Goal: Information Seeking & Learning: Compare options

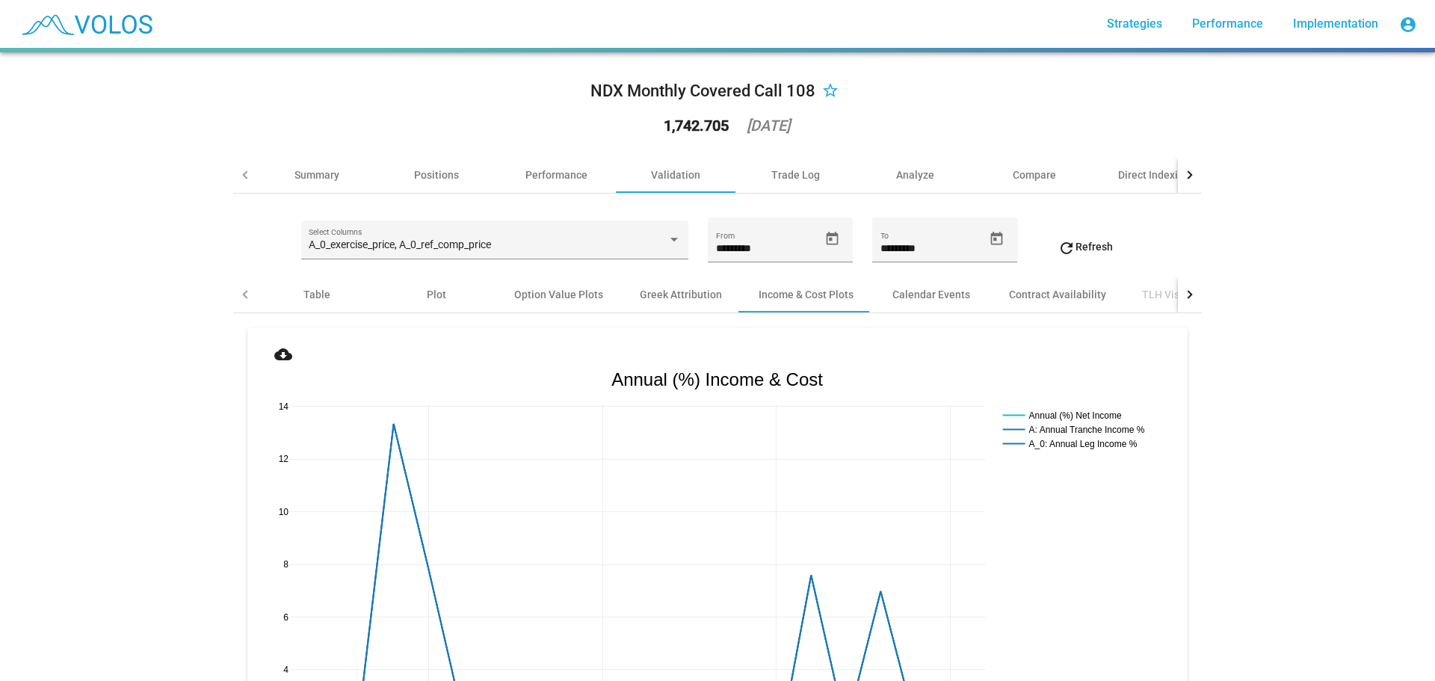
scroll to position [2241, 0]
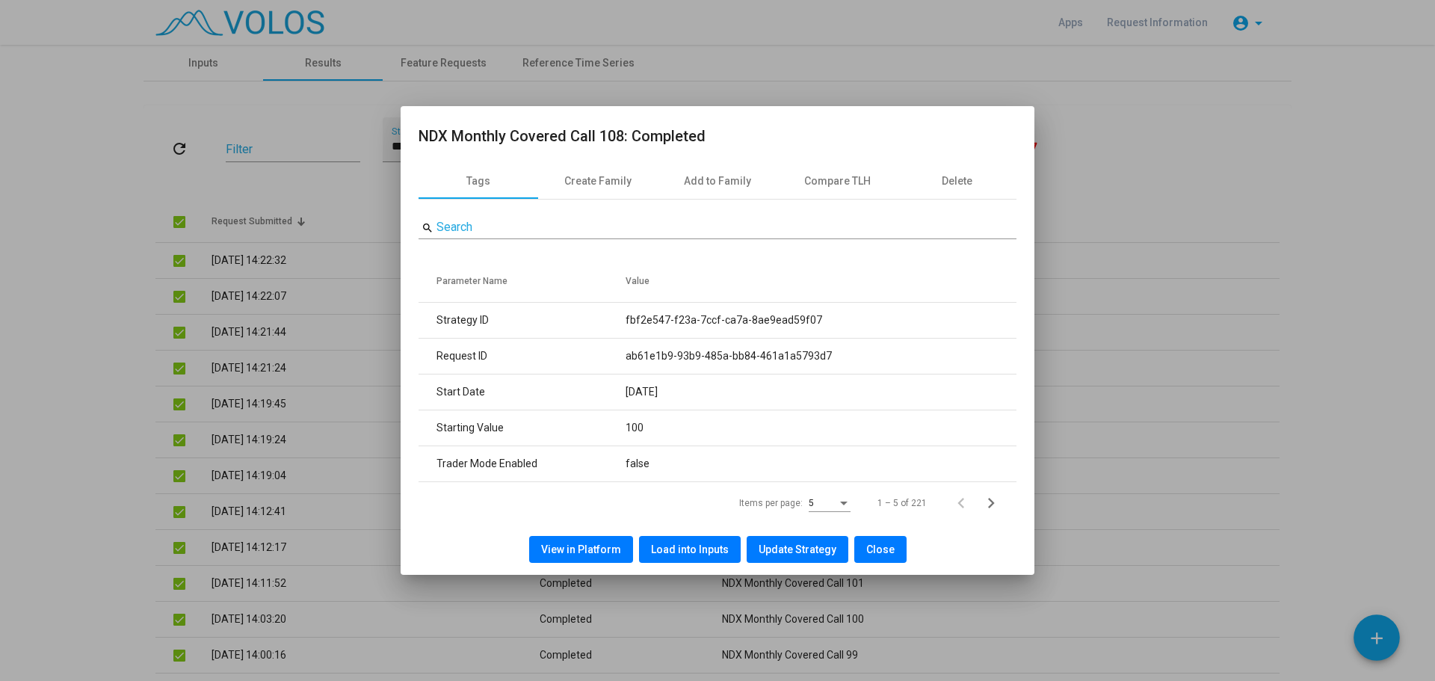
click at [873, 539] on button "Close" at bounding box center [880, 549] width 52 height 27
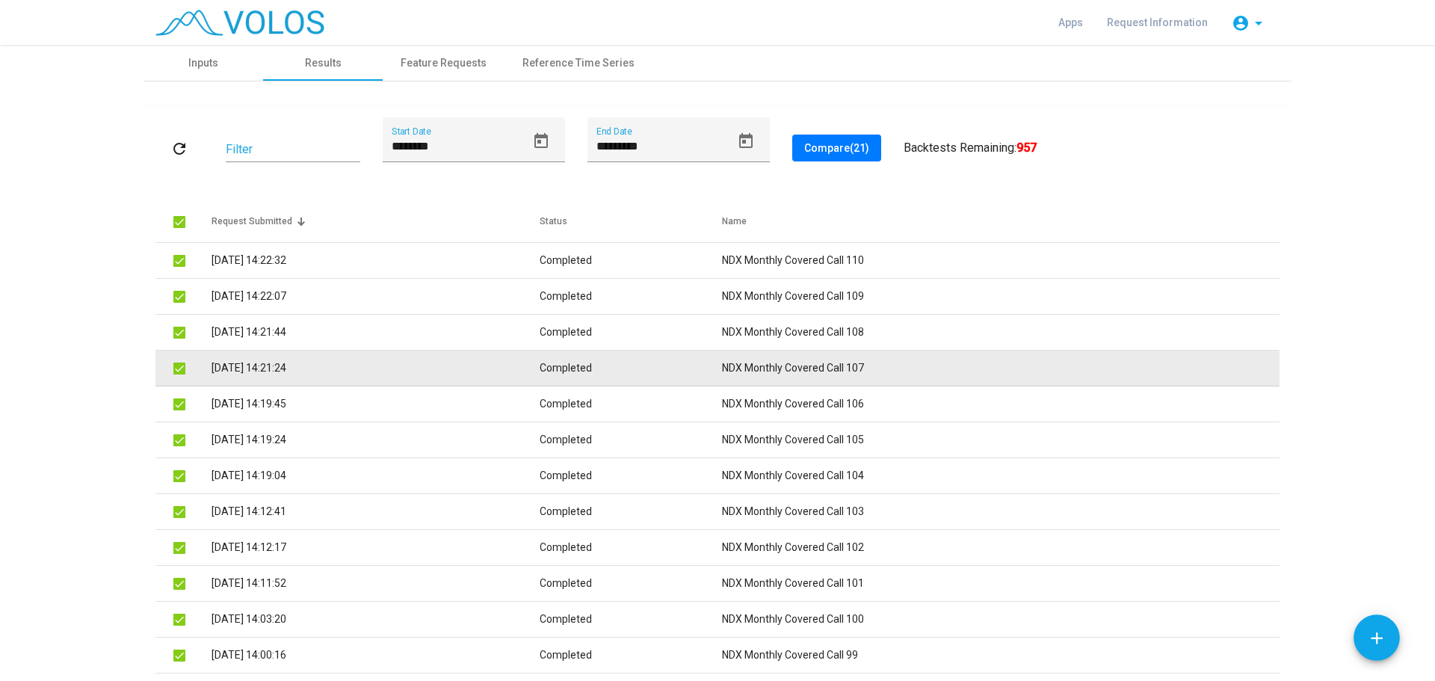
click at [856, 363] on td "NDX Monthly Covered Call 107" at bounding box center [1000, 368] width 557 height 36
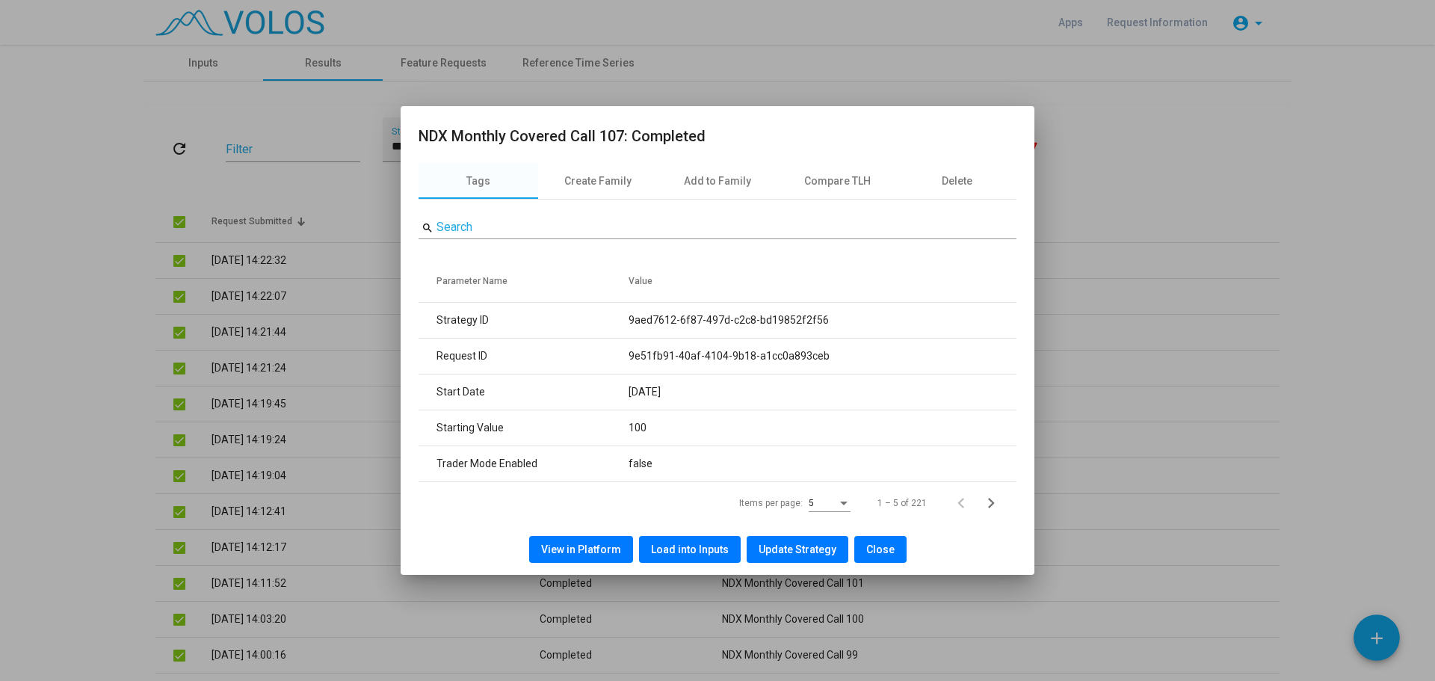
click at [585, 551] on span "View in Platform" at bounding box center [581, 549] width 80 height 12
click at [884, 547] on span "Close" at bounding box center [880, 549] width 28 height 12
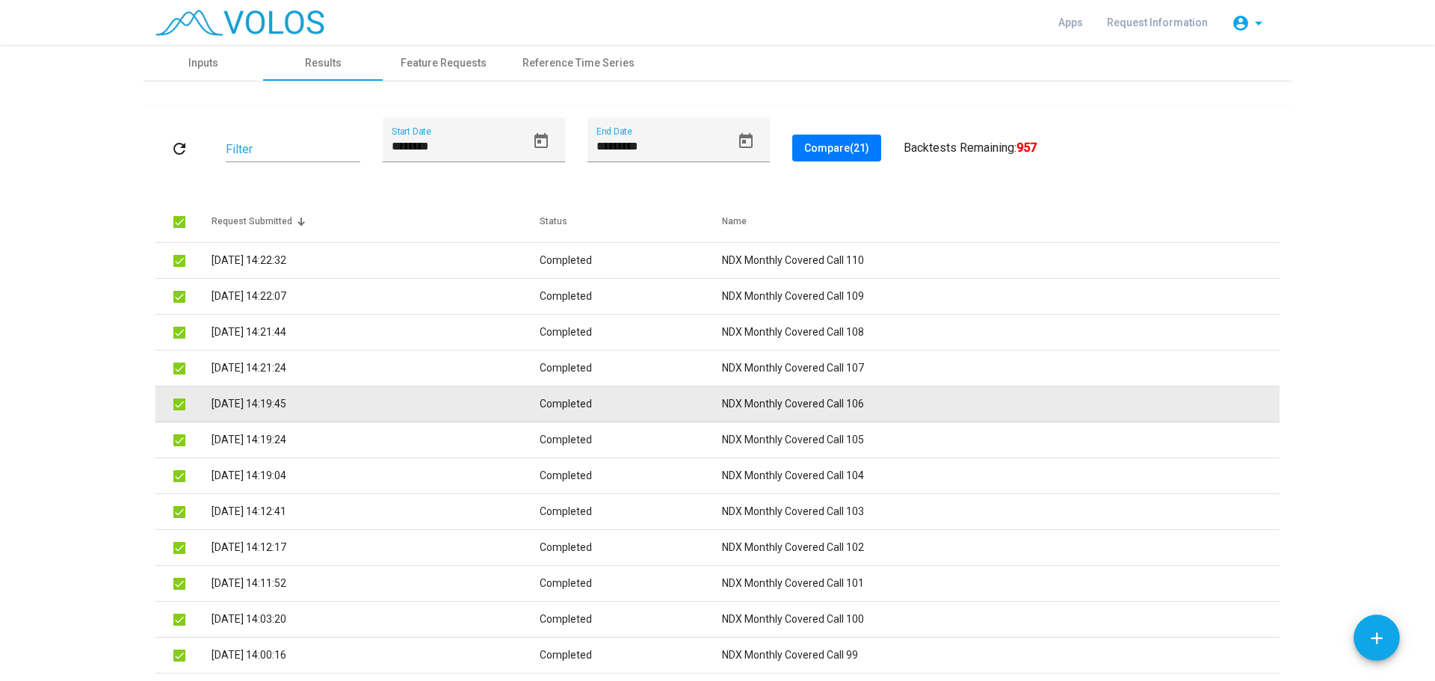
click at [811, 408] on td "NDX Monthly Covered Call 106" at bounding box center [1000, 404] width 557 height 36
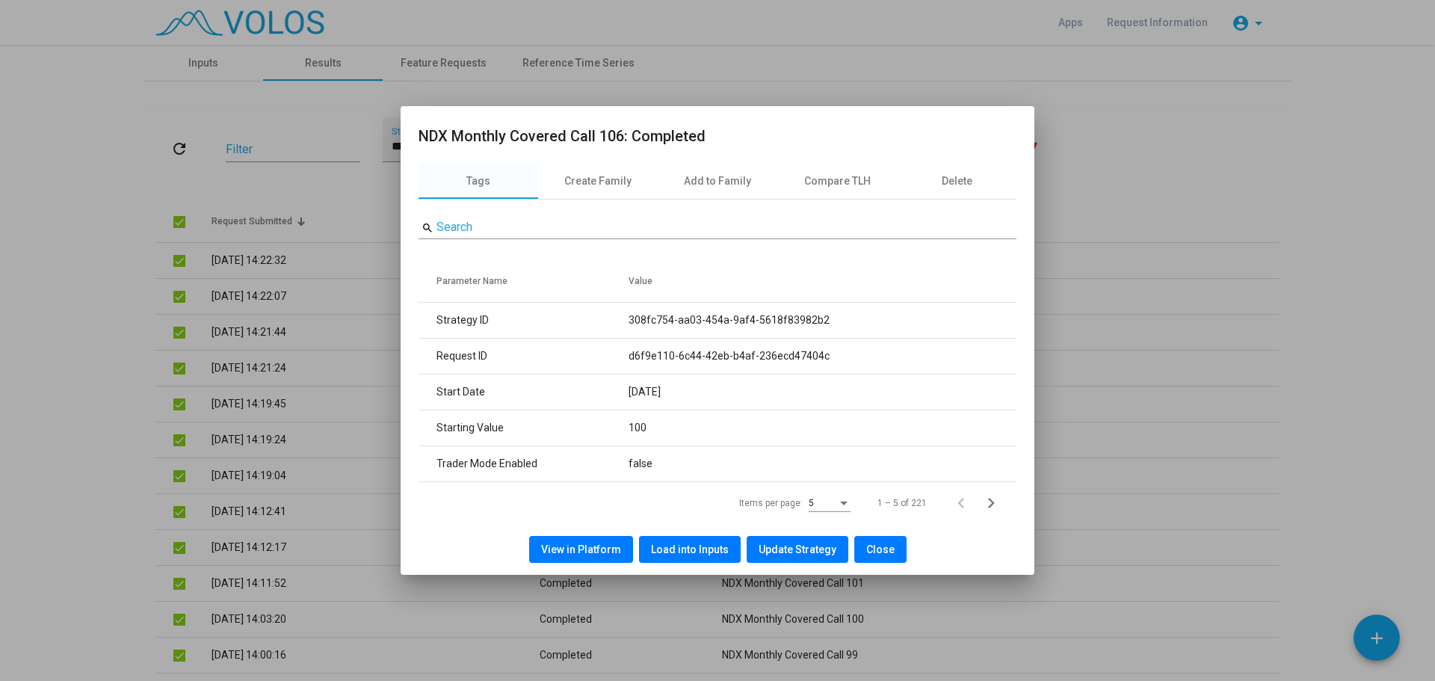
click at [568, 548] on span "View in Platform" at bounding box center [581, 549] width 80 height 12
click at [876, 540] on button "Close" at bounding box center [880, 549] width 52 height 27
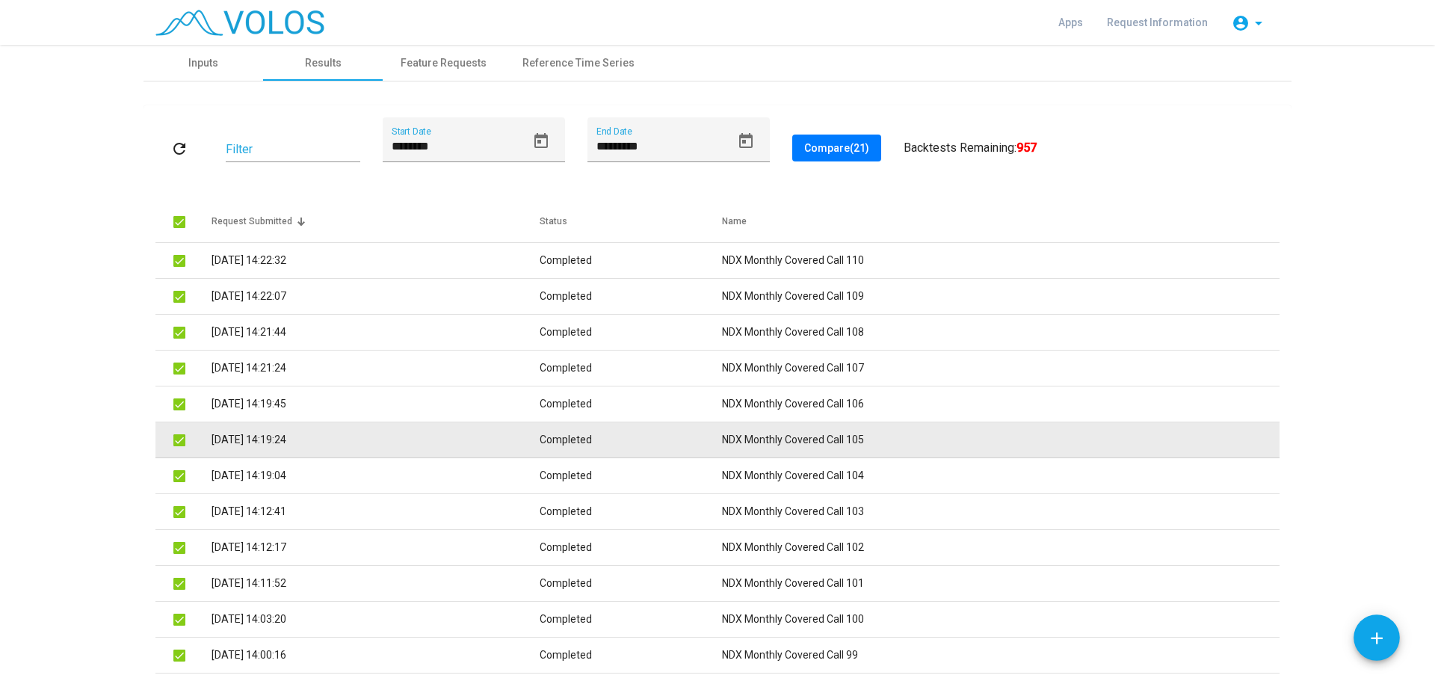
click at [870, 439] on td "NDX Monthly Covered Call 105" at bounding box center [1000, 440] width 557 height 36
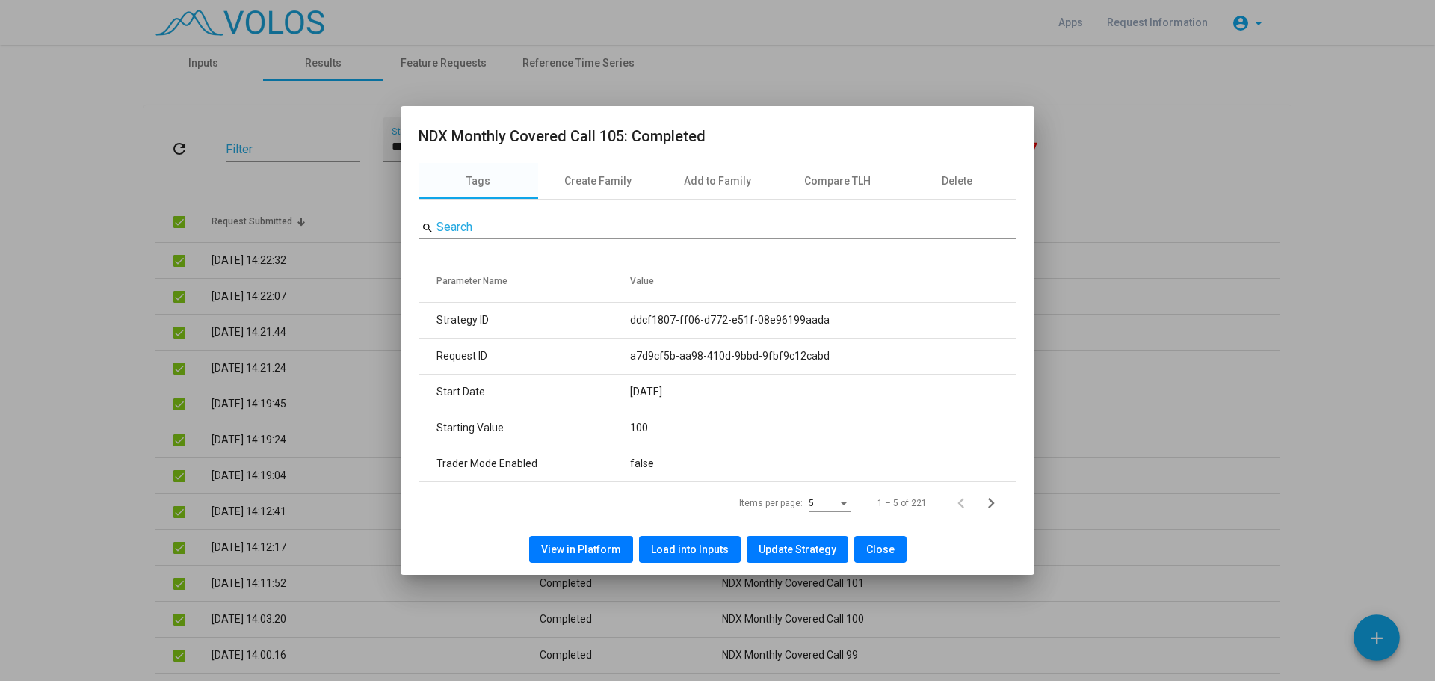
click at [608, 551] on span "View in Platform" at bounding box center [581, 549] width 80 height 12
click at [882, 554] on span "Close" at bounding box center [880, 549] width 28 height 12
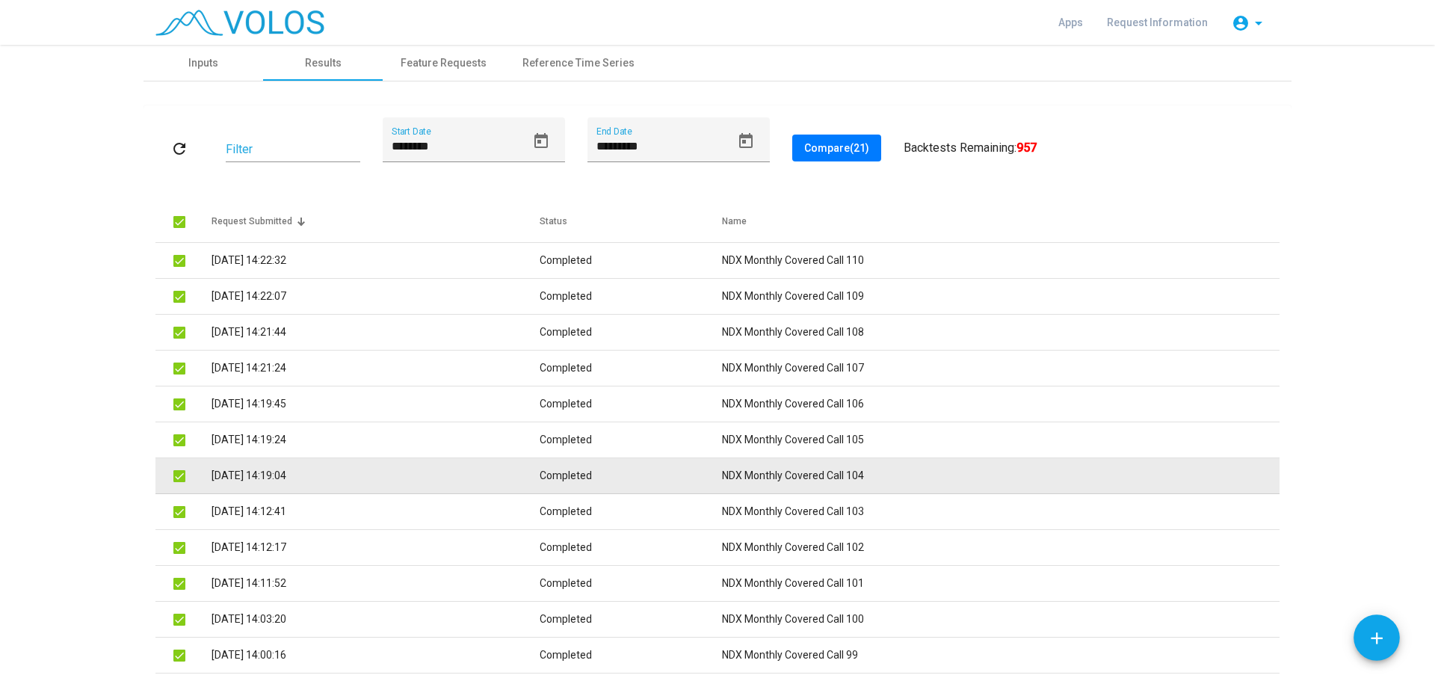
click at [883, 477] on td "NDX Monthly Covered Call 104" at bounding box center [1000, 476] width 557 height 36
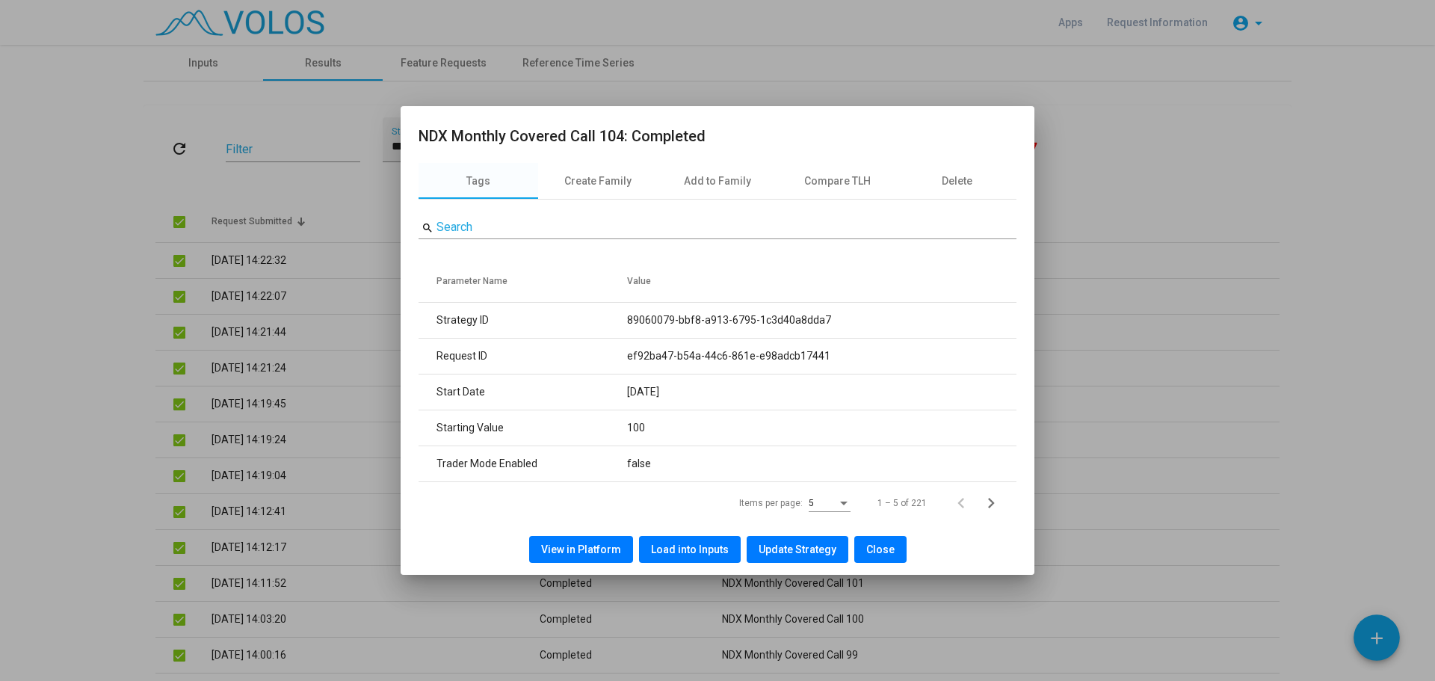
click at [606, 544] on span "View in Platform" at bounding box center [581, 549] width 80 height 12
click at [887, 547] on span "Close" at bounding box center [880, 549] width 28 height 12
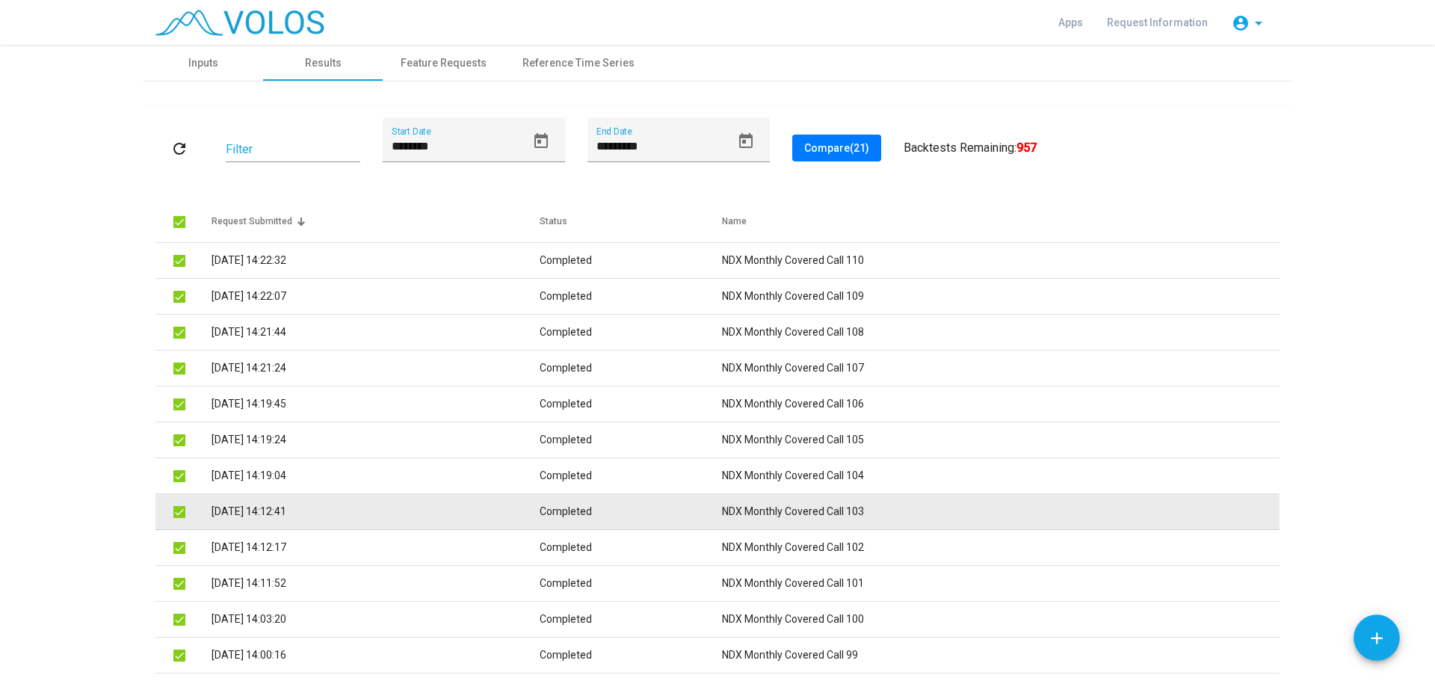
click at [864, 518] on td "NDX Monthly Covered Call 103" at bounding box center [1000, 512] width 557 height 36
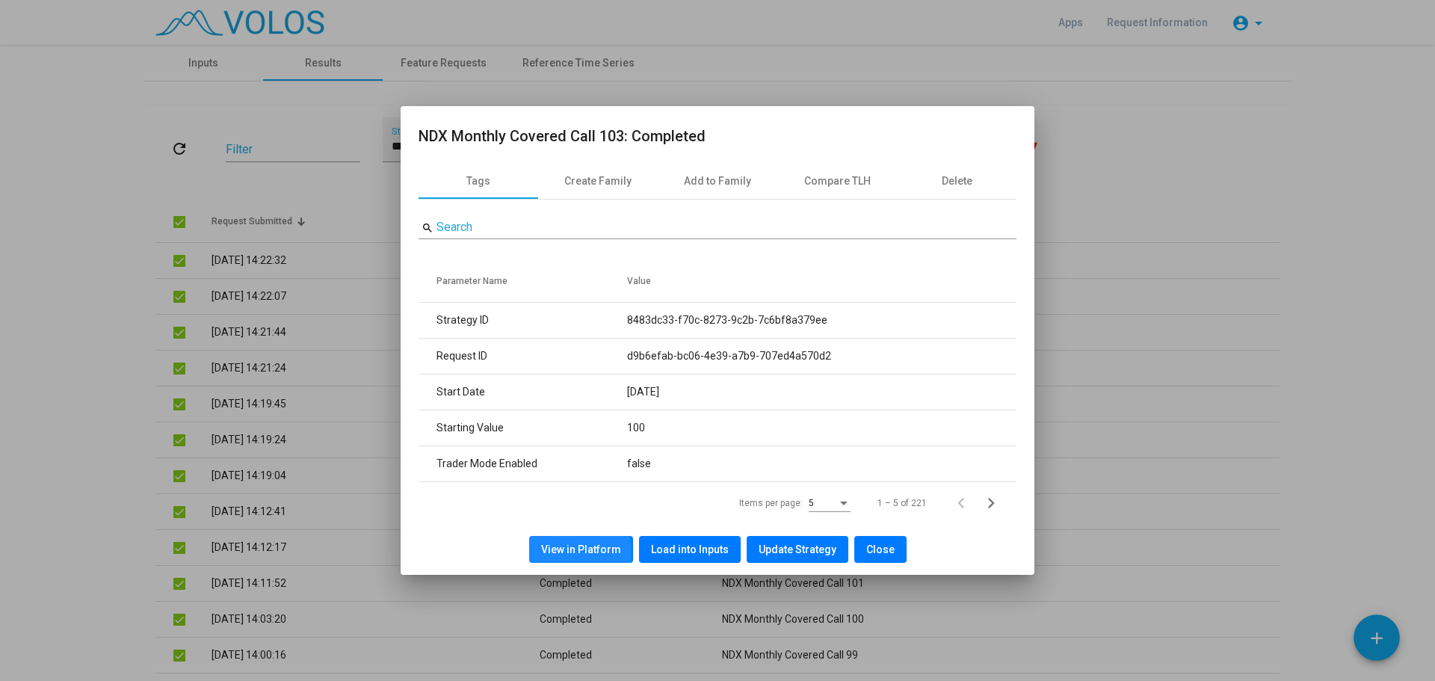
click at [548, 552] on span "View in Platform" at bounding box center [581, 549] width 80 height 12
click at [886, 550] on span "Close" at bounding box center [880, 549] width 28 height 12
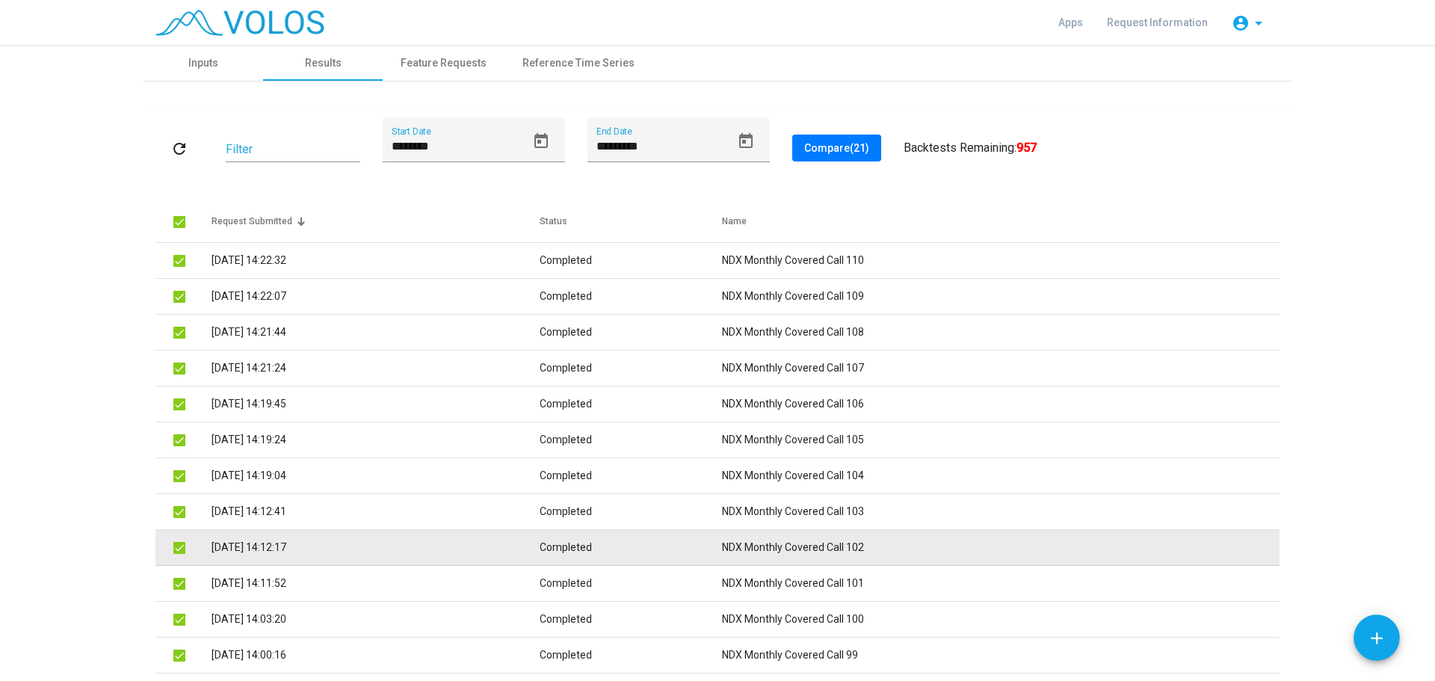
click at [891, 542] on td "NDX Monthly Covered Call 102" at bounding box center [1000, 548] width 557 height 36
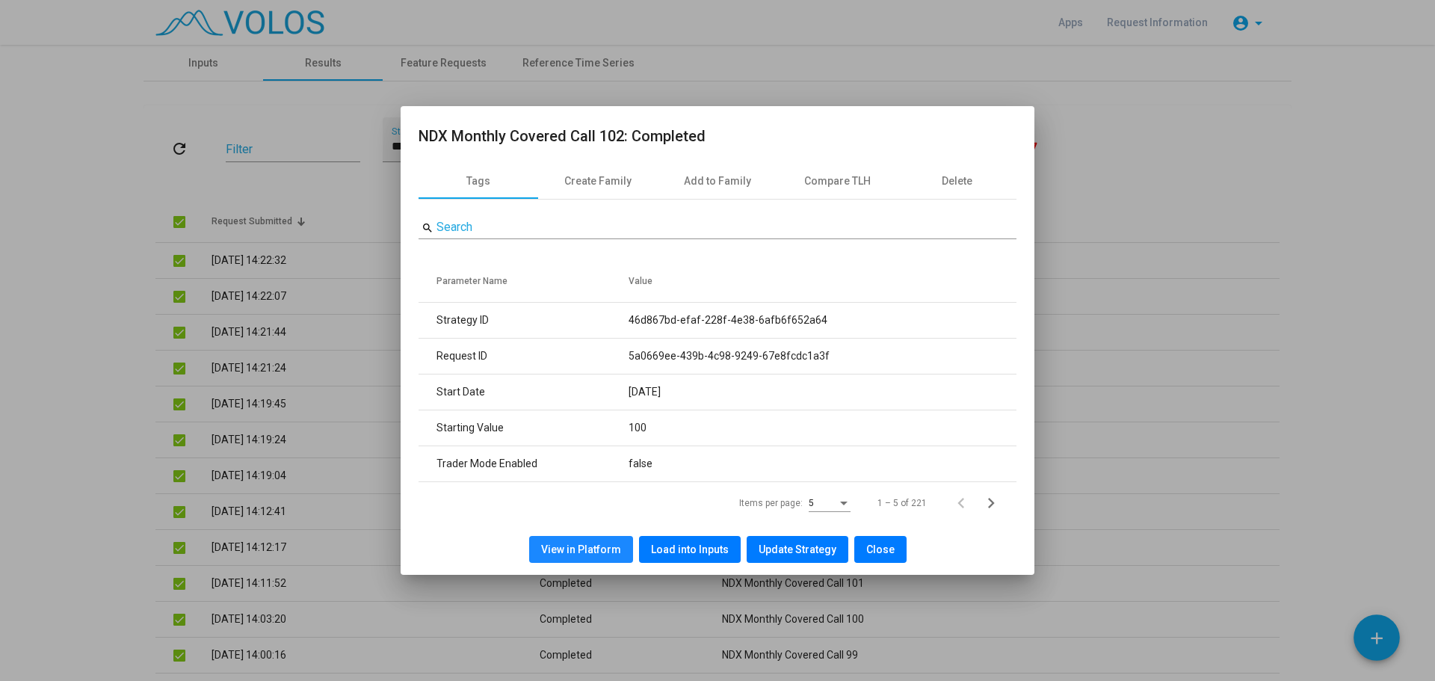
click at [595, 548] on span "View in Platform" at bounding box center [581, 549] width 80 height 12
click at [882, 548] on span "Close" at bounding box center [880, 549] width 28 height 12
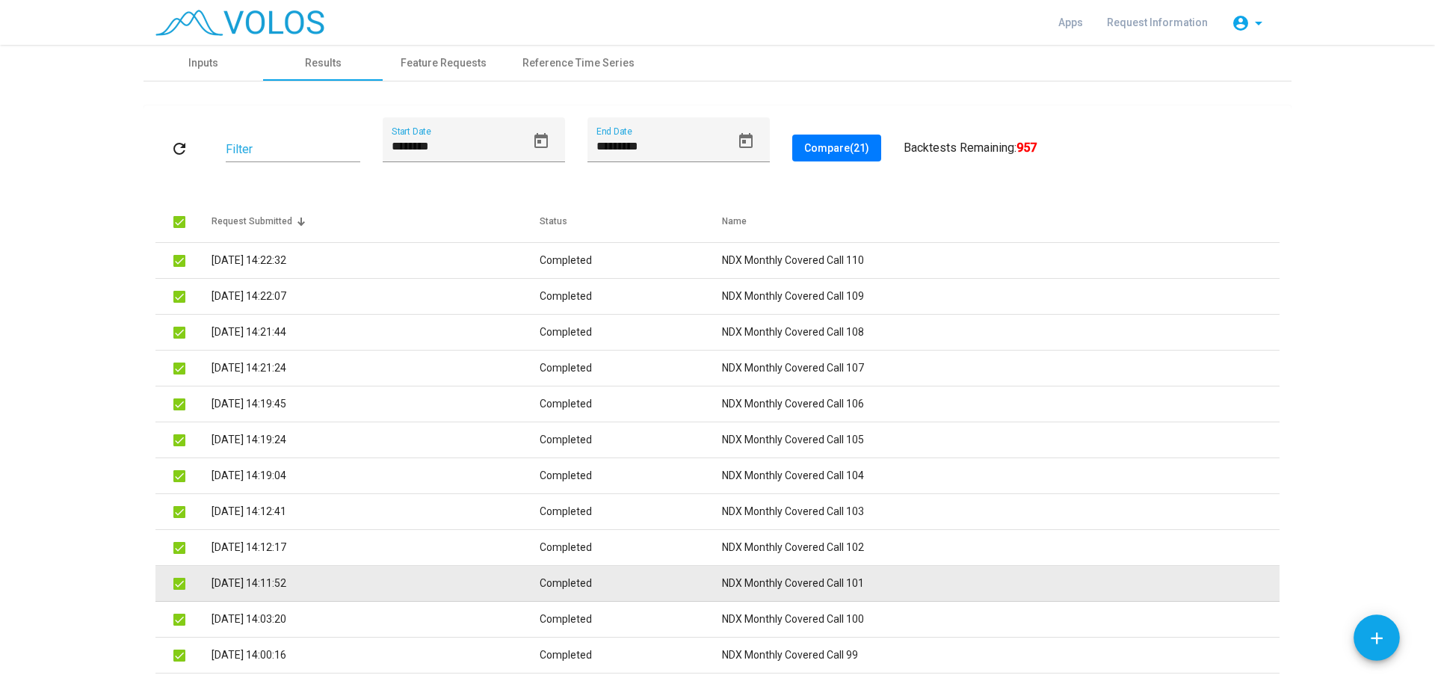
click at [876, 578] on td "NDX Monthly Covered Call 101" at bounding box center [1000, 584] width 557 height 36
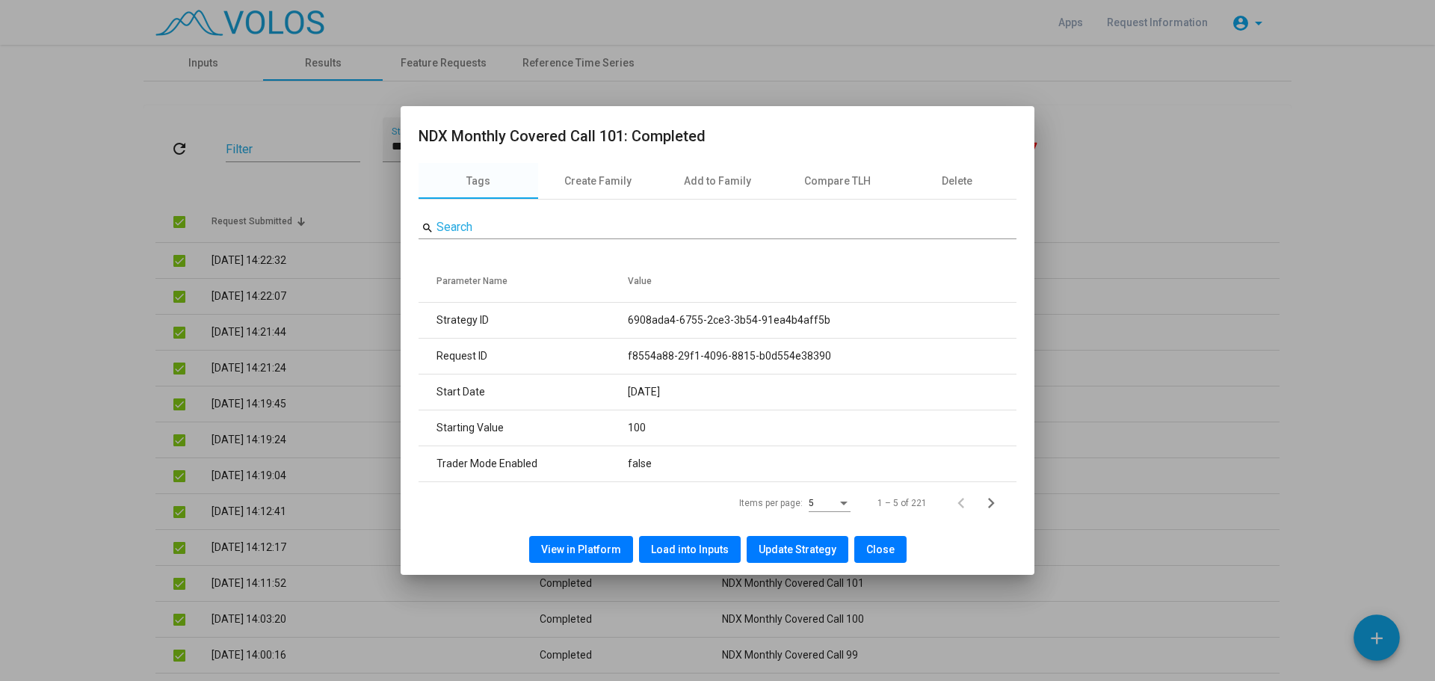
click at [584, 549] on span "View in Platform" at bounding box center [581, 549] width 80 height 12
click at [873, 550] on span "Close" at bounding box center [880, 549] width 28 height 12
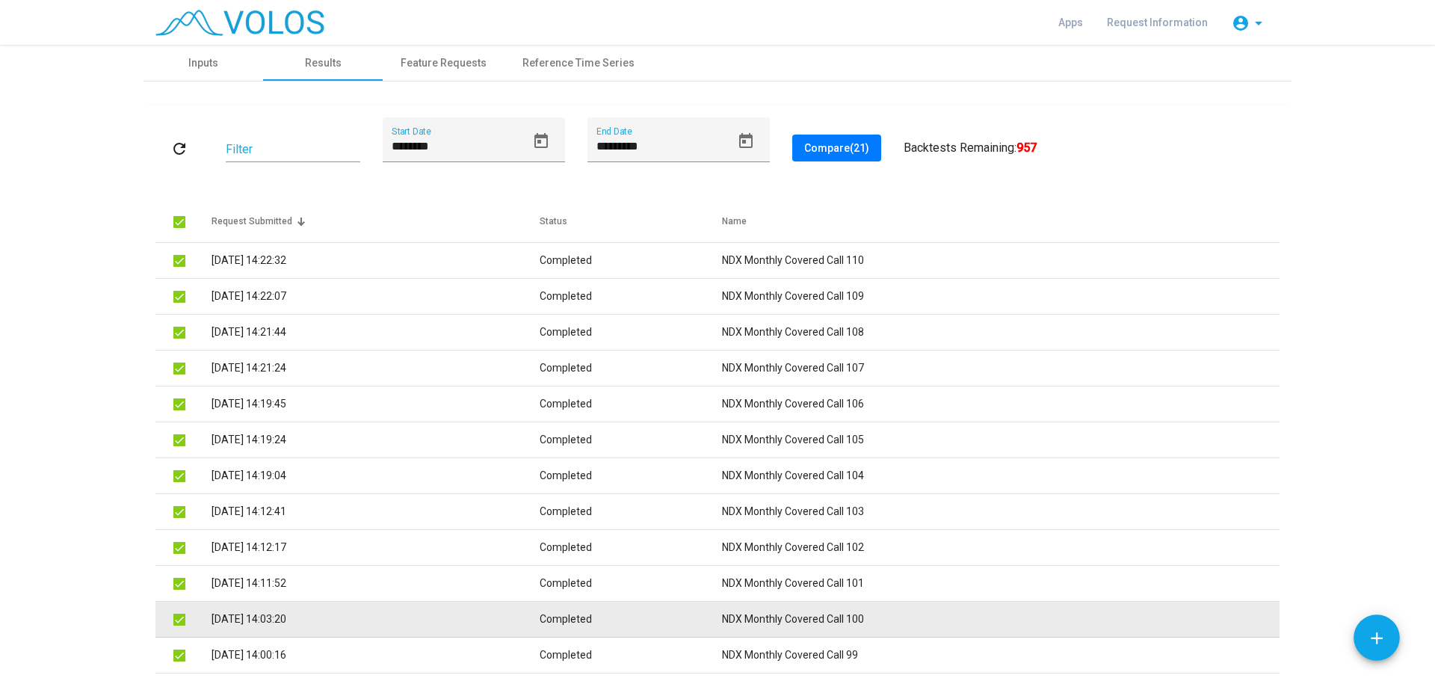
click at [867, 616] on td "NDX Monthly Covered Call 100" at bounding box center [1000, 619] width 557 height 36
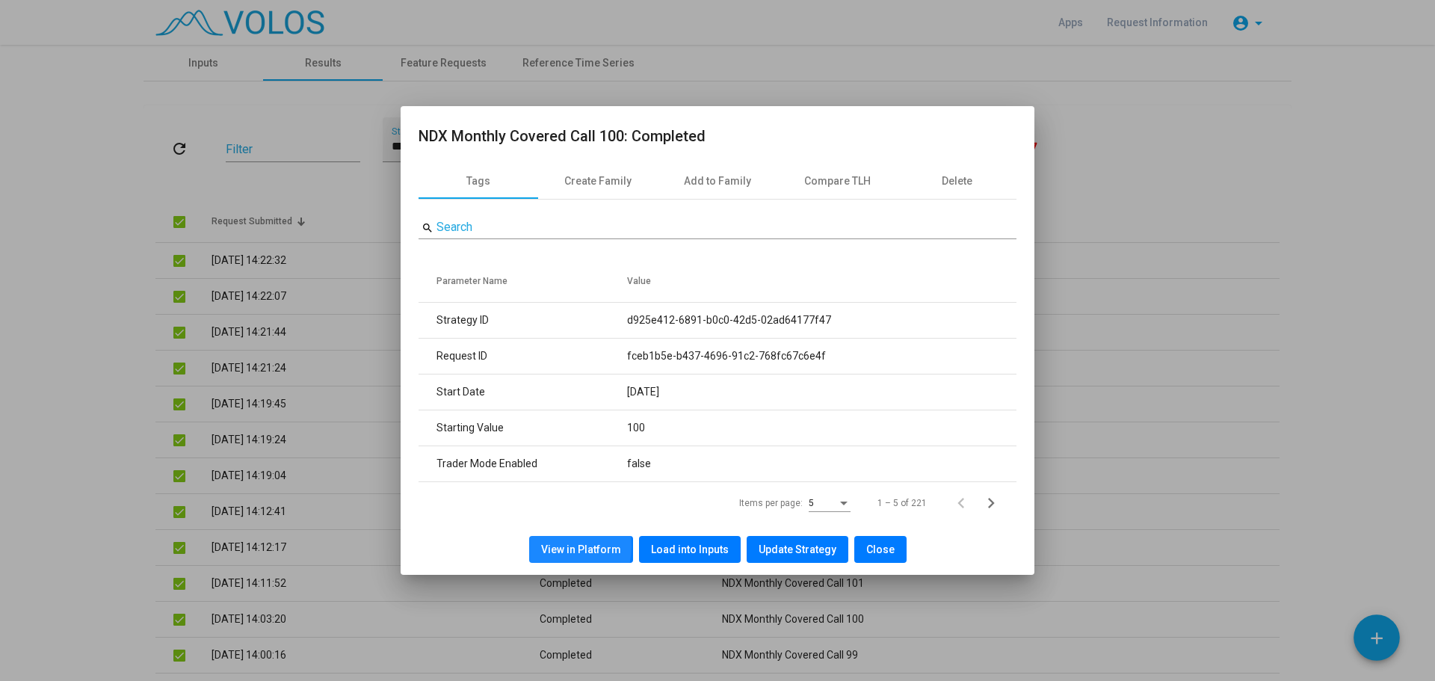
click at [560, 546] on span "View in Platform" at bounding box center [581, 549] width 80 height 12
click at [868, 541] on button "Close" at bounding box center [880, 549] width 52 height 27
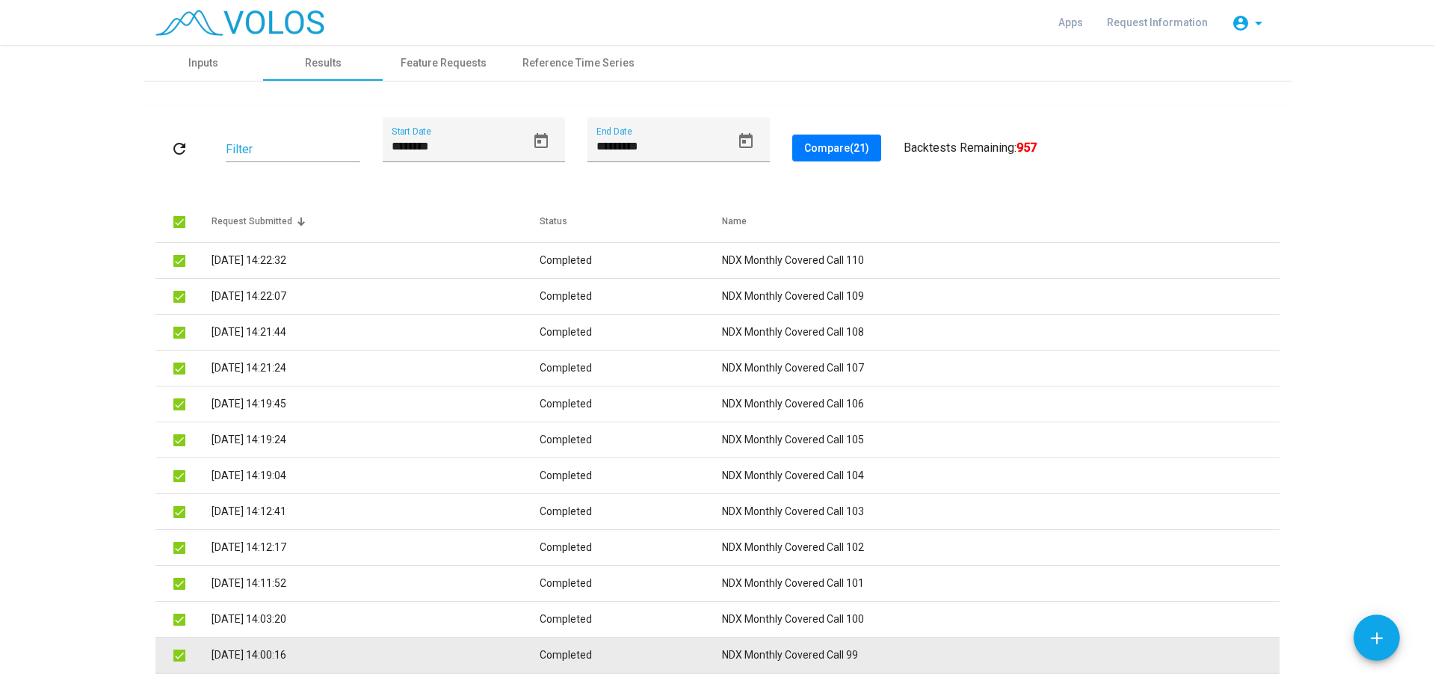
click at [805, 649] on td "NDX Monthly Covered Call 99" at bounding box center [1000, 655] width 557 height 36
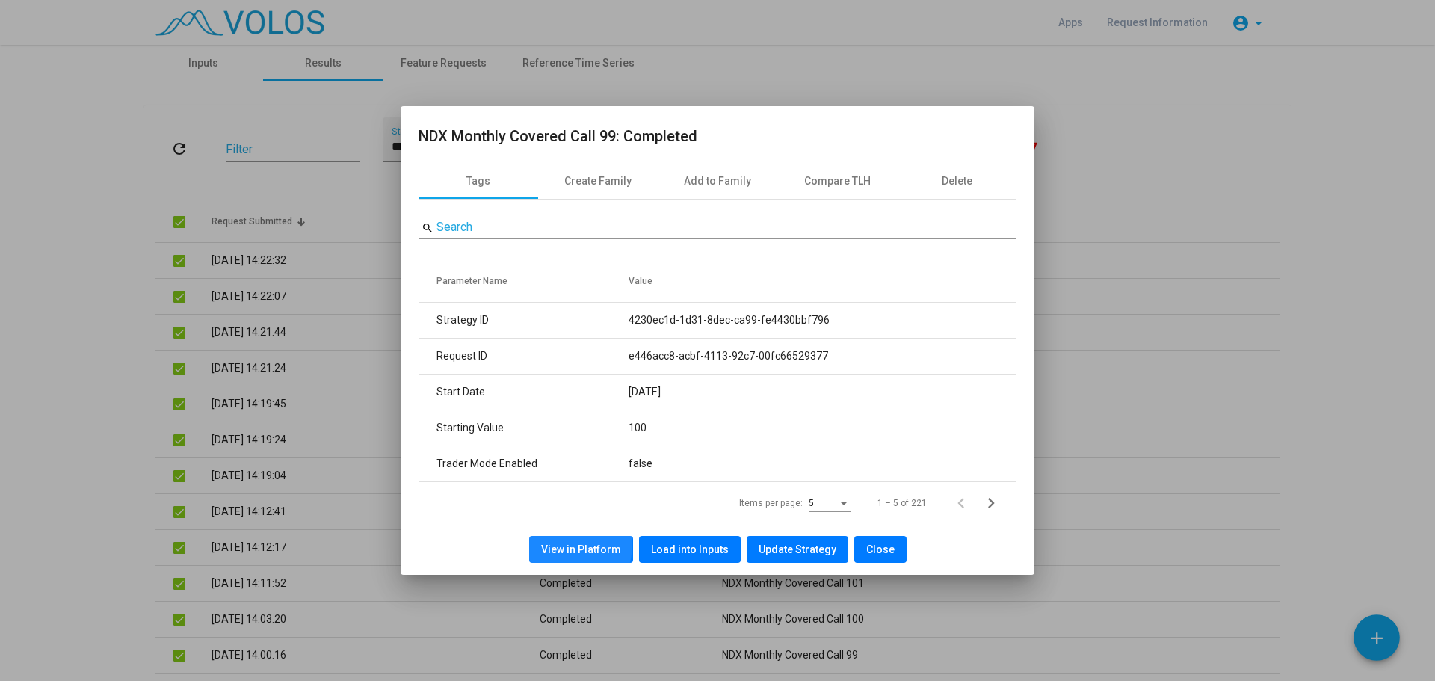
click at [566, 544] on span "View in Platform" at bounding box center [581, 549] width 80 height 12
click at [889, 550] on span "Close" at bounding box center [880, 549] width 28 height 12
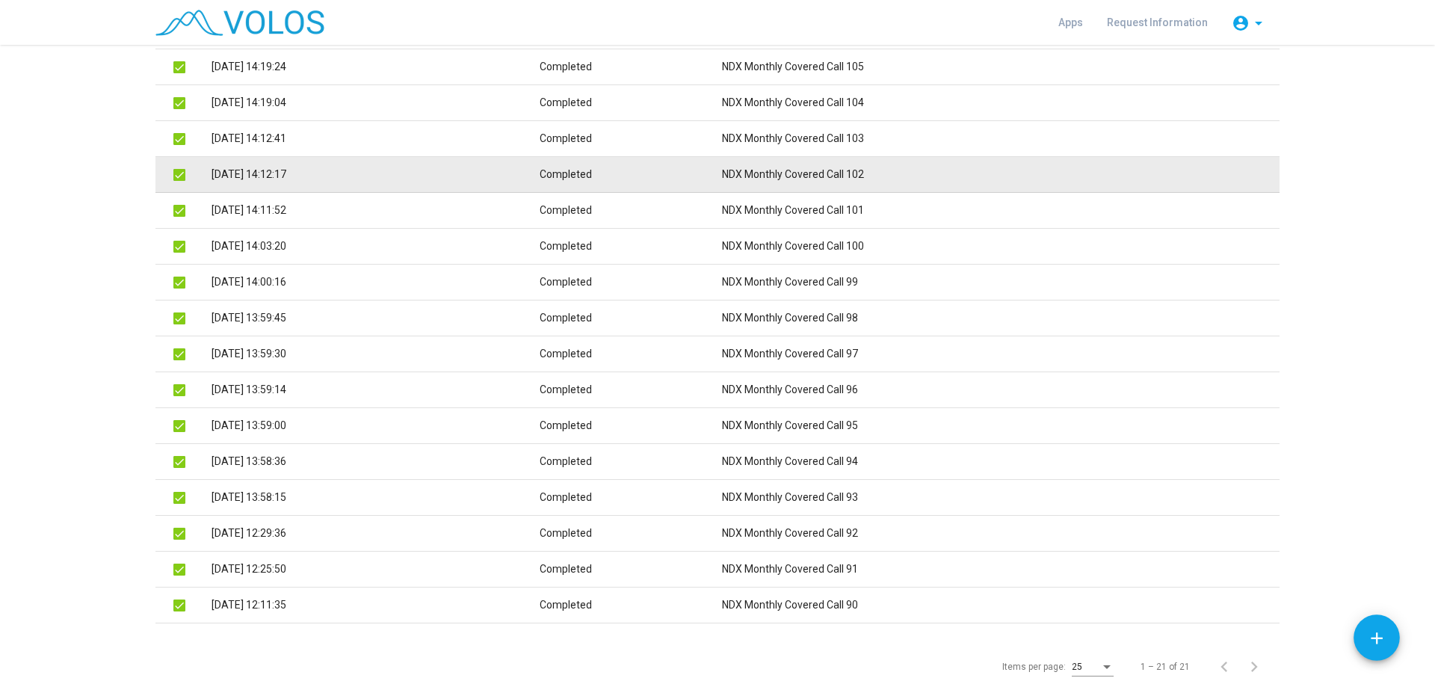
scroll to position [374, 0]
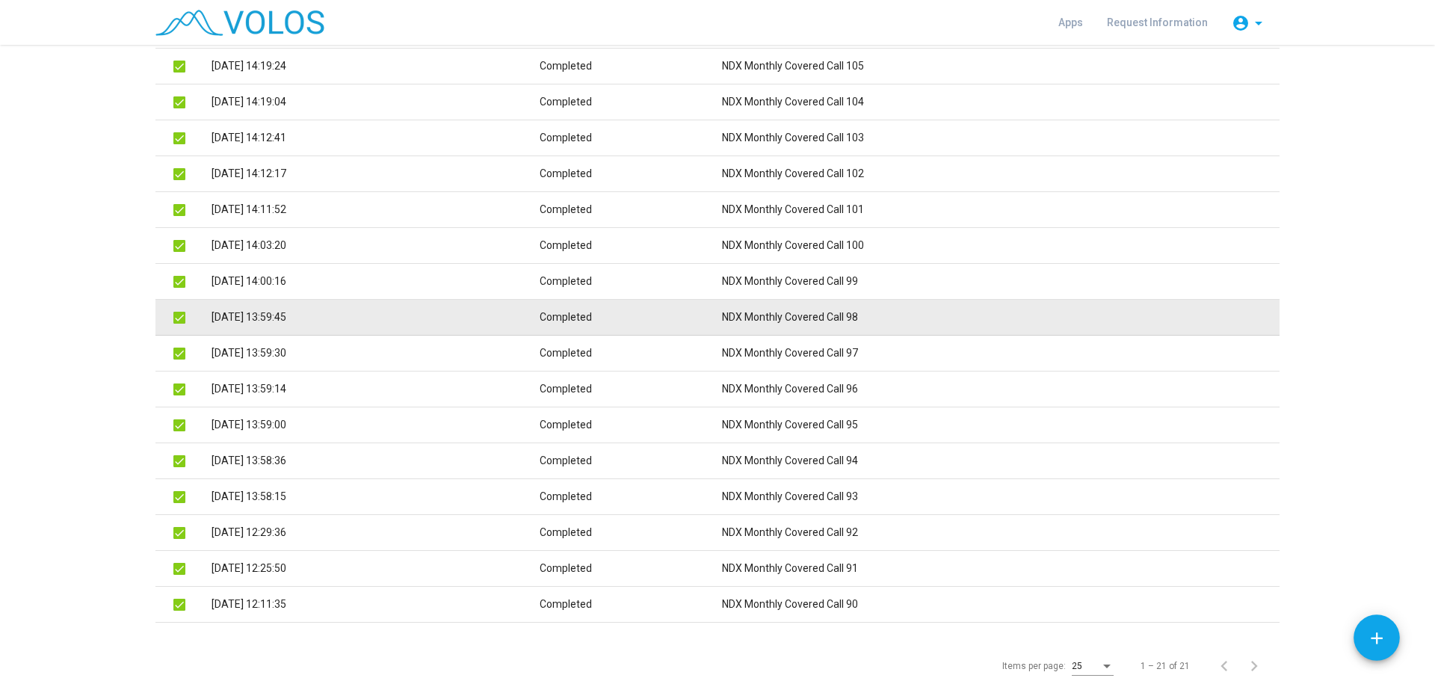
click at [866, 318] on td "NDX Monthly Covered Call 98" at bounding box center [1000, 318] width 557 height 36
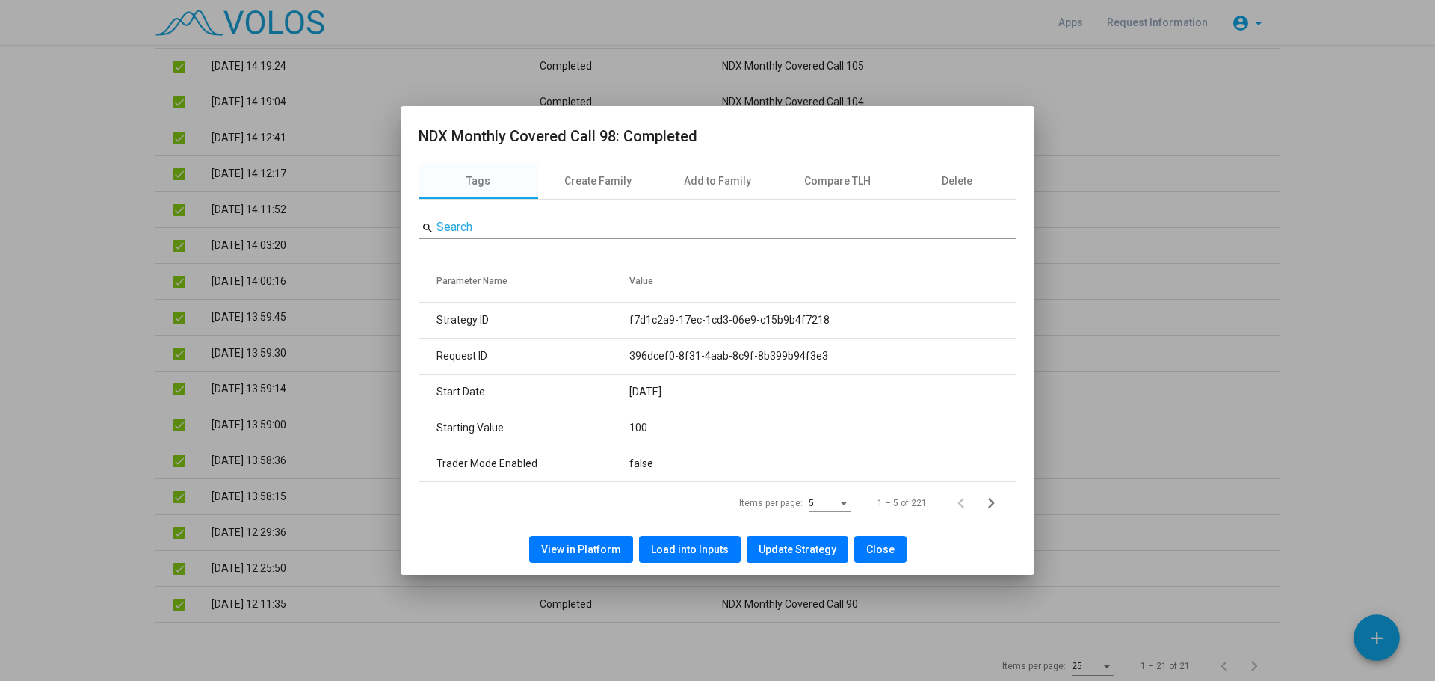
click at [586, 548] on span "View in Platform" at bounding box center [581, 549] width 80 height 12
click at [867, 552] on span "Close" at bounding box center [880, 549] width 28 height 12
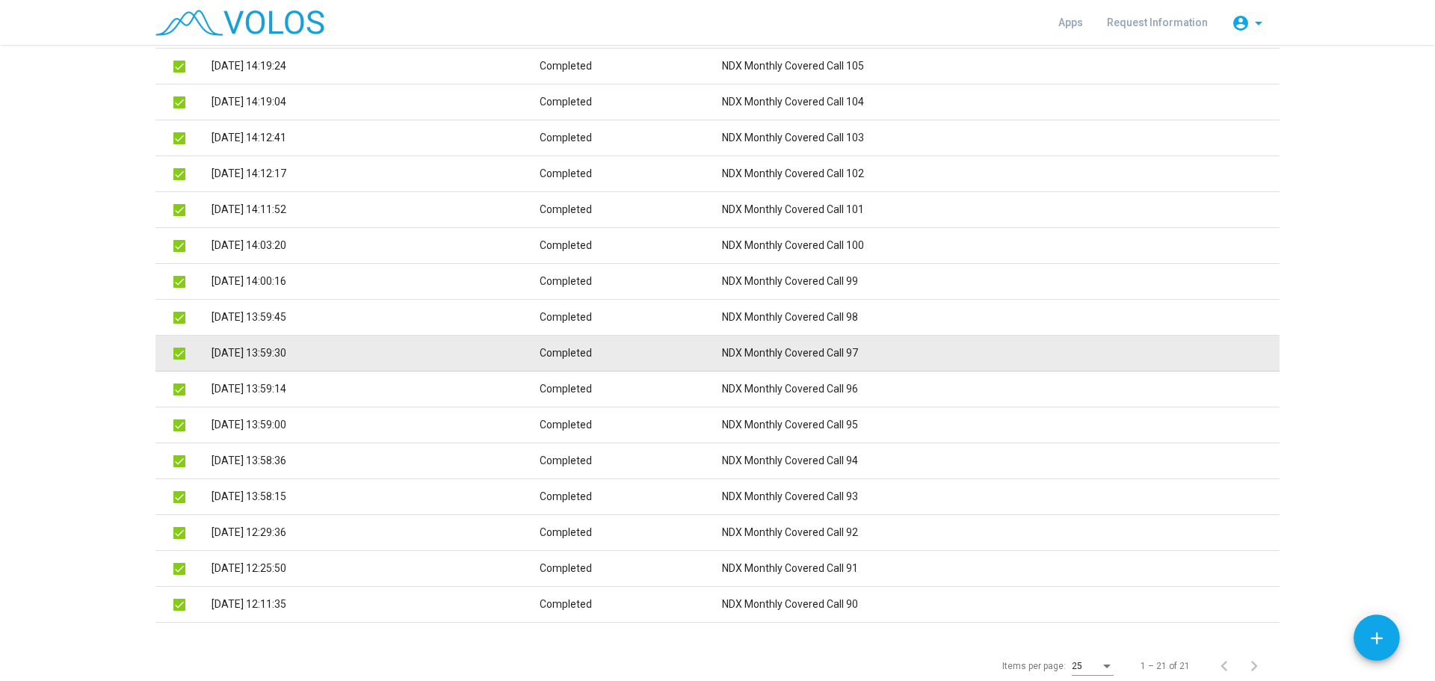
click at [864, 357] on td "NDX Monthly Covered Call 97" at bounding box center [1000, 353] width 557 height 36
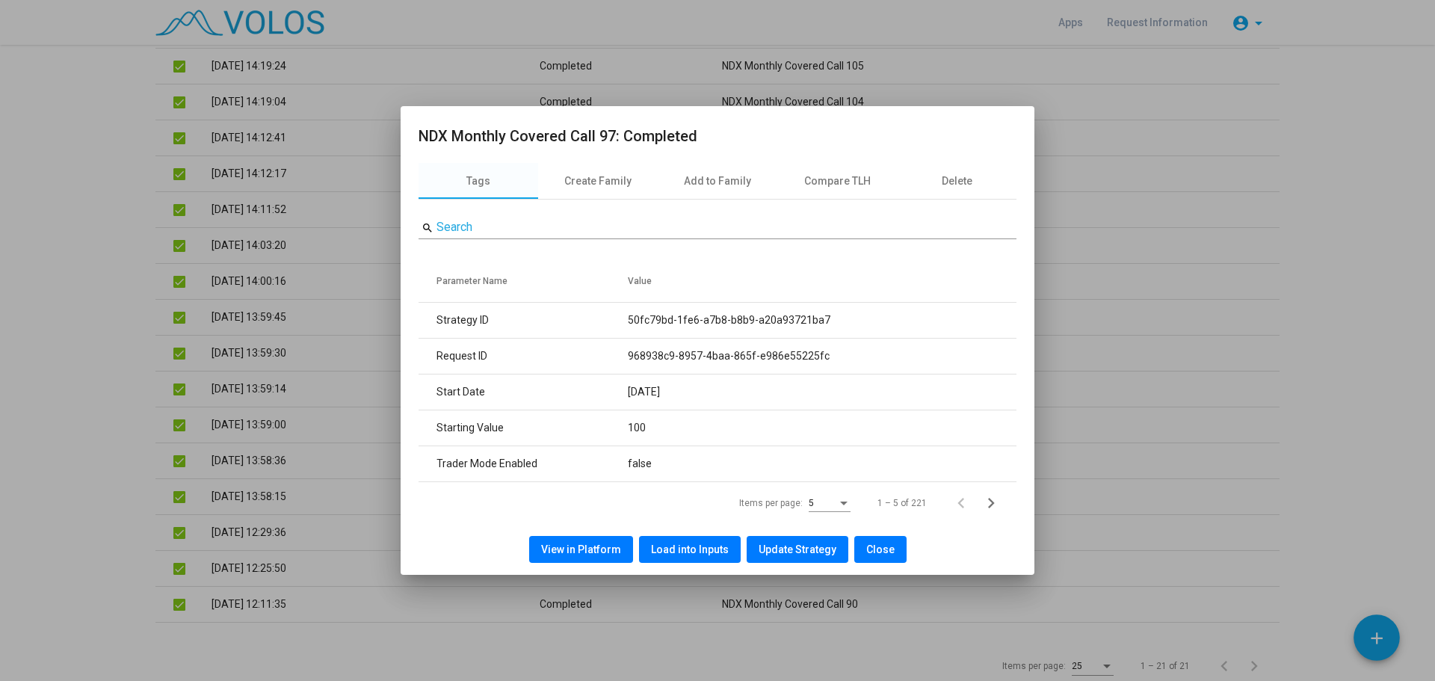
click at [566, 554] on span "View in Platform" at bounding box center [581, 549] width 80 height 12
click at [890, 545] on button "Close" at bounding box center [880, 549] width 52 height 27
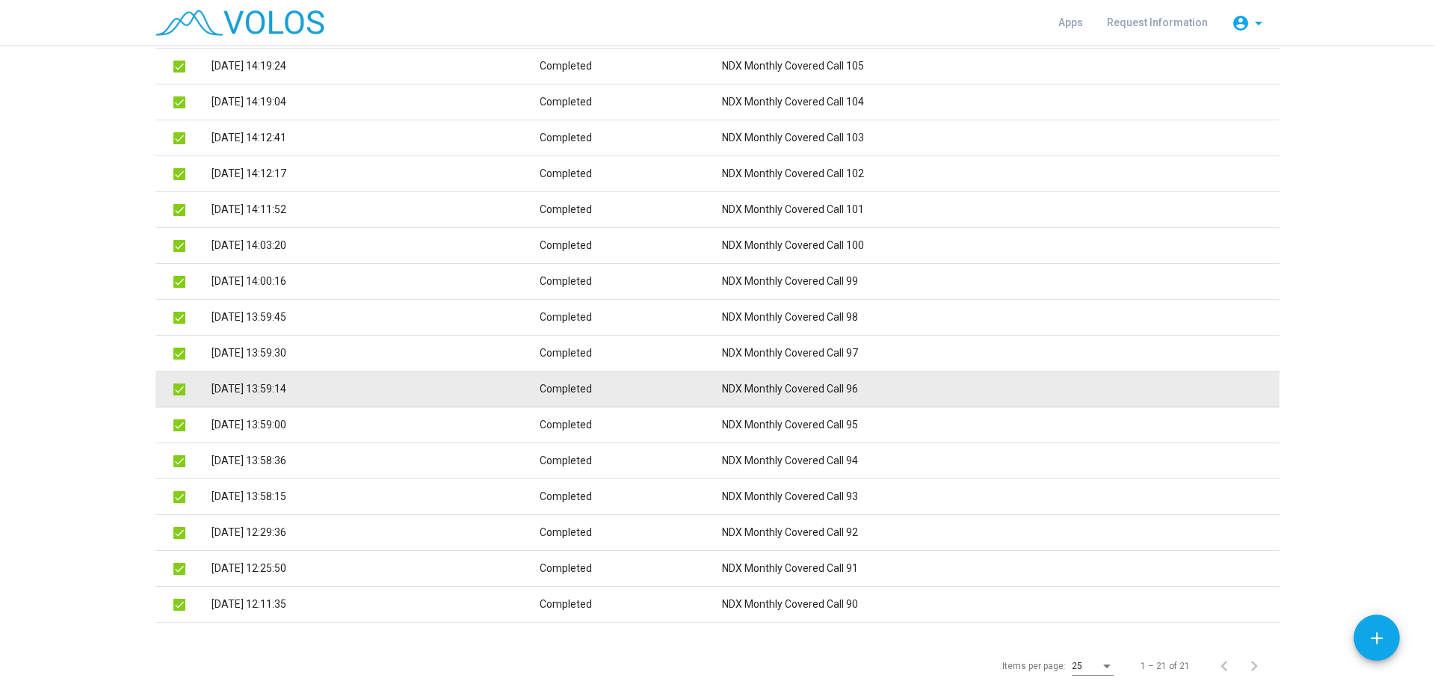
click at [866, 386] on td "NDX Monthly Covered Call 96" at bounding box center [1000, 389] width 557 height 36
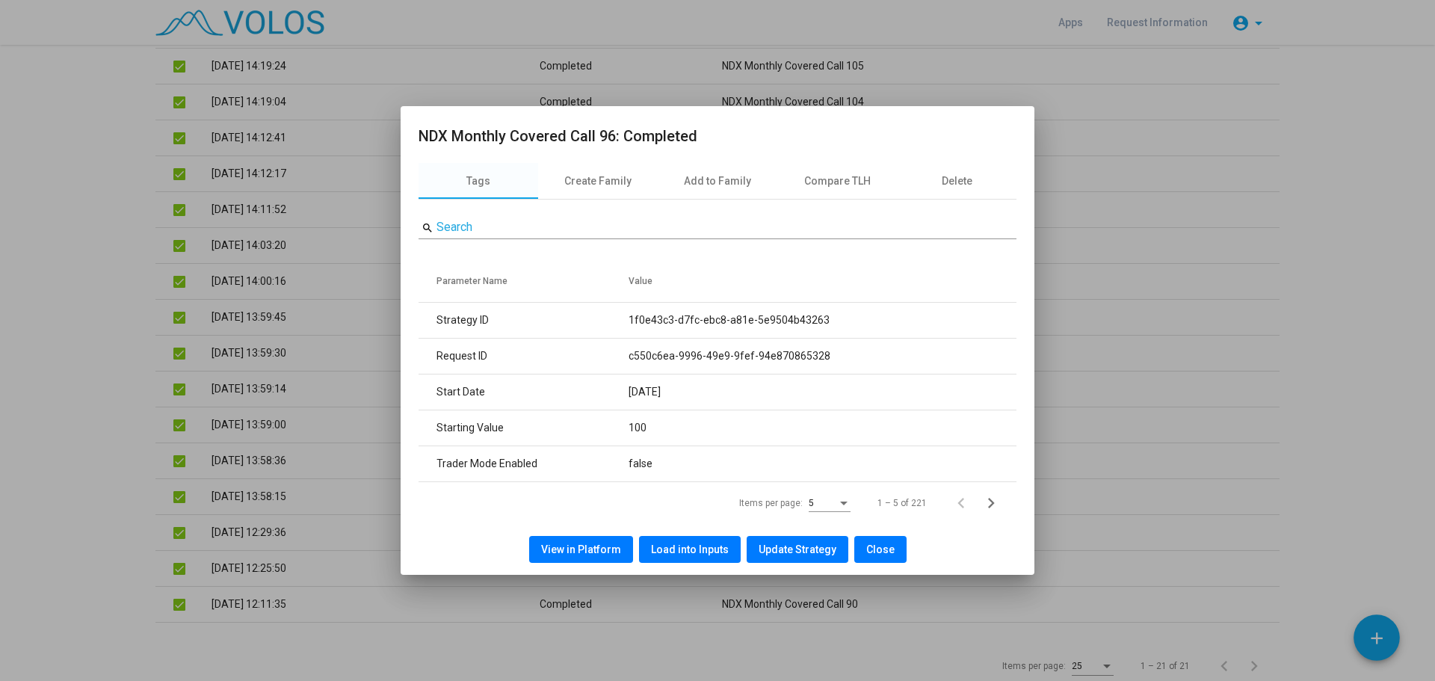
click at [576, 544] on span "View in Platform" at bounding box center [581, 549] width 80 height 12
click at [1145, 334] on div at bounding box center [717, 340] width 1435 height 681
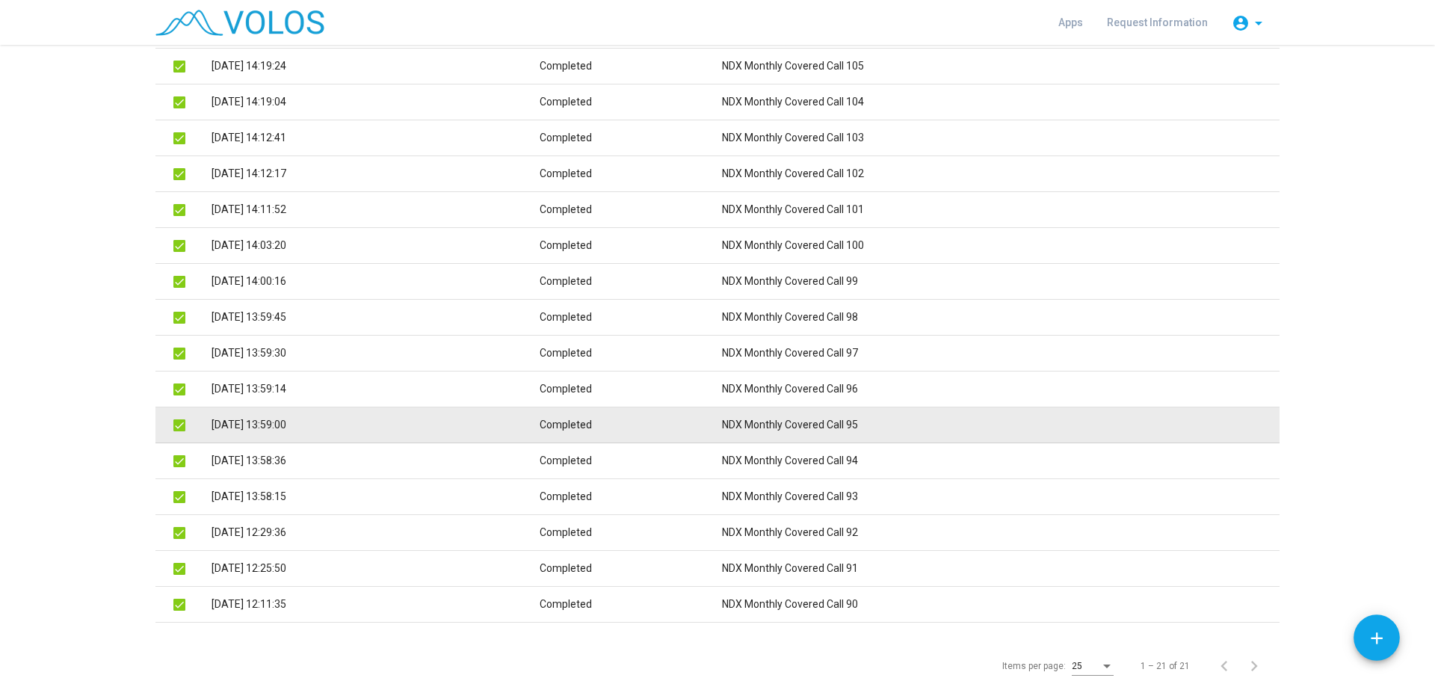
click at [873, 427] on td "NDX Monthly Covered Call 95" at bounding box center [1000, 425] width 557 height 36
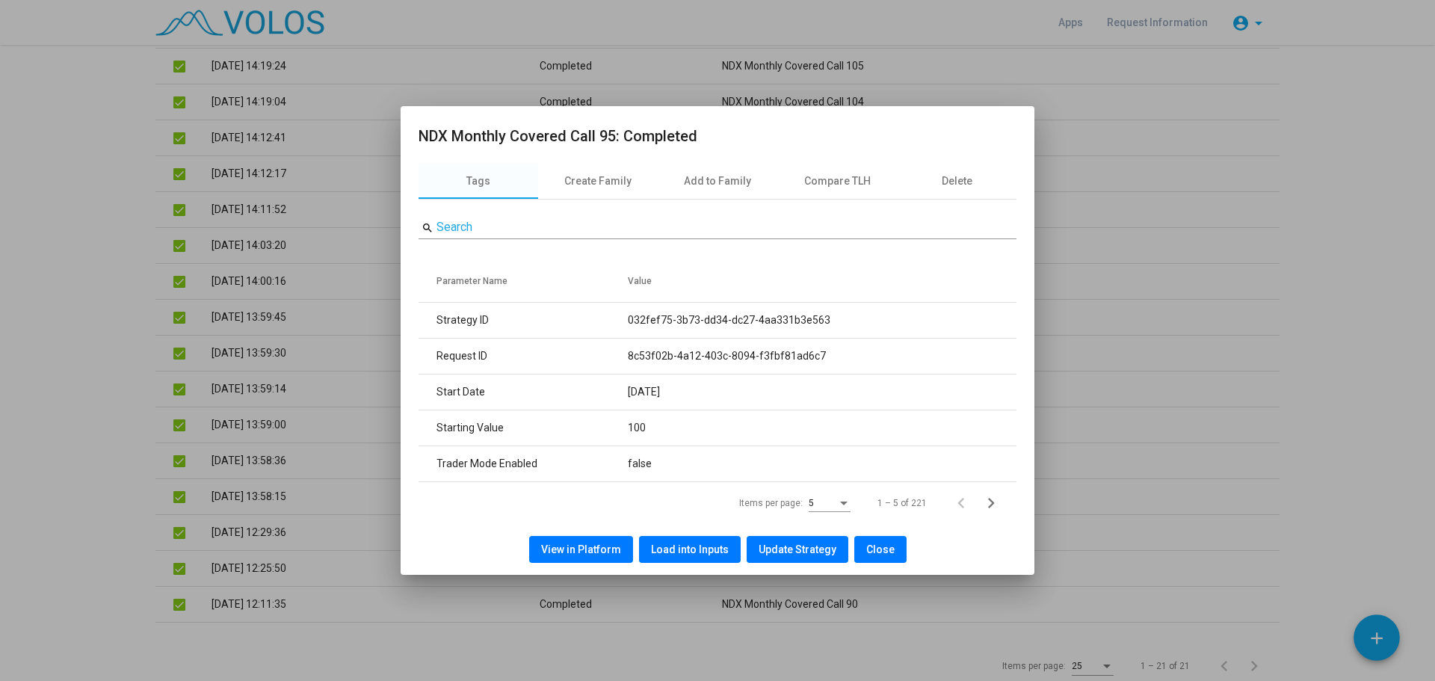
click at [577, 548] on span "View in Platform" at bounding box center [581, 549] width 80 height 12
click at [879, 548] on span "Close" at bounding box center [880, 549] width 28 height 12
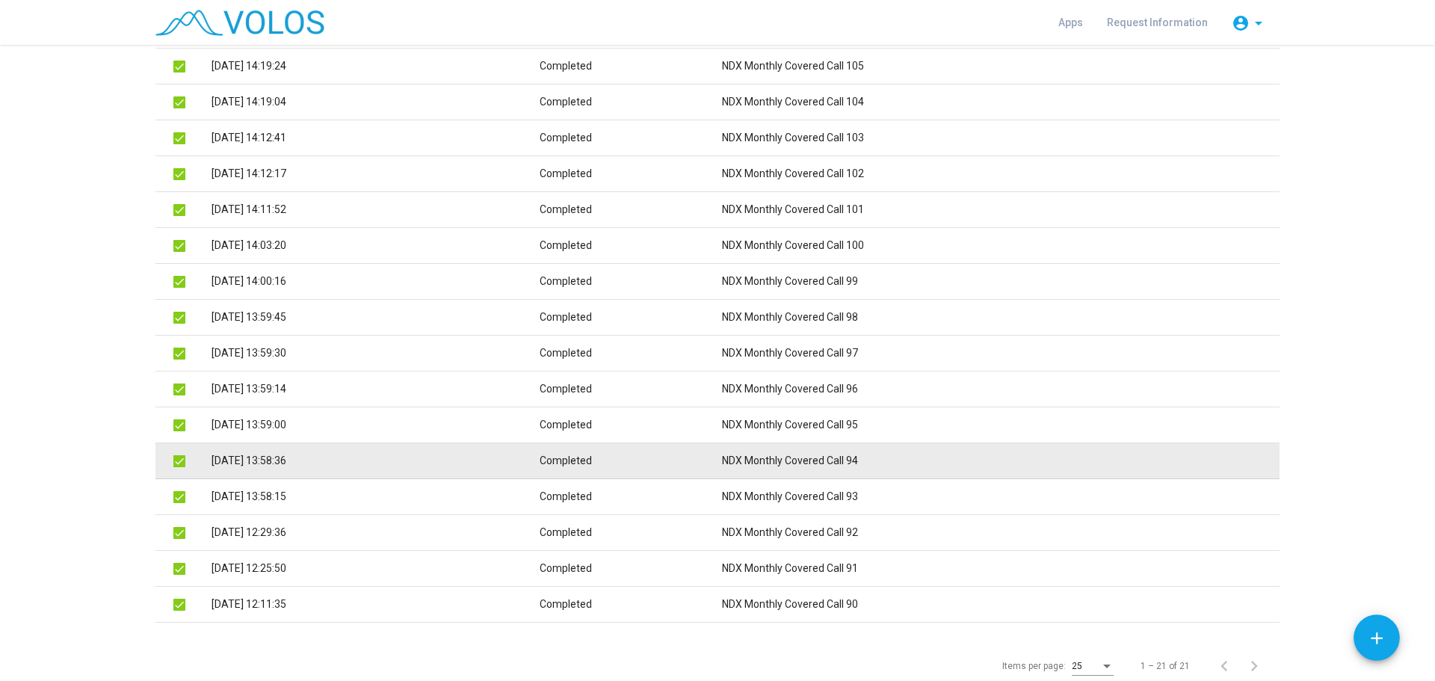
click at [867, 451] on td "NDX Monthly Covered Call 94" at bounding box center [1000, 461] width 557 height 36
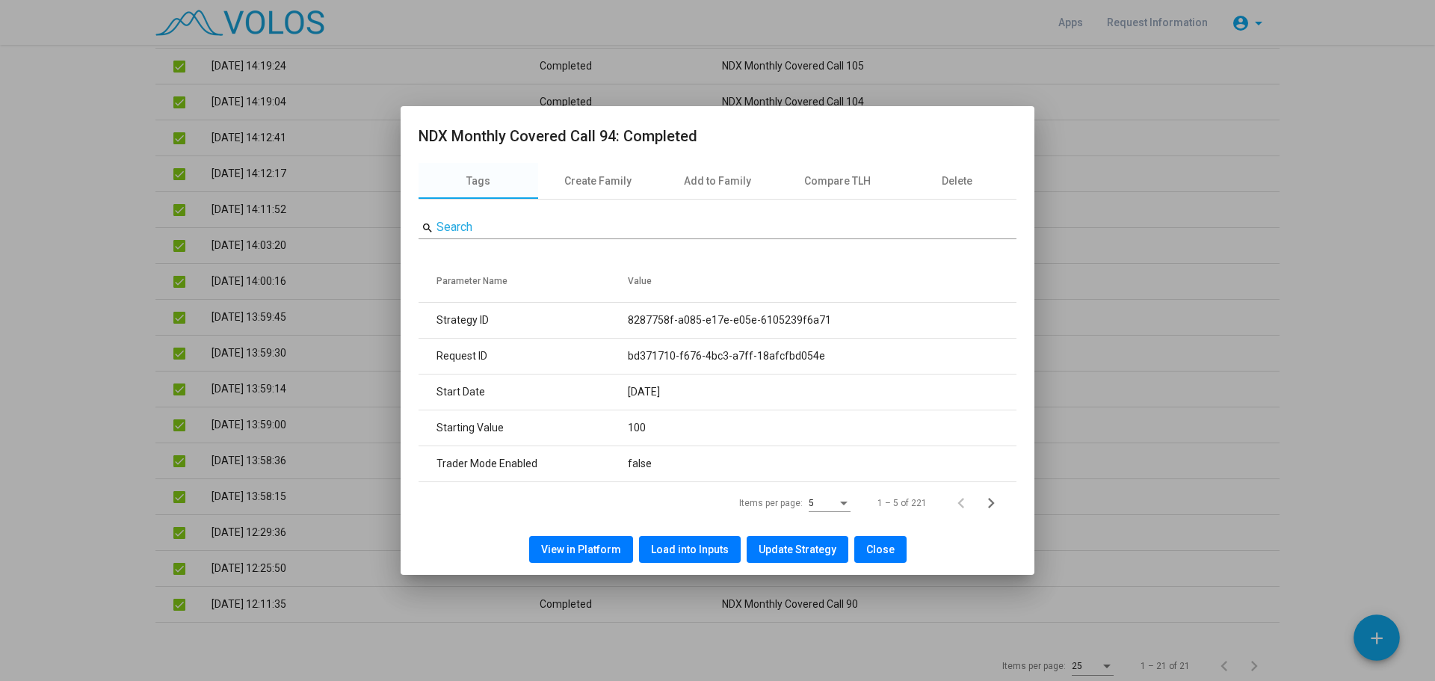
click at [586, 549] on span "View in Platform" at bounding box center [581, 549] width 80 height 12
click at [881, 552] on span "Close" at bounding box center [880, 549] width 28 height 12
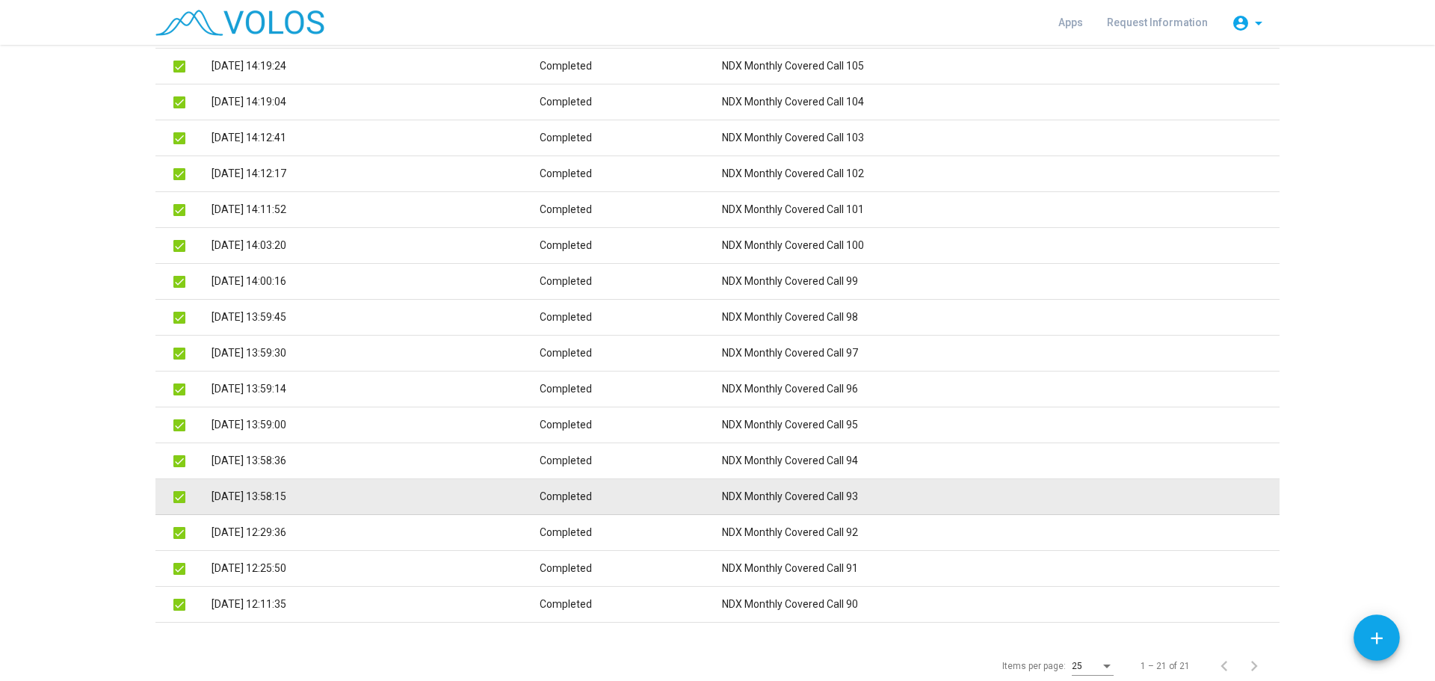
click at [865, 492] on td "NDX Monthly Covered Call 93" at bounding box center [1000, 497] width 557 height 36
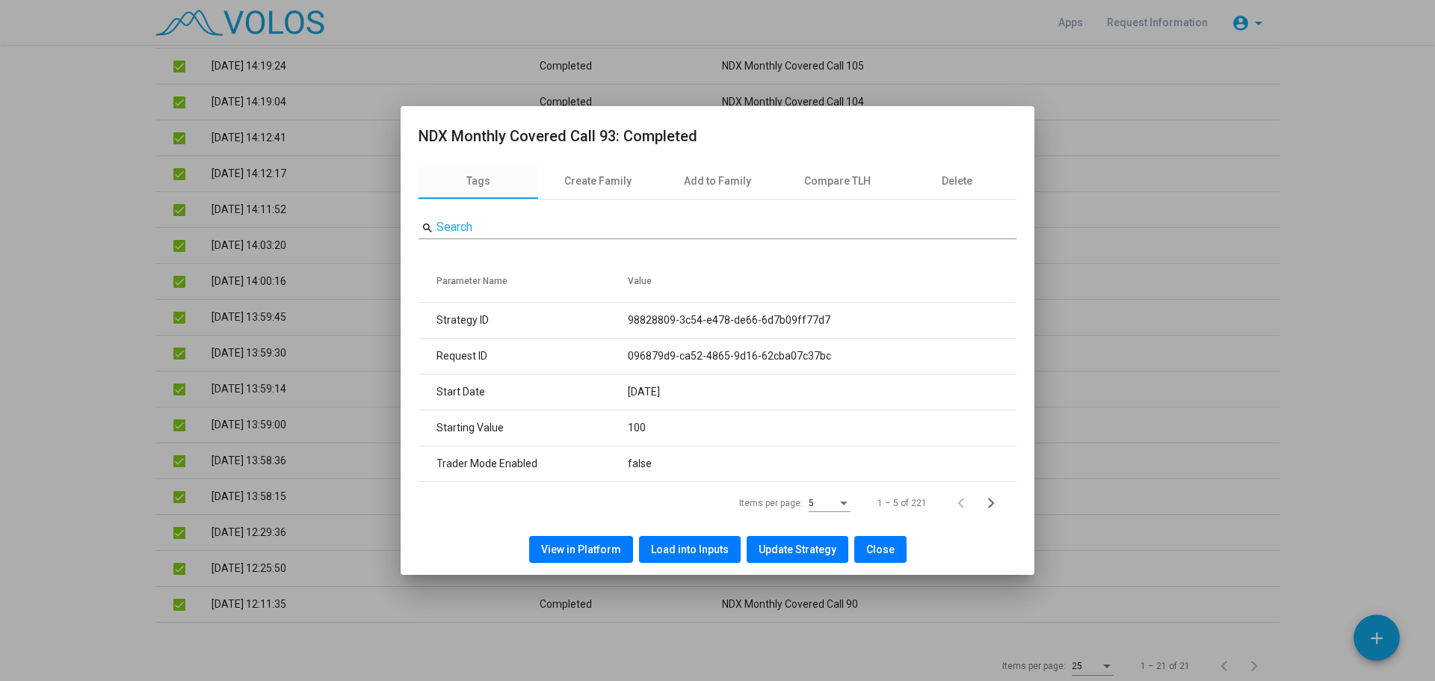
click at [569, 543] on span "View in Platform" at bounding box center [581, 549] width 80 height 12
click at [878, 557] on button "Close" at bounding box center [880, 549] width 52 height 27
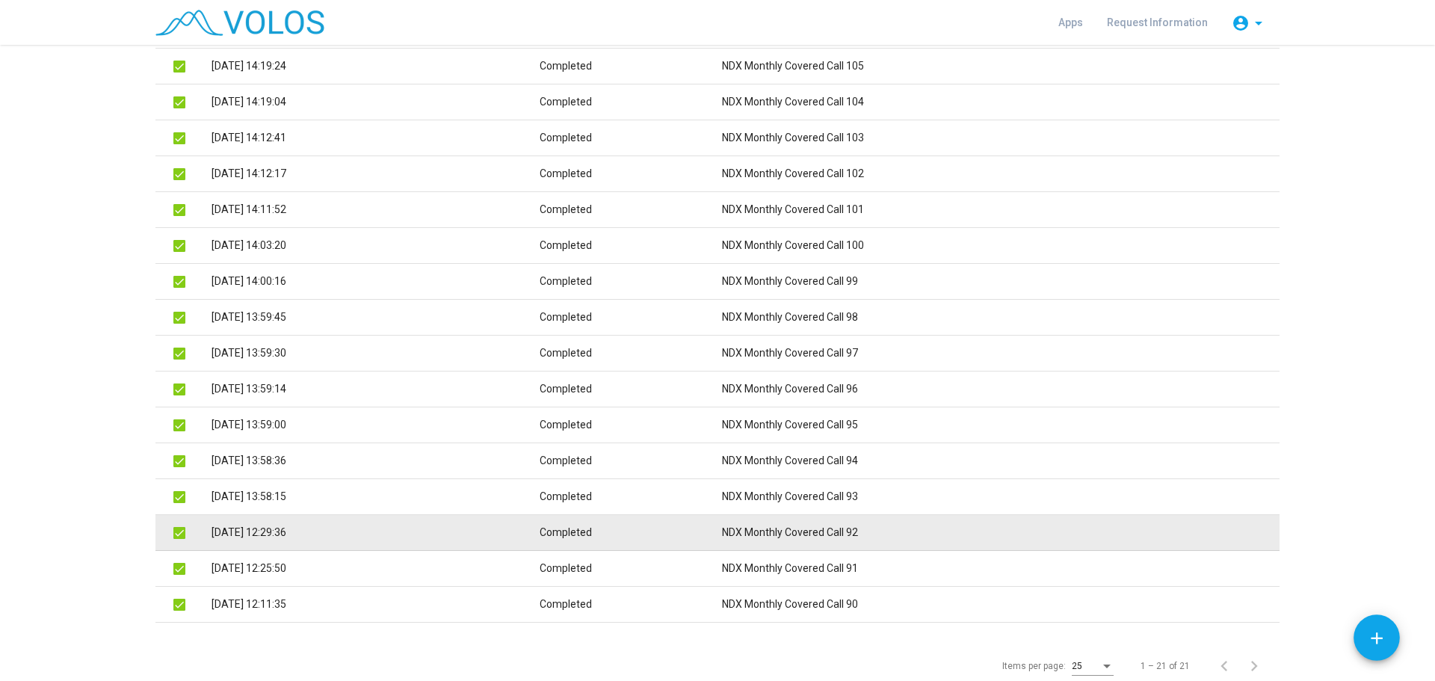
click at [857, 535] on td "NDX Monthly Covered Call 92" at bounding box center [1000, 533] width 557 height 36
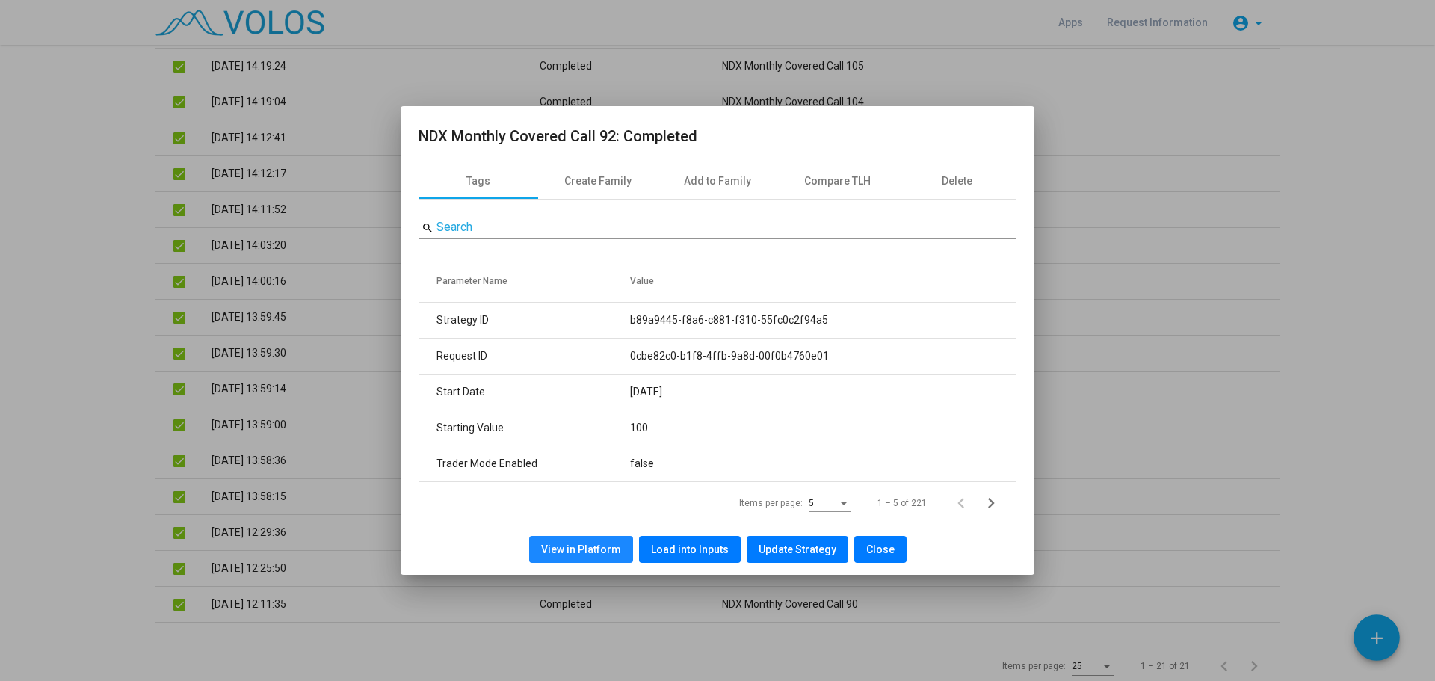
click at [605, 545] on span "View in Platform" at bounding box center [581, 549] width 80 height 12
click at [882, 543] on span "Close" at bounding box center [880, 549] width 28 height 12
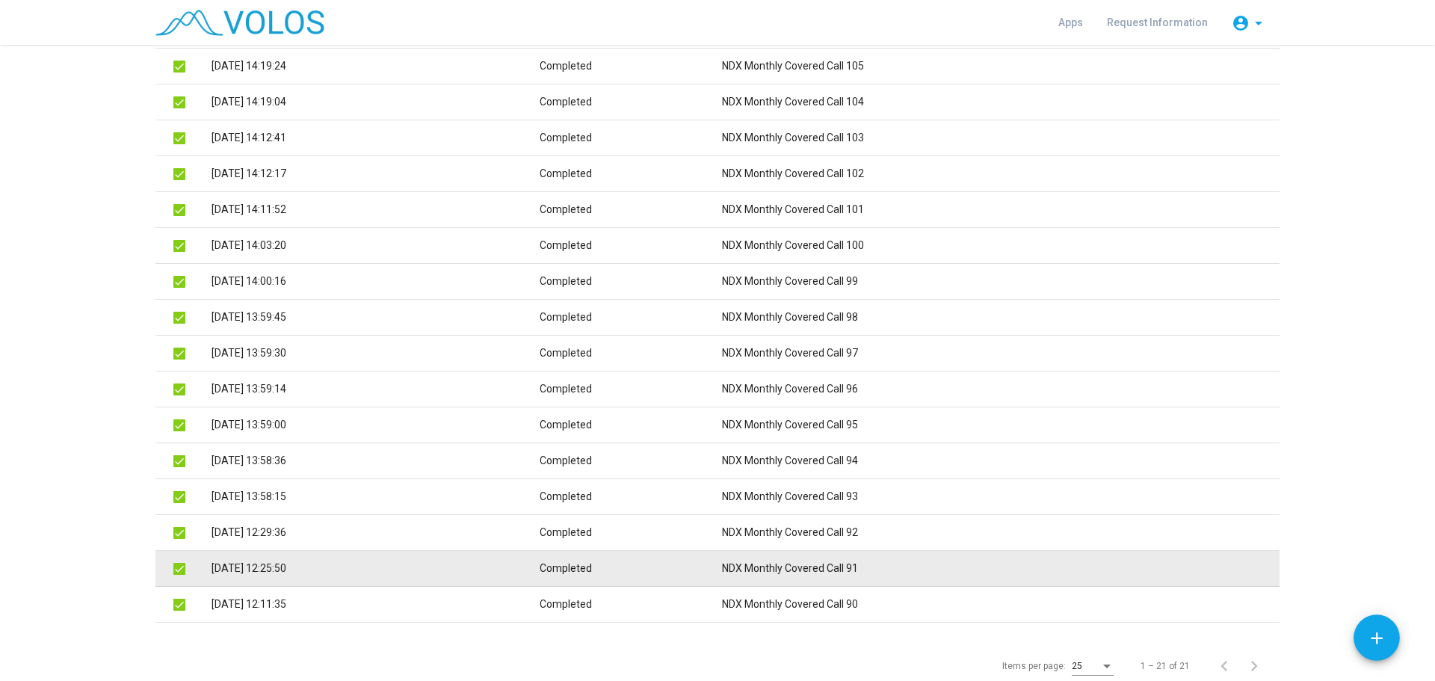
click at [855, 563] on td "NDX Monthly Covered Call 91" at bounding box center [1000, 569] width 557 height 36
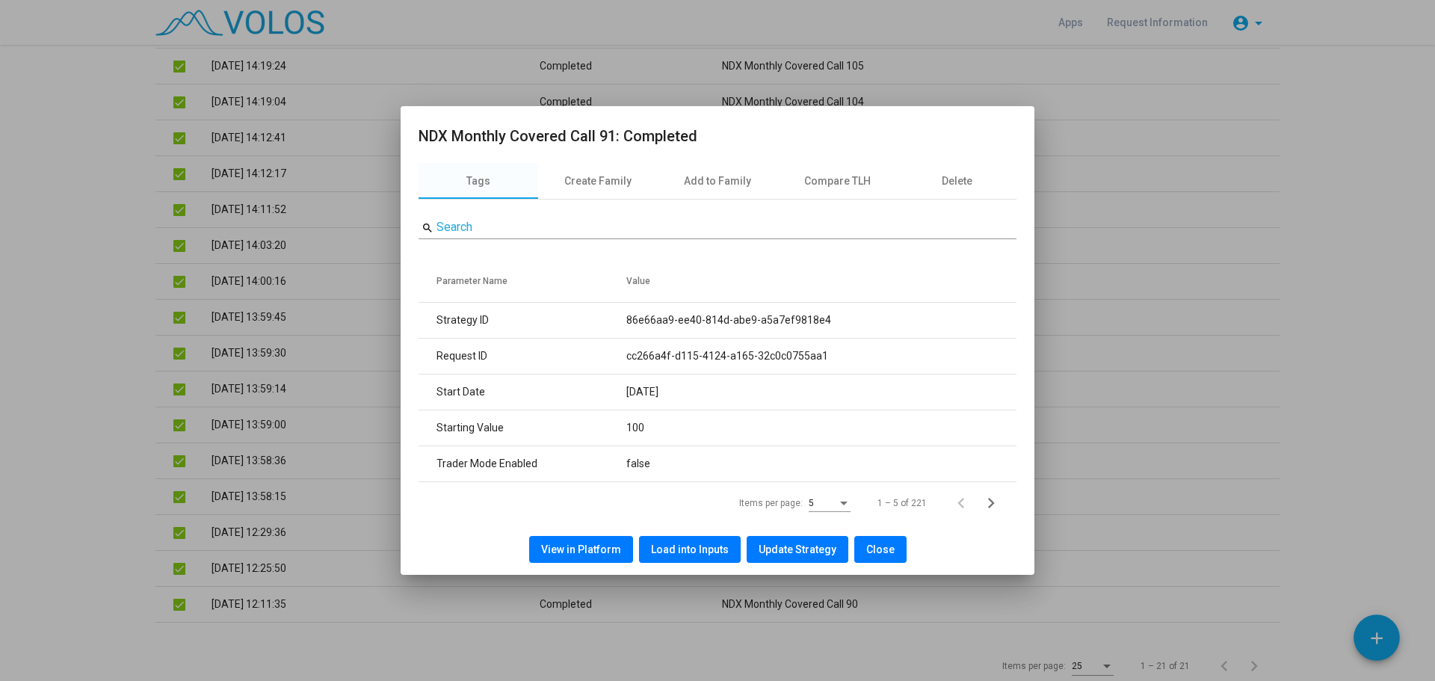
click at [584, 547] on span "View in Platform" at bounding box center [581, 549] width 80 height 12
click at [882, 552] on span "Close" at bounding box center [880, 549] width 28 height 12
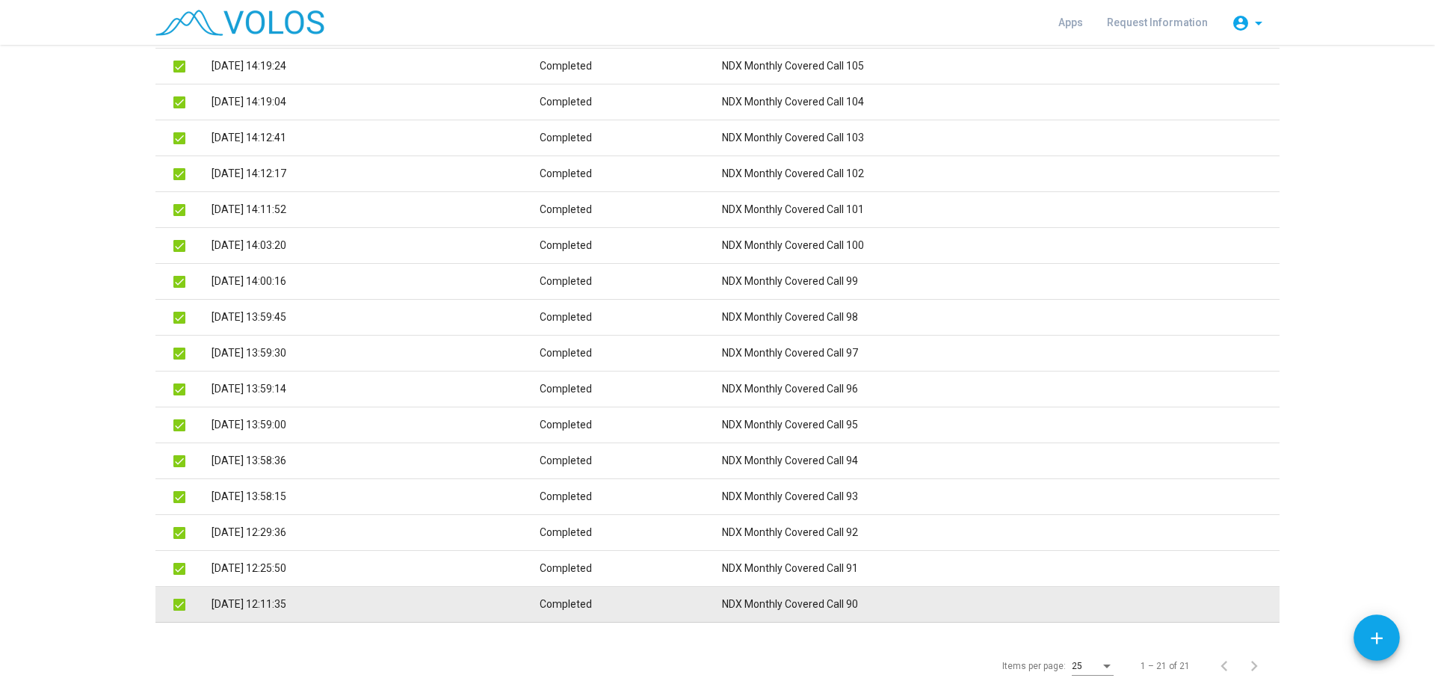
click at [852, 611] on td "NDX Monthly Covered Call 90" at bounding box center [1000, 605] width 557 height 36
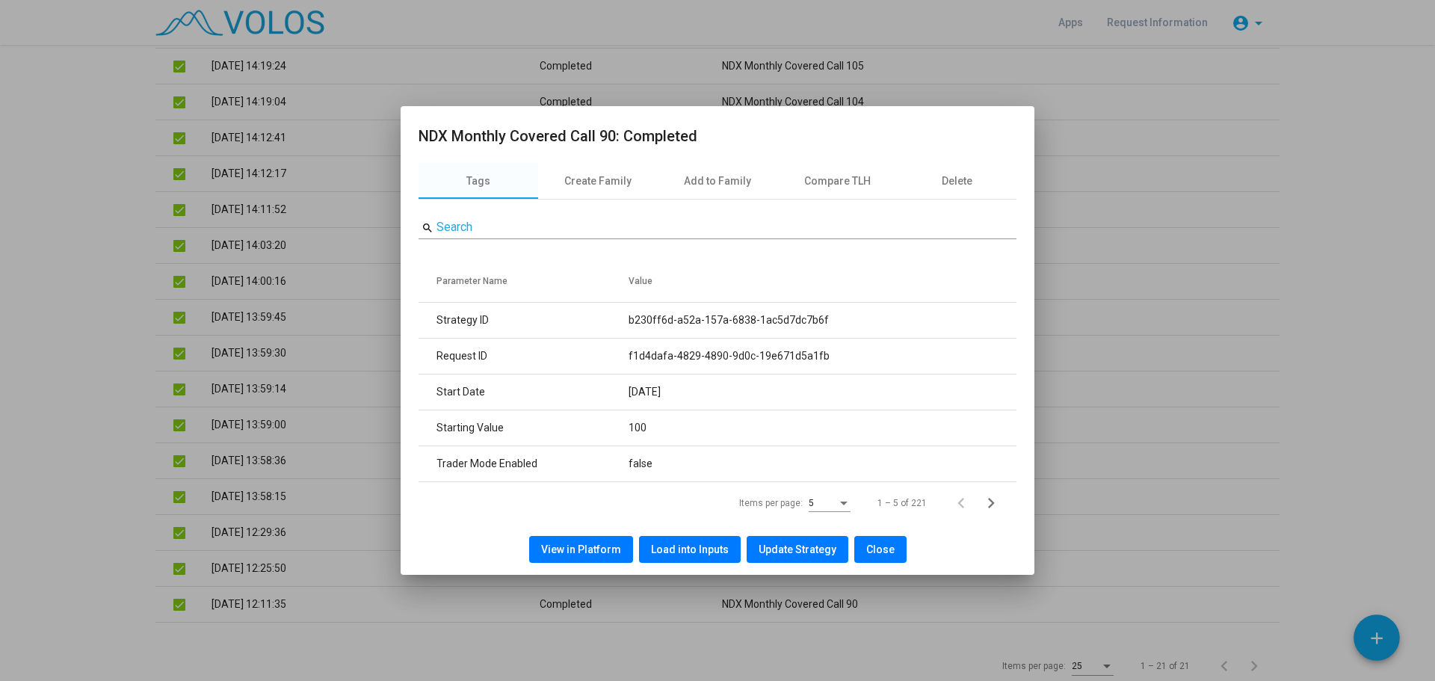
click at [608, 550] on span "View in Platform" at bounding box center [581, 549] width 80 height 12
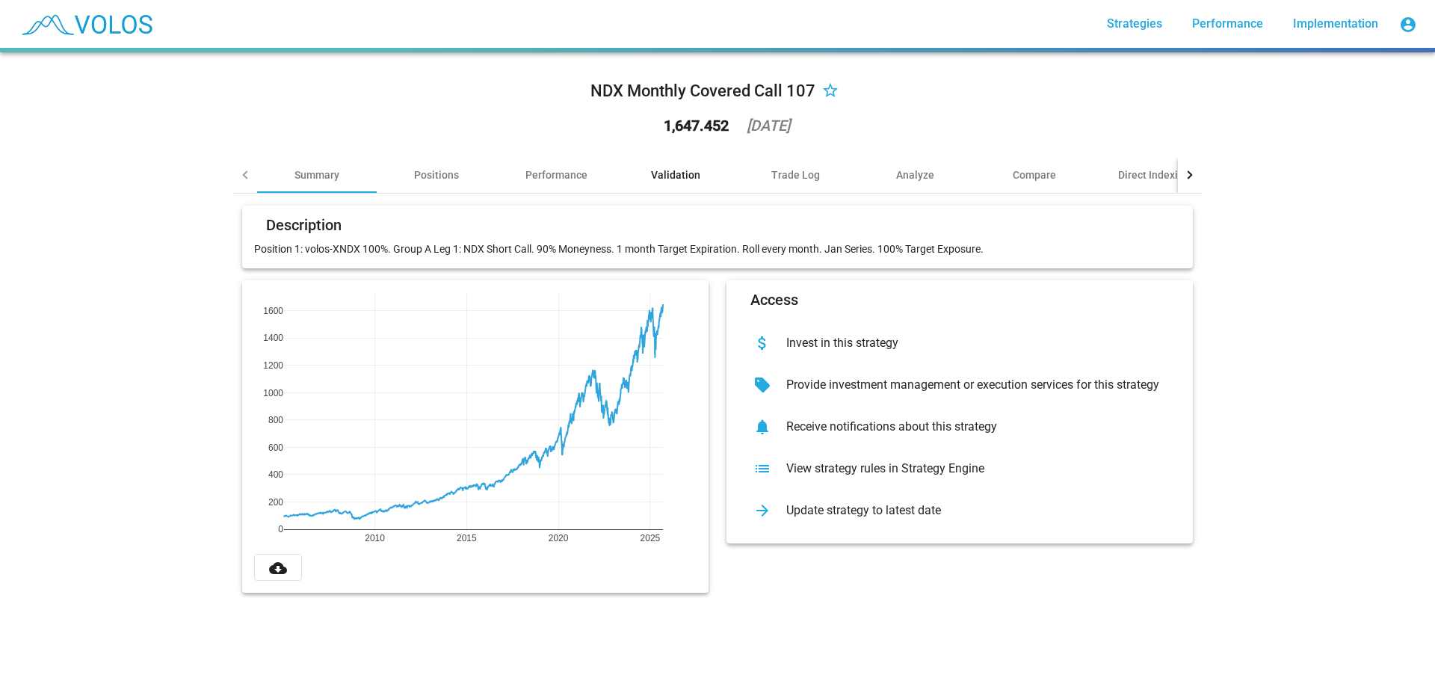
click at [667, 170] on div "Validation" at bounding box center [675, 174] width 49 height 15
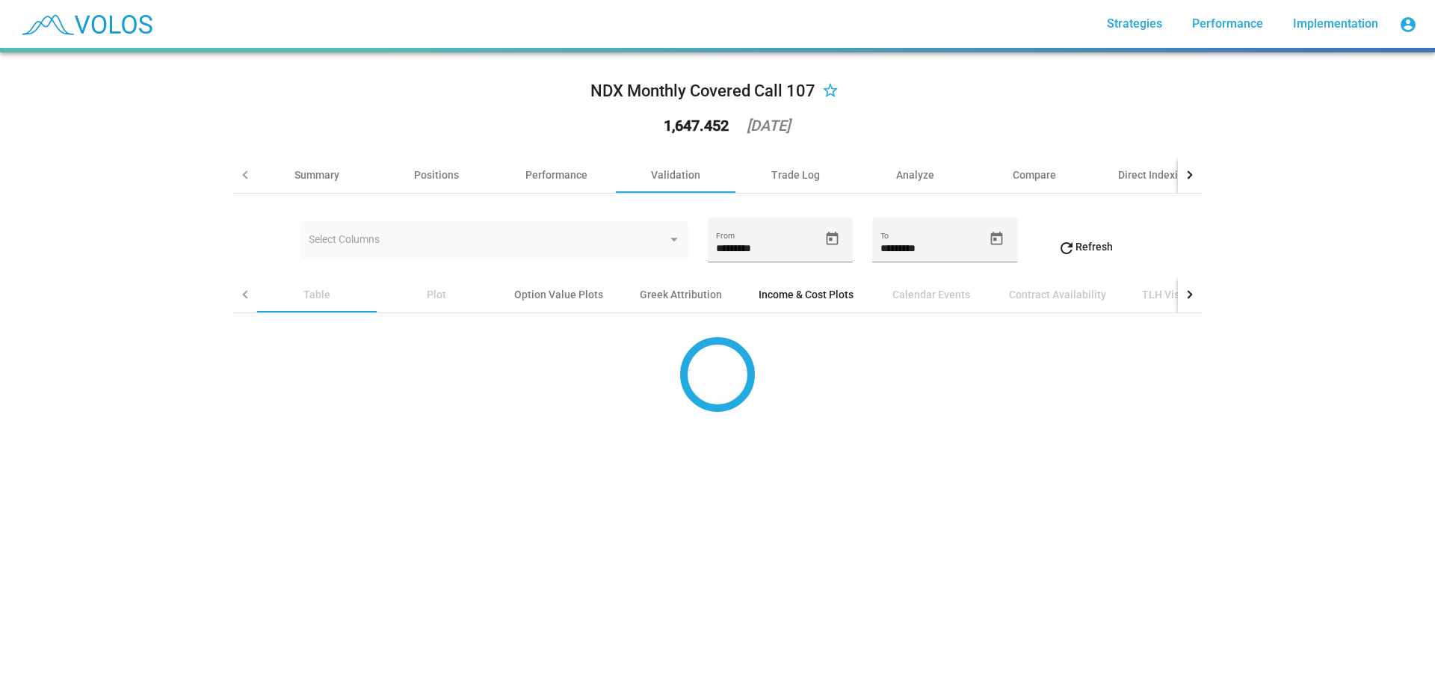
click at [782, 294] on div "Income & Cost Plots" at bounding box center [805, 294] width 95 height 15
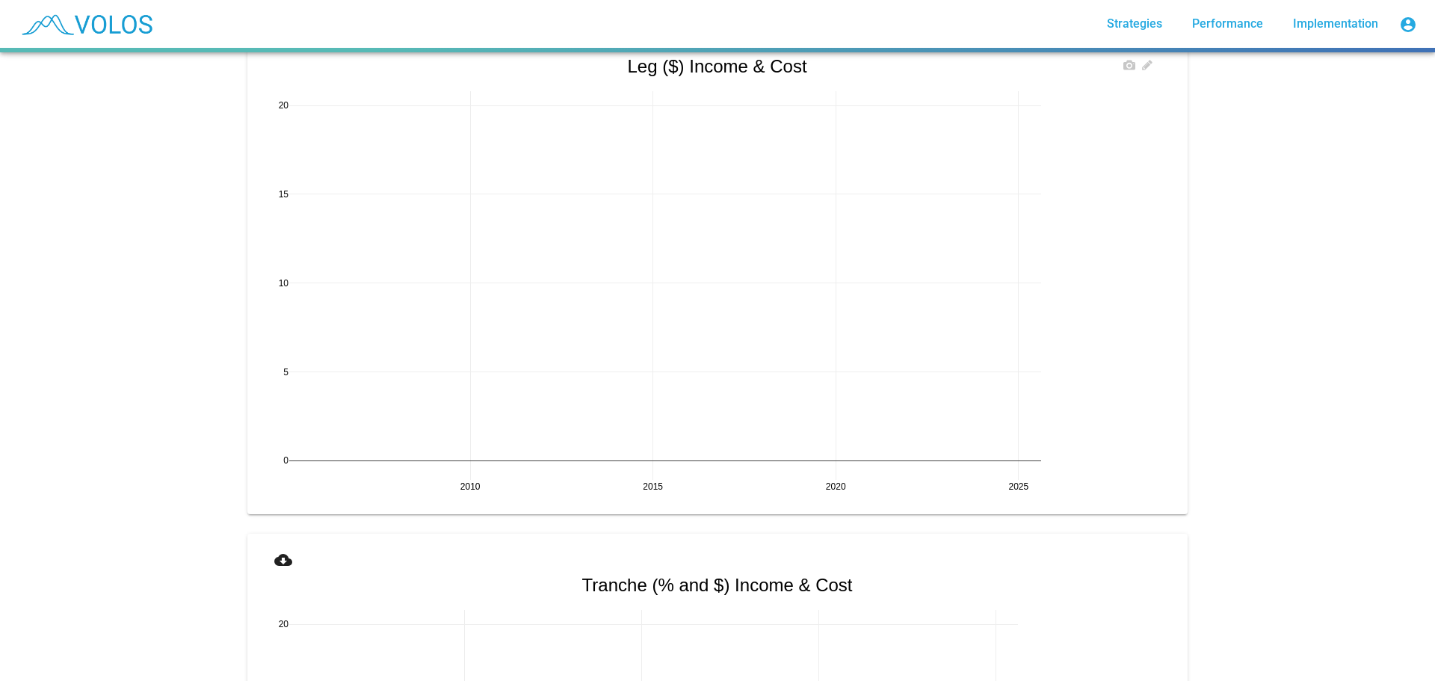
scroll to position [2241, 0]
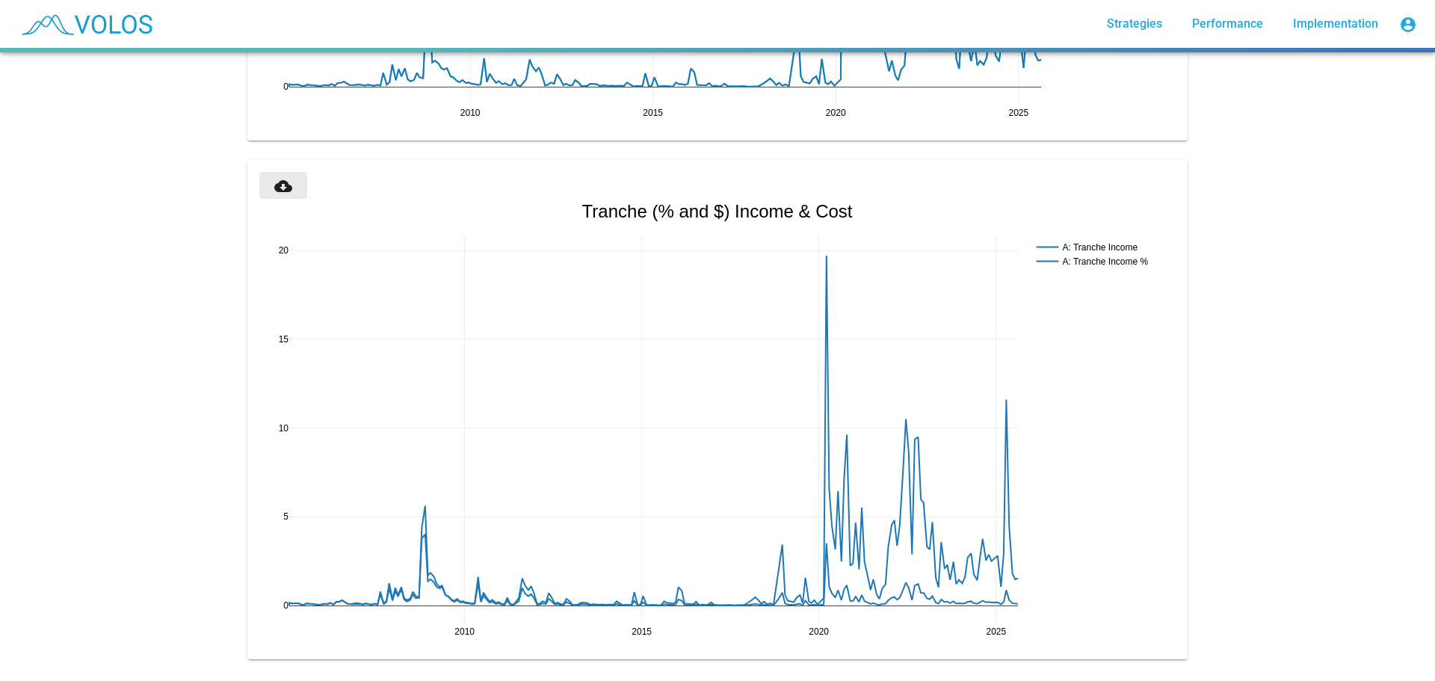
click at [285, 179] on mat-icon "cloud_download" at bounding box center [283, 186] width 18 height 18
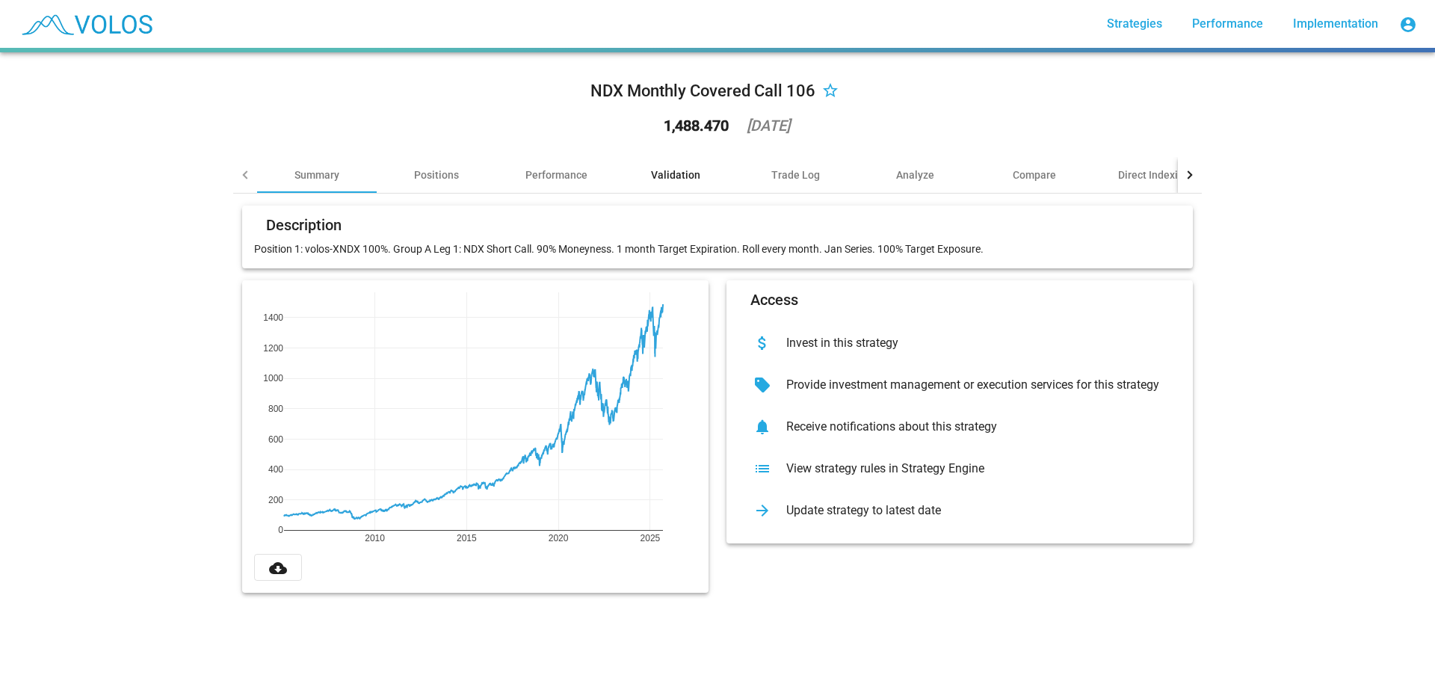
click at [669, 178] on div "Validation" at bounding box center [675, 174] width 49 height 15
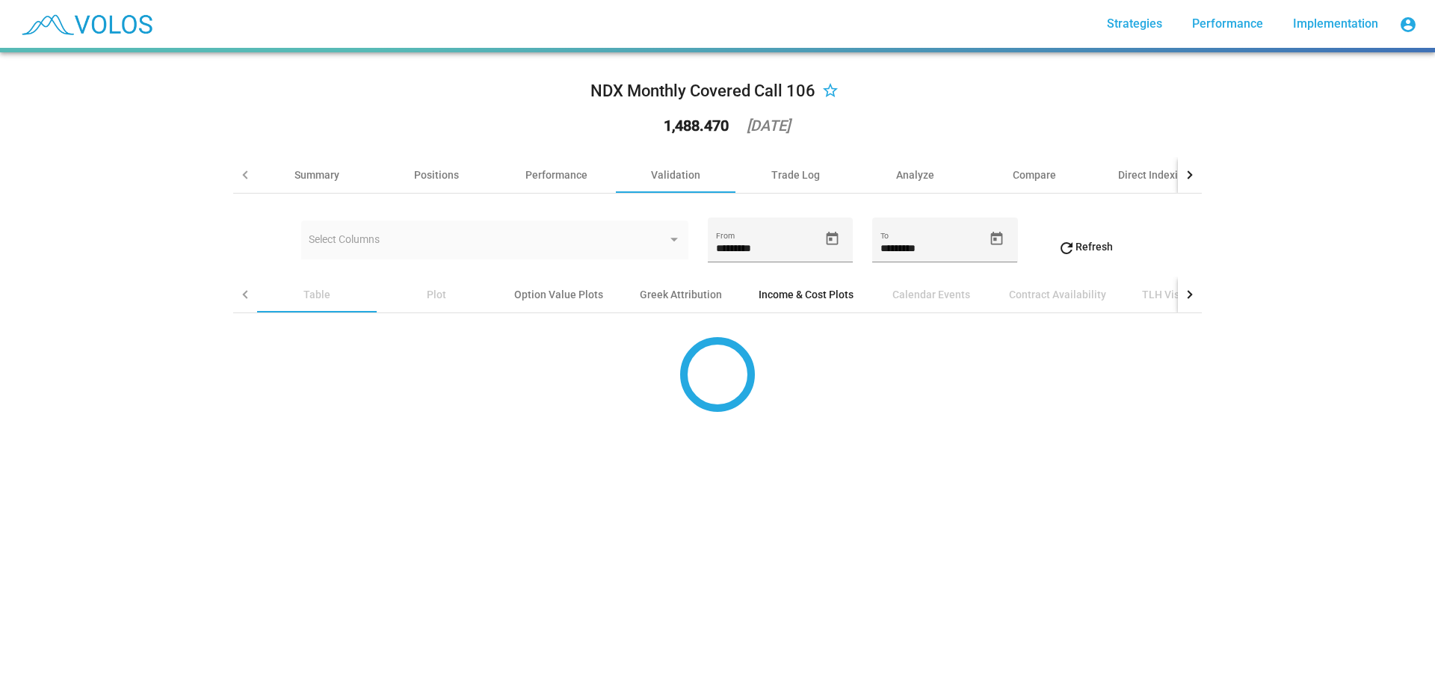
click at [798, 308] on div "Income & Cost Plots" at bounding box center [805, 294] width 131 height 36
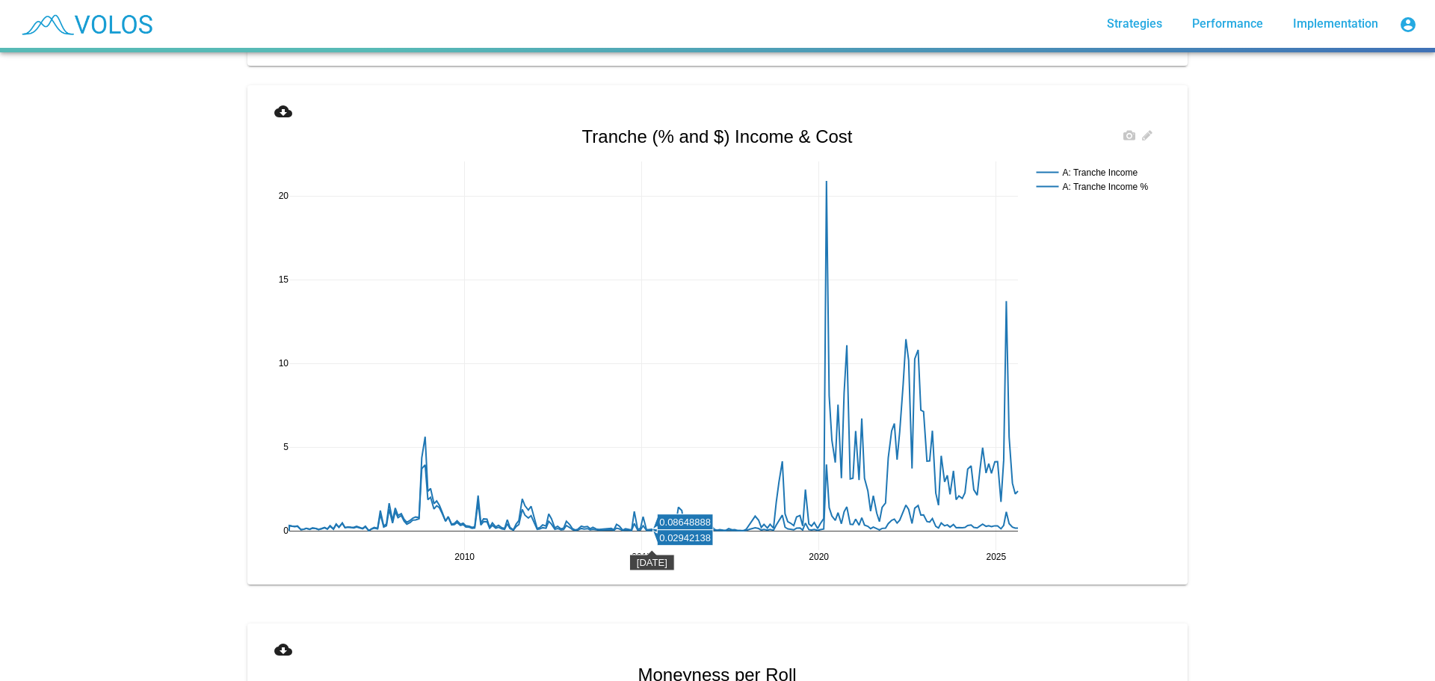
scroll to position [2241, 0]
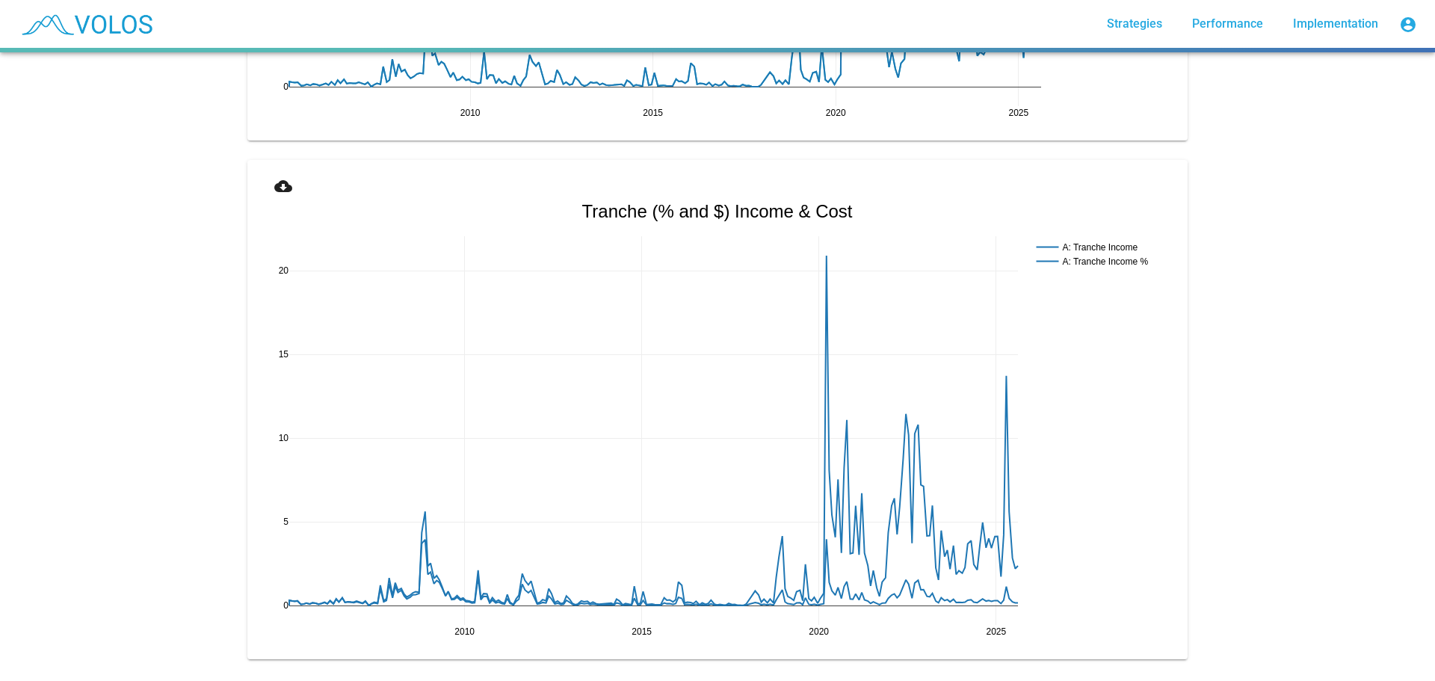
click at [274, 182] on mat-icon "cloud_download" at bounding box center [283, 186] width 18 height 18
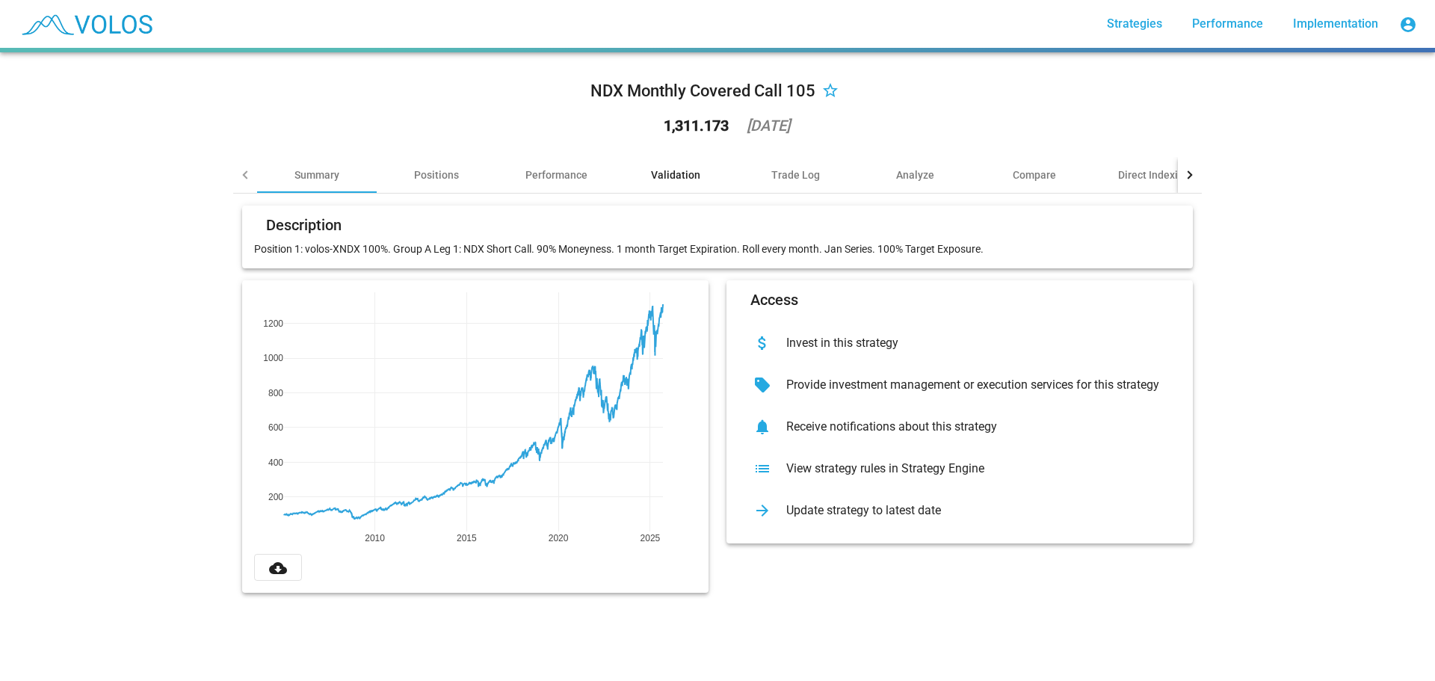
click at [663, 172] on div "Validation" at bounding box center [675, 174] width 49 height 15
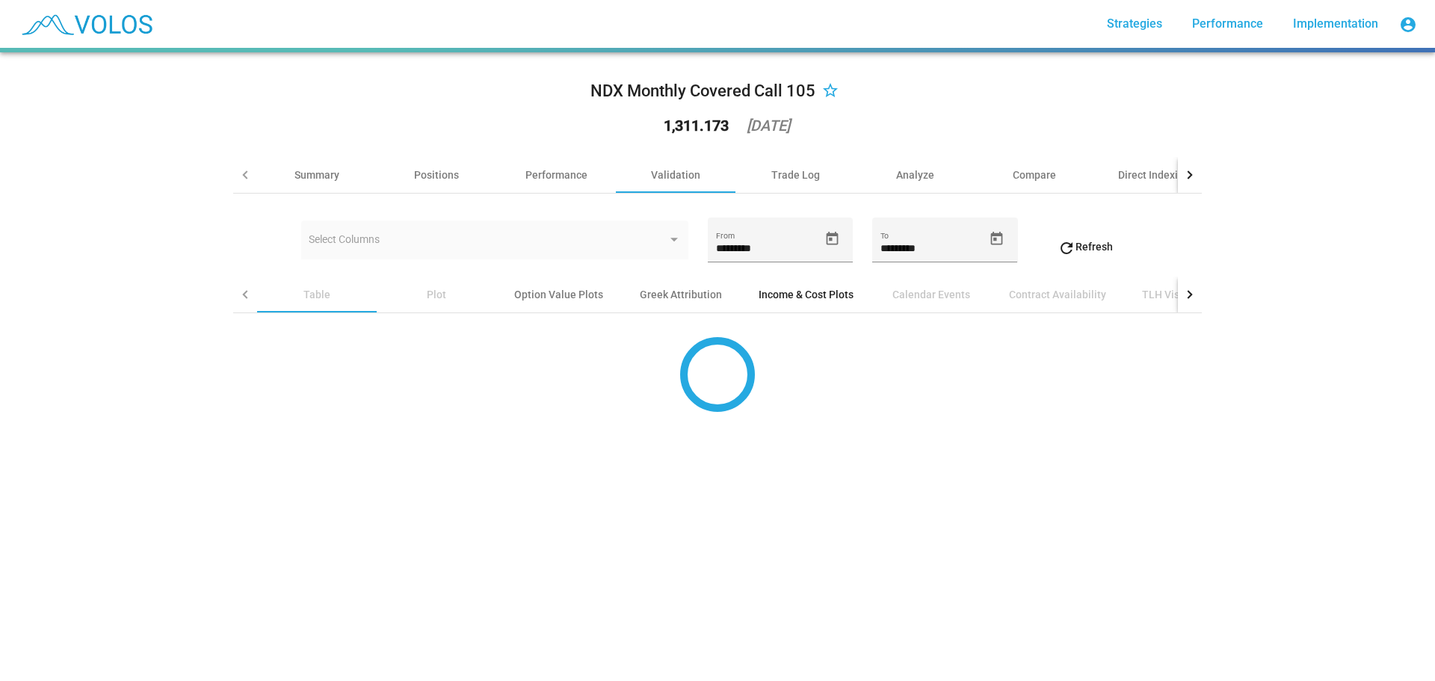
click at [848, 297] on div "Income & Cost Plots" at bounding box center [805, 294] width 131 height 36
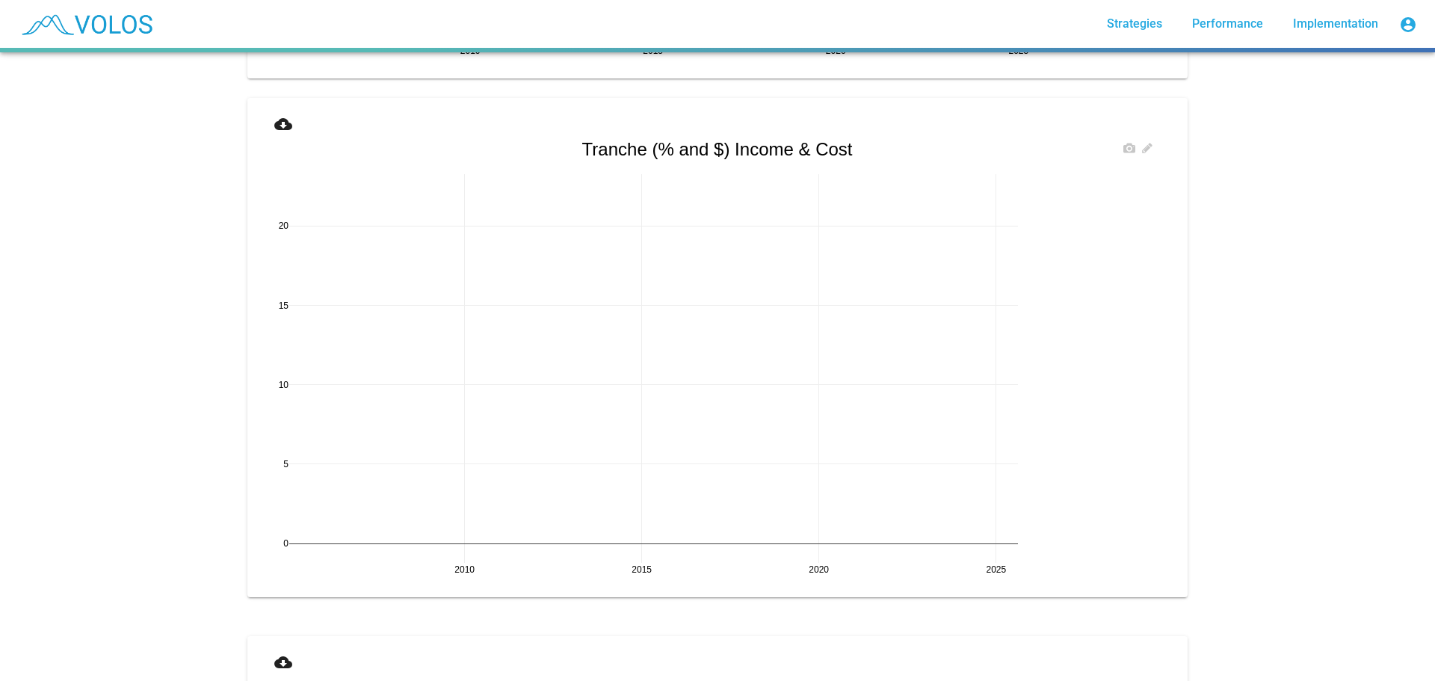
scroll to position [2316, 0]
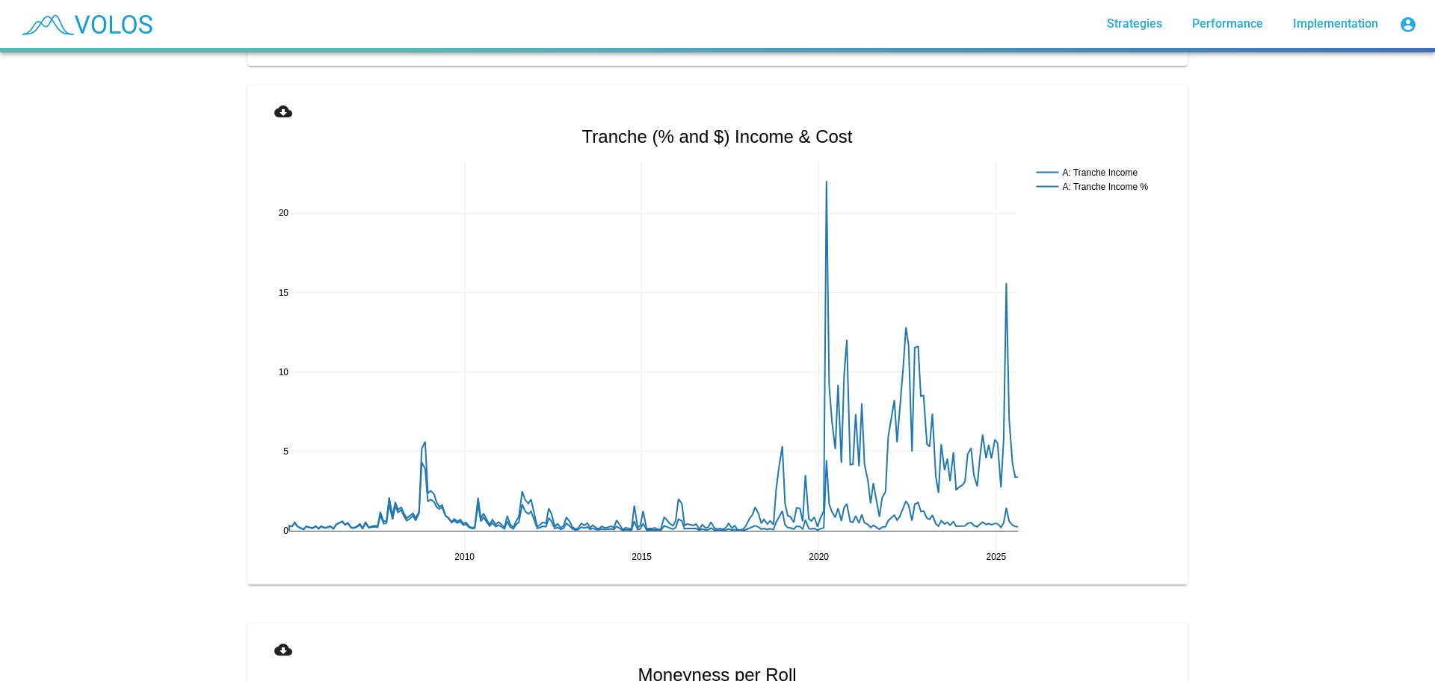
click at [270, 99] on button "cloud_download" at bounding box center [283, 110] width 48 height 27
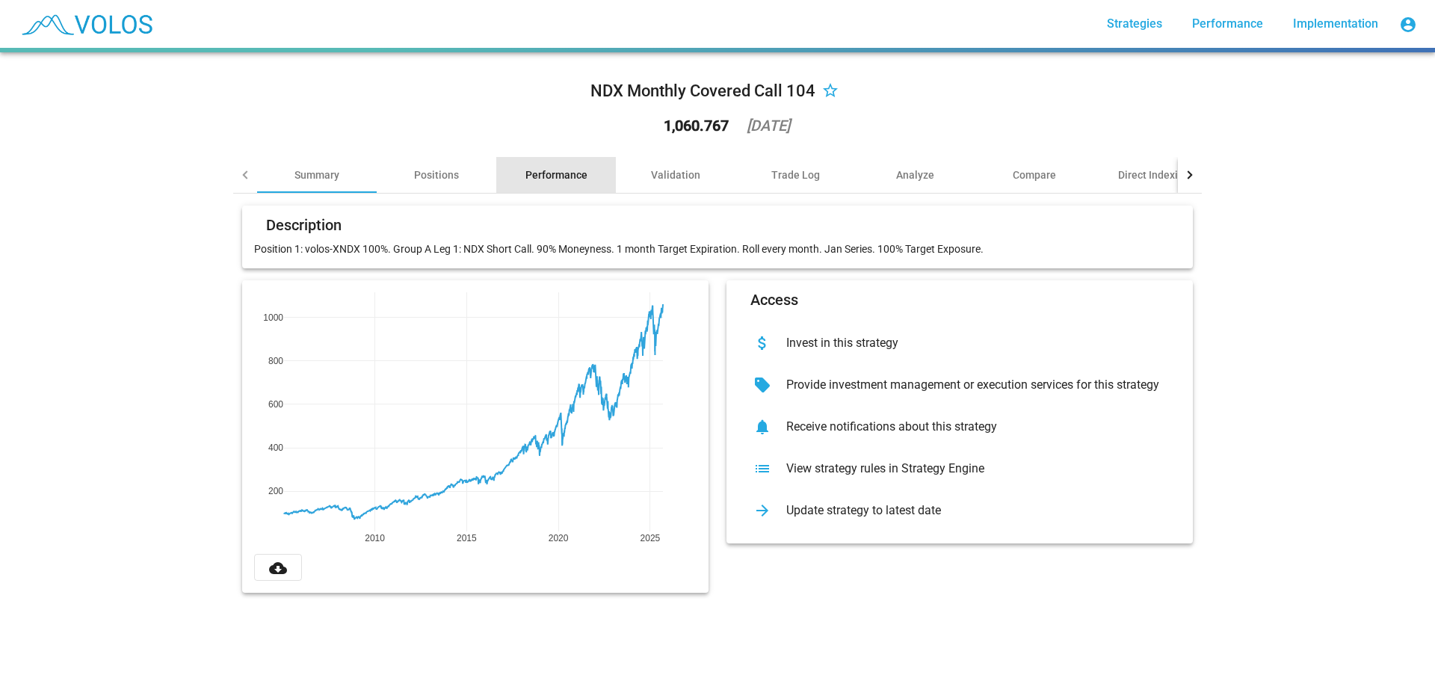
click at [569, 181] on div "Performance" at bounding box center [556, 174] width 62 height 15
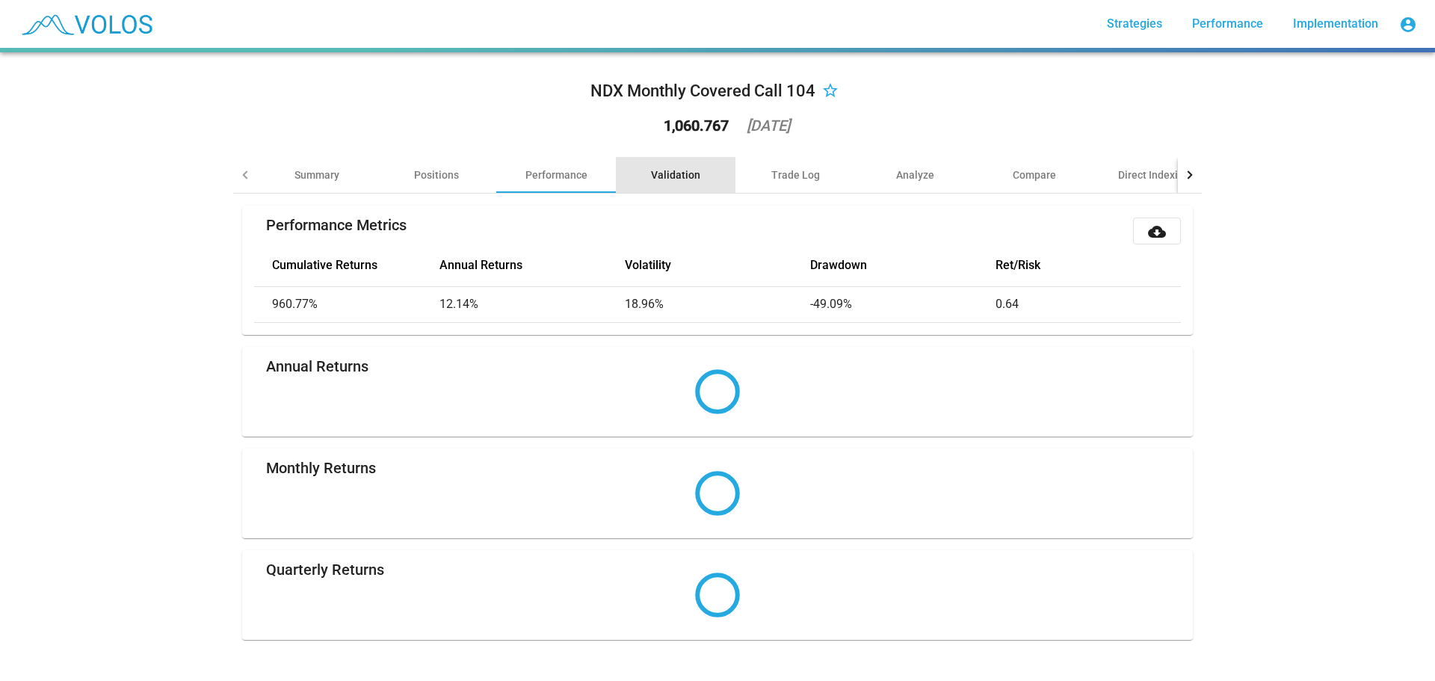
click at [683, 180] on div "Validation" at bounding box center [675, 174] width 49 height 15
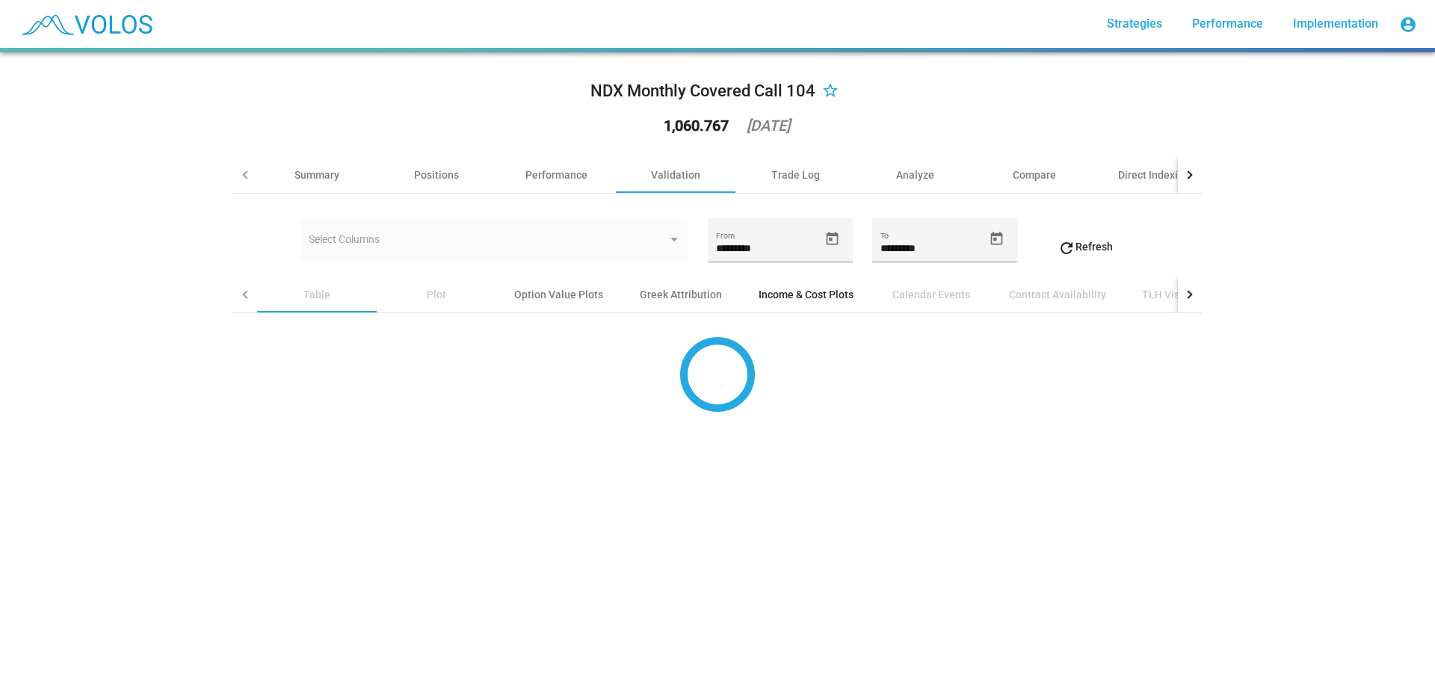
click at [765, 291] on div "Income & Cost Plots" at bounding box center [805, 294] width 95 height 15
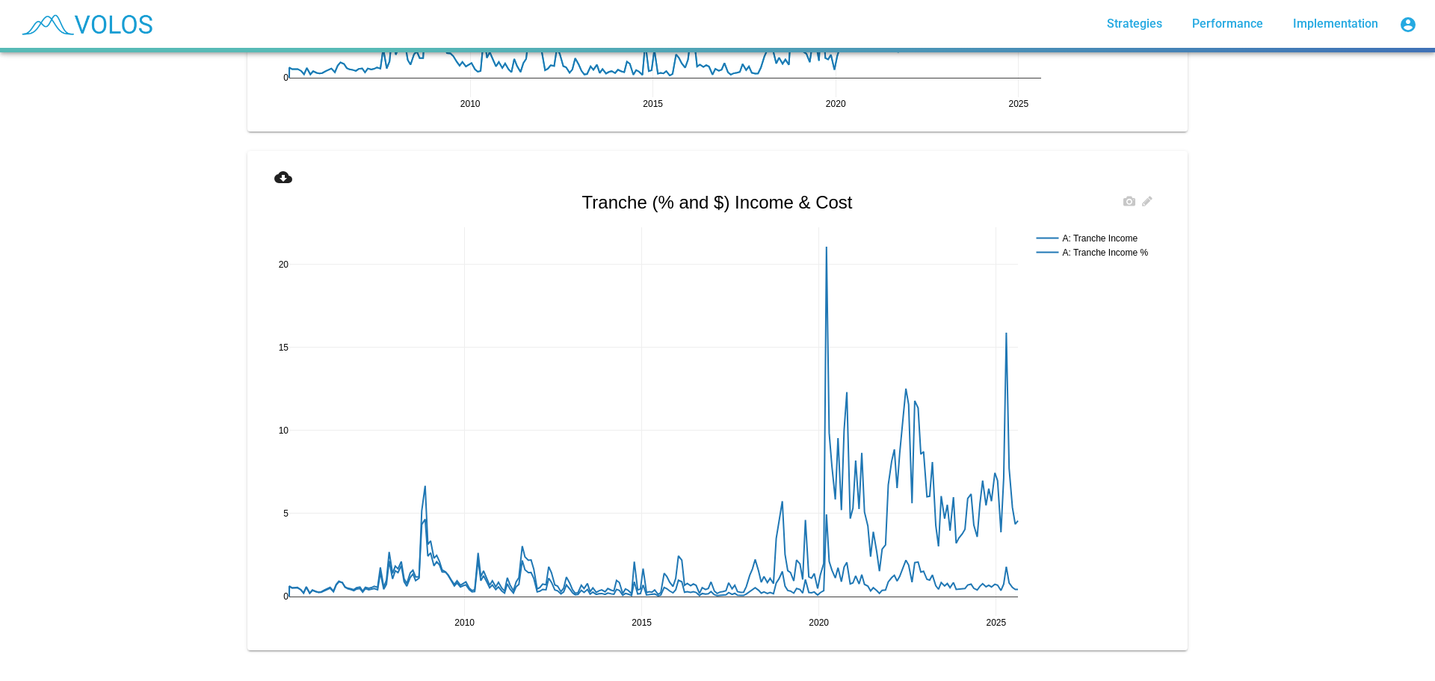
scroll to position [2241, 0]
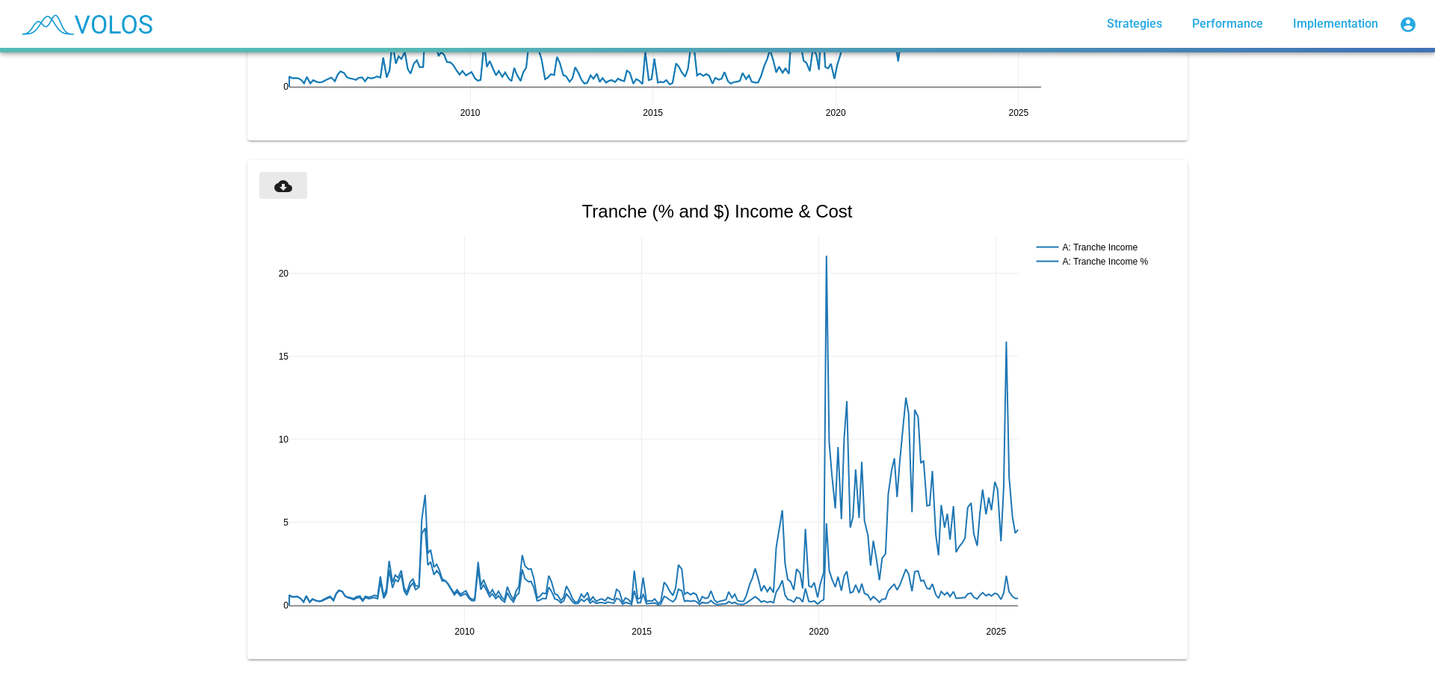
click at [274, 185] on mat-icon "cloud_download" at bounding box center [283, 186] width 18 height 18
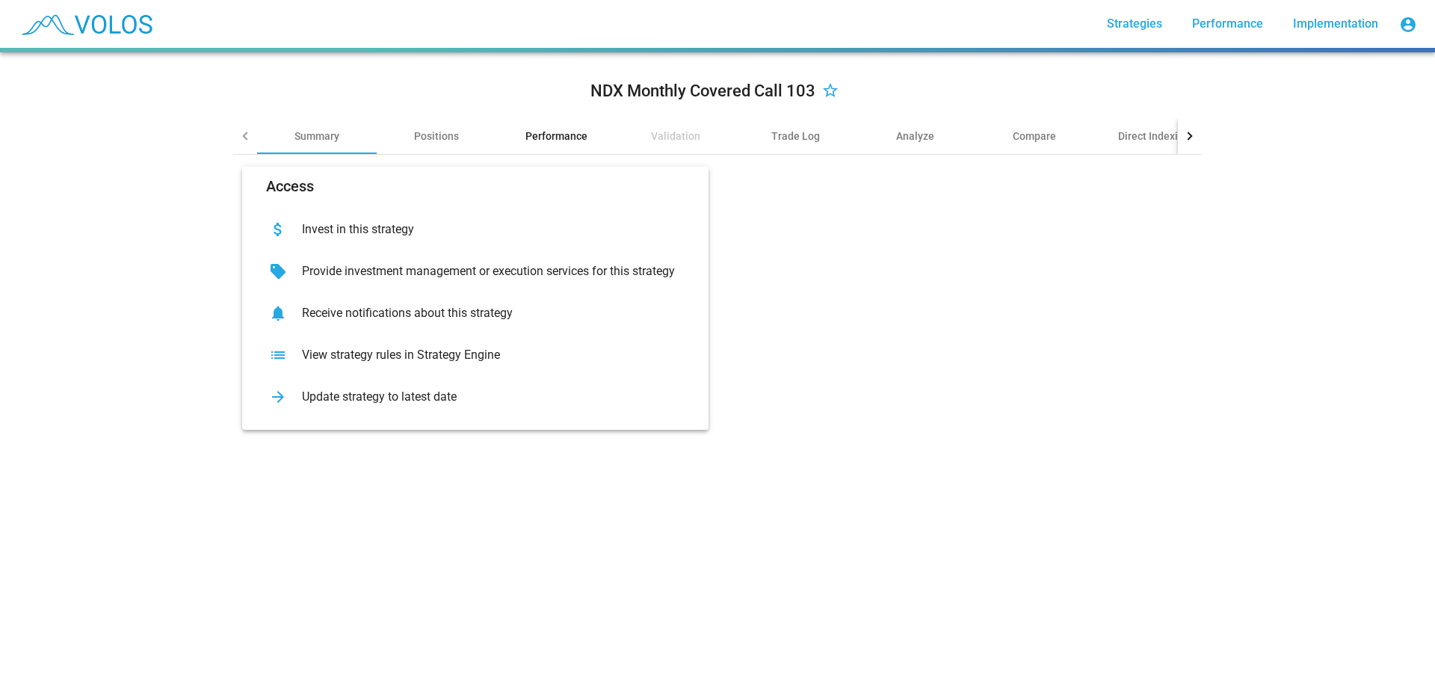
click at [540, 137] on app-tab "NDX Monthly Covered Call 103 star_border Summary Positions Performance Validati…" at bounding box center [717, 252] width 968 height 377
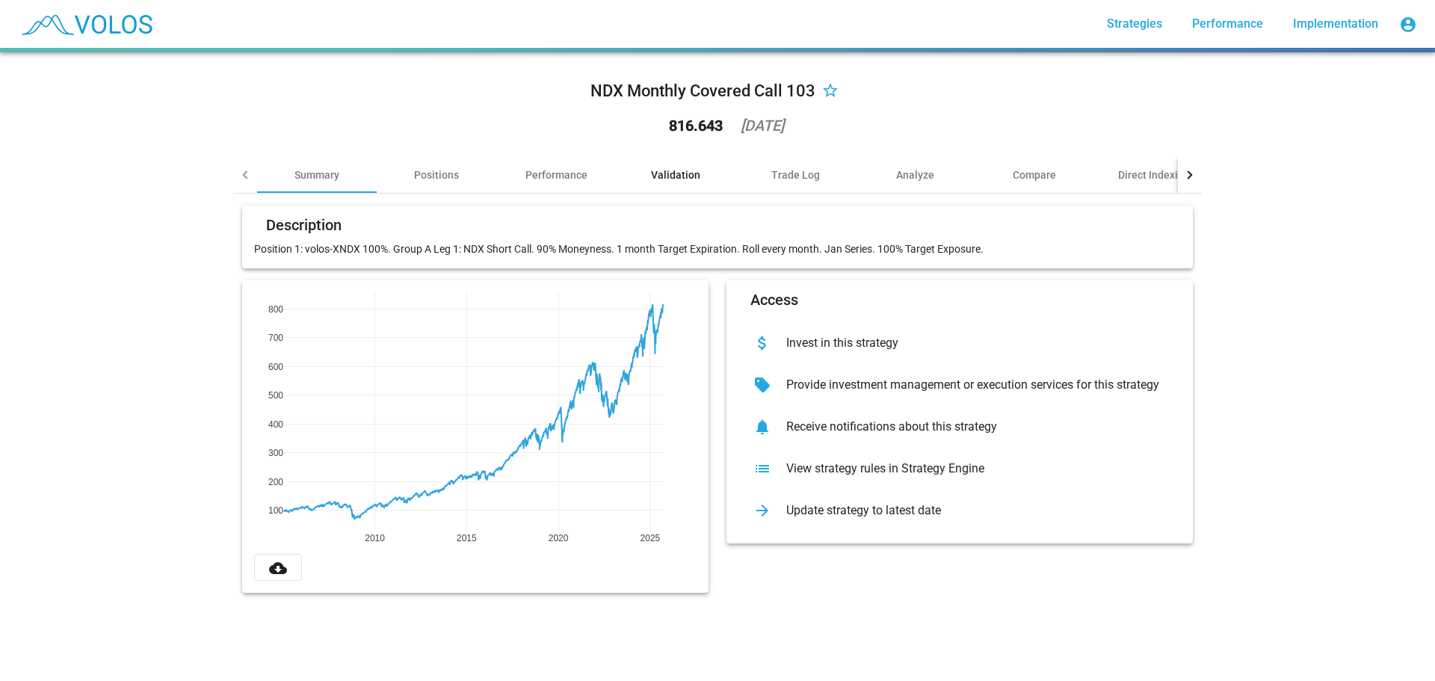
click at [678, 173] on div "Validation" at bounding box center [675, 174] width 49 height 15
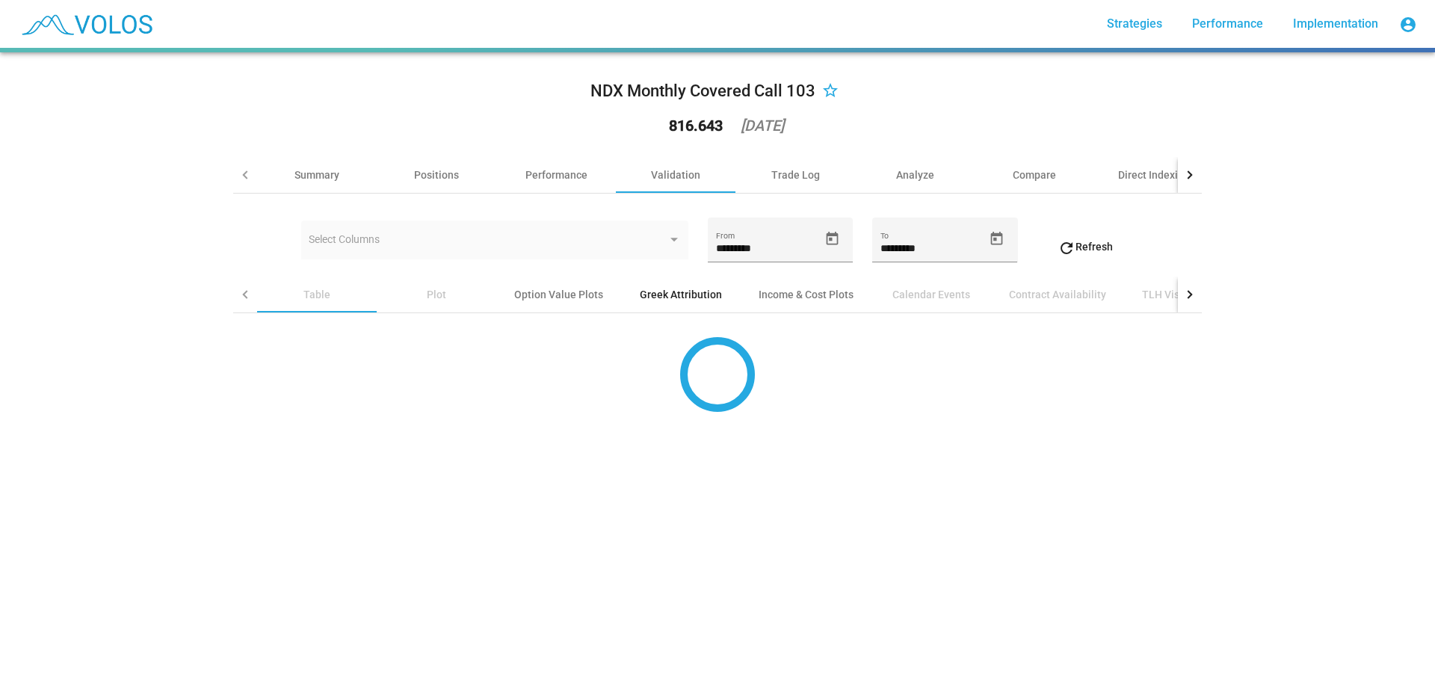
click at [686, 298] on div "Greek Attribution" at bounding box center [681, 294] width 82 height 15
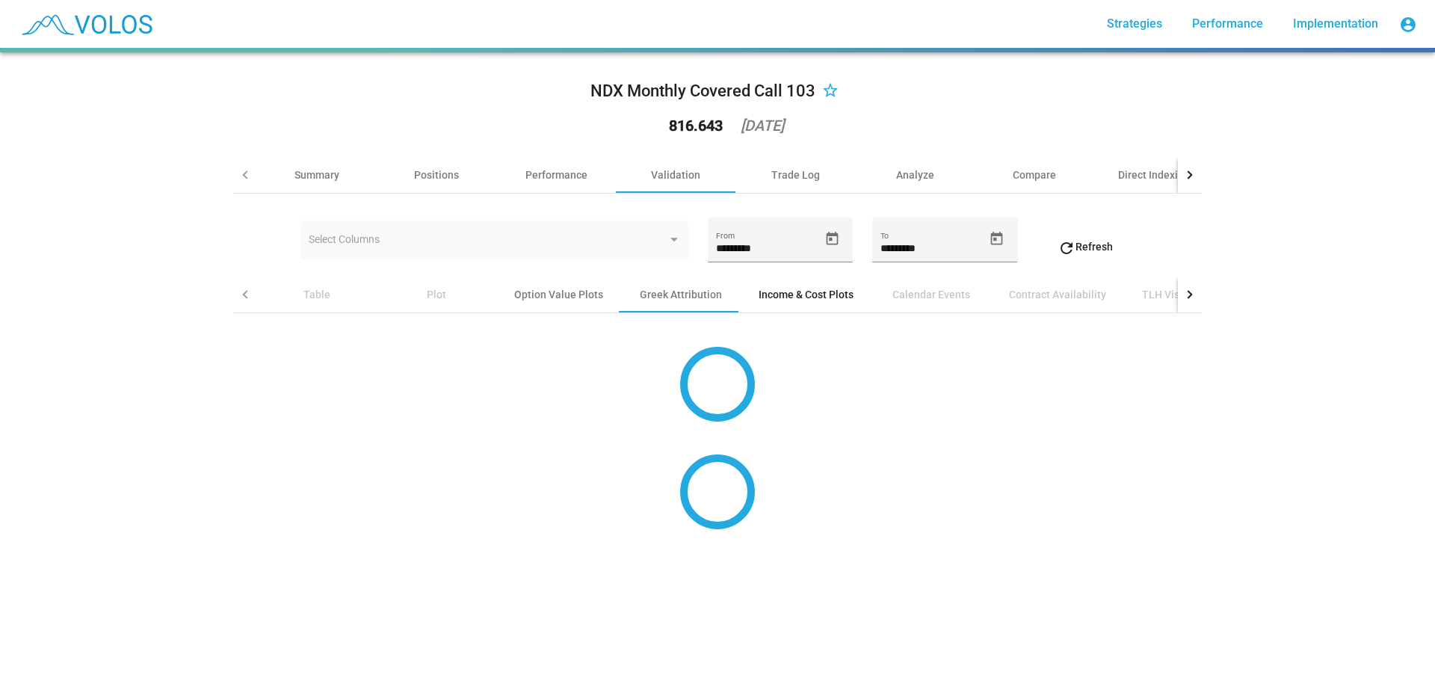
click at [769, 298] on div "Income & Cost Plots" at bounding box center [805, 294] width 95 height 15
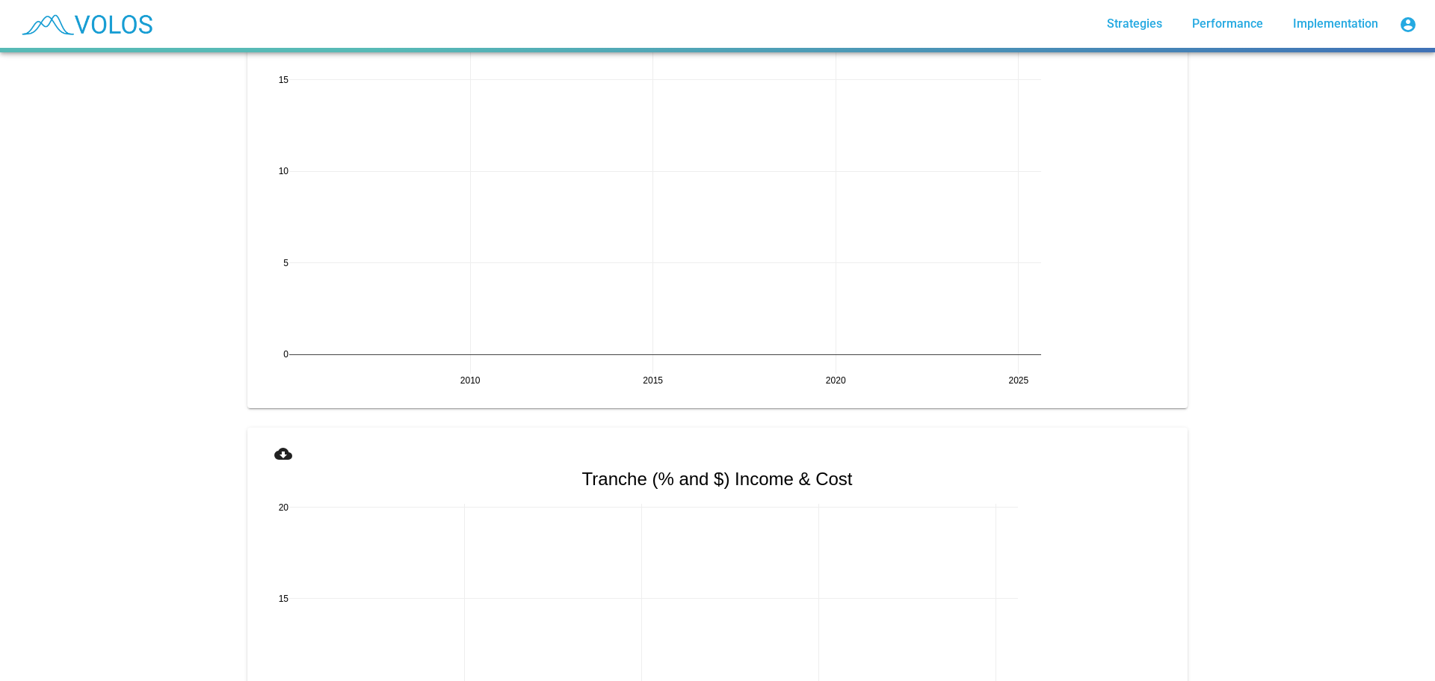
scroll to position [2241, 0]
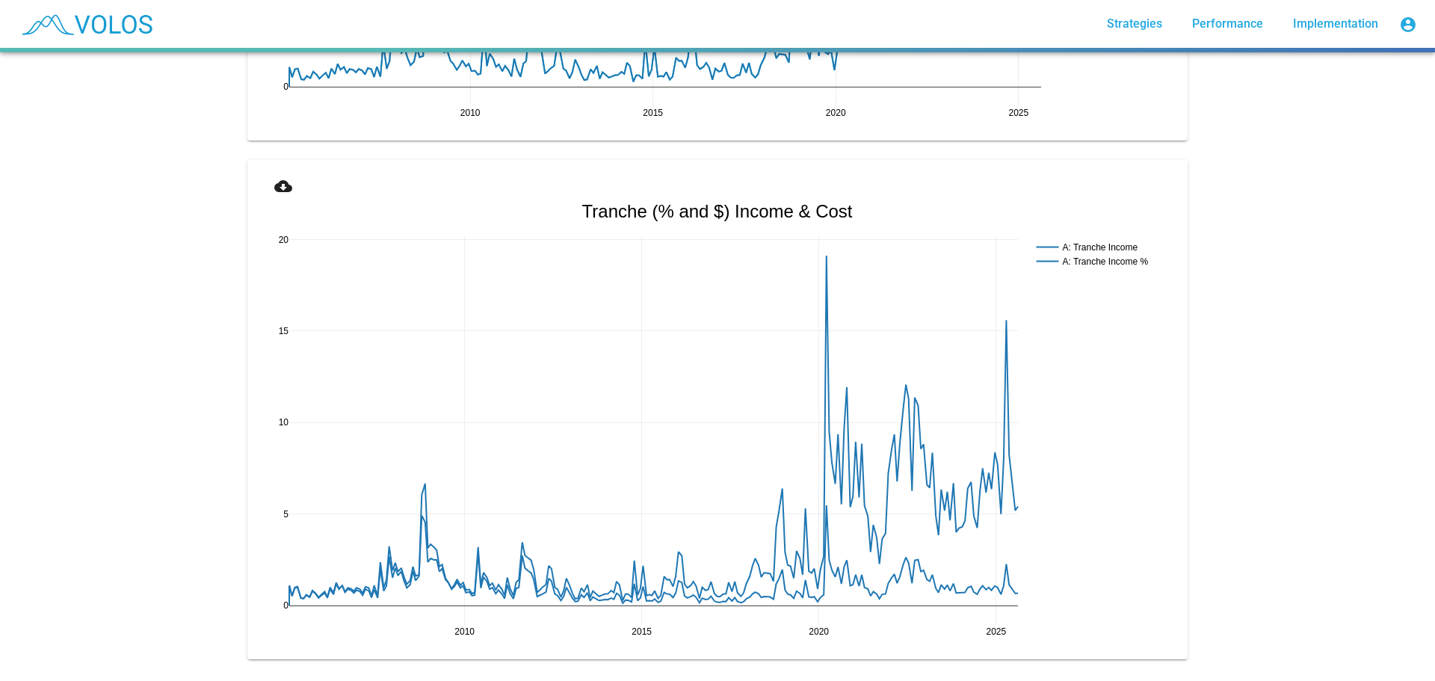
click at [274, 188] on mat-icon "cloud_download" at bounding box center [283, 186] width 18 height 18
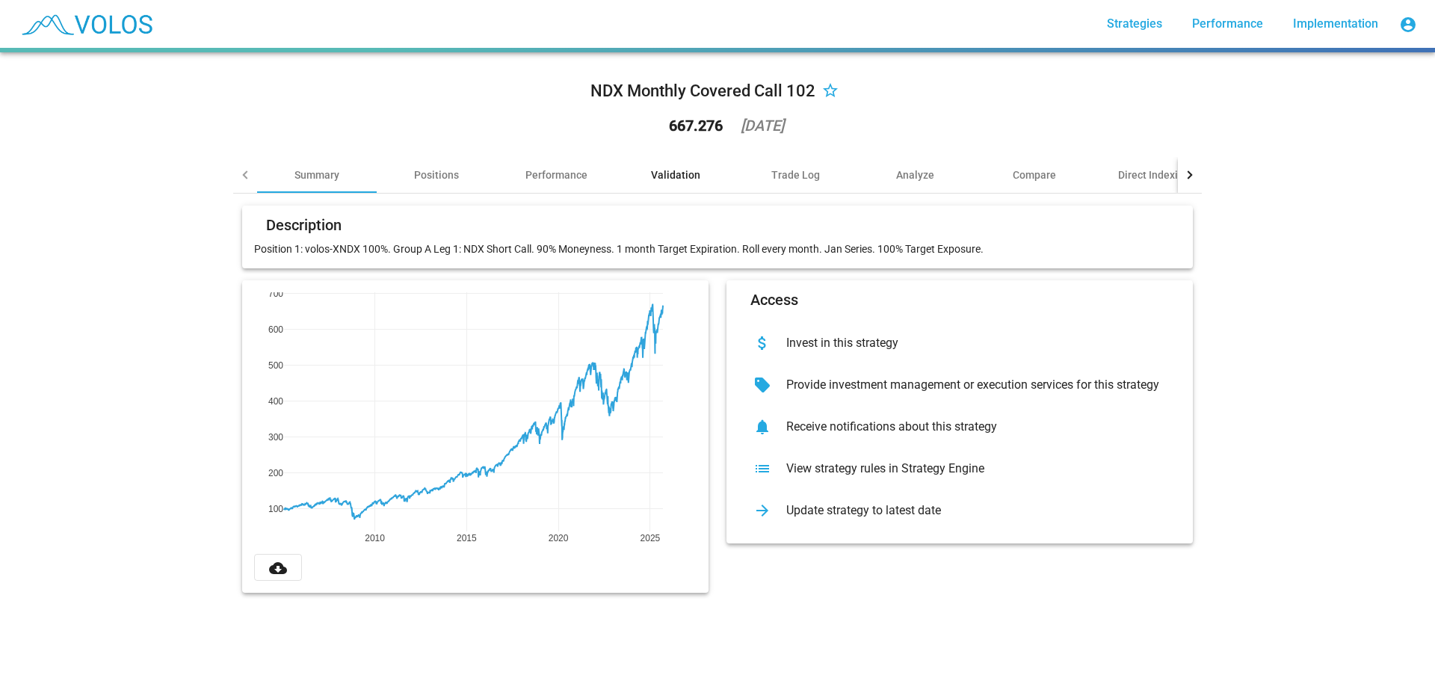
click at [654, 172] on div "Validation" at bounding box center [675, 174] width 49 height 15
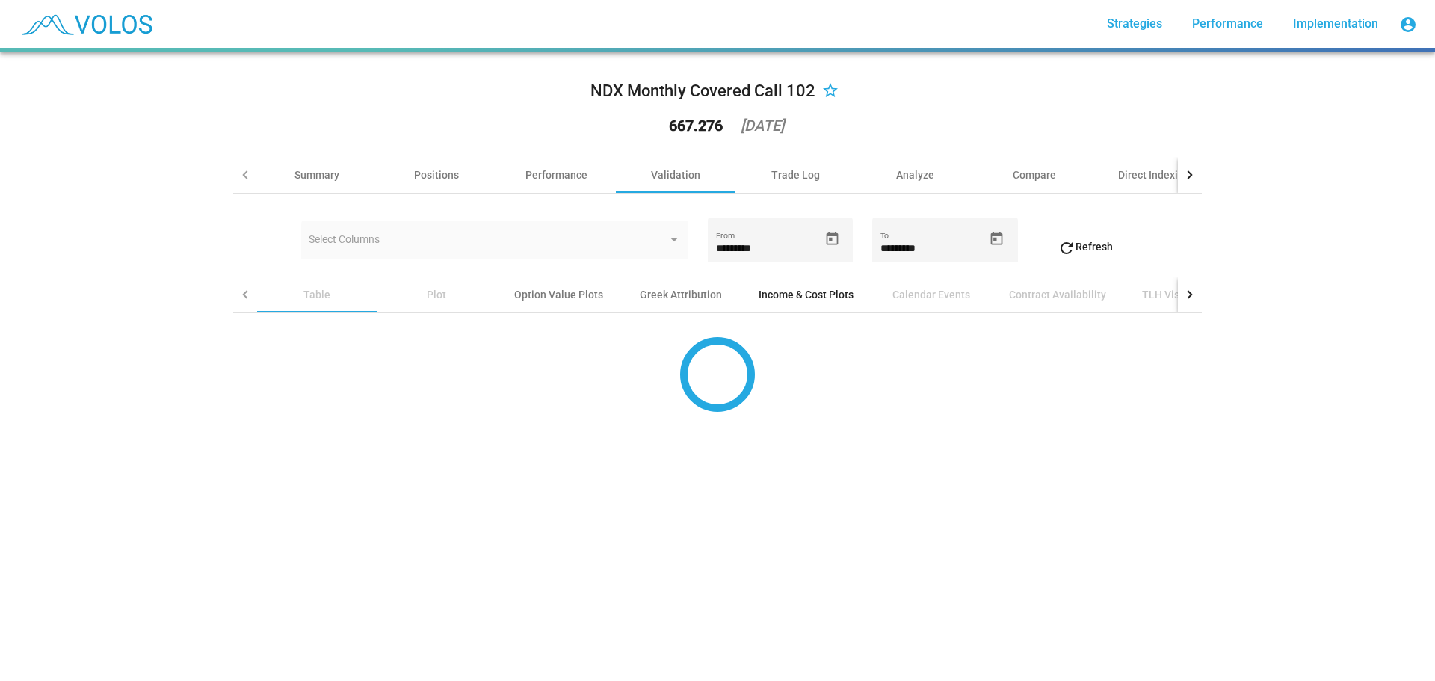
click at [807, 300] on div "Income & Cost Plots" at bounding box center [805, 294] width 95 height 15
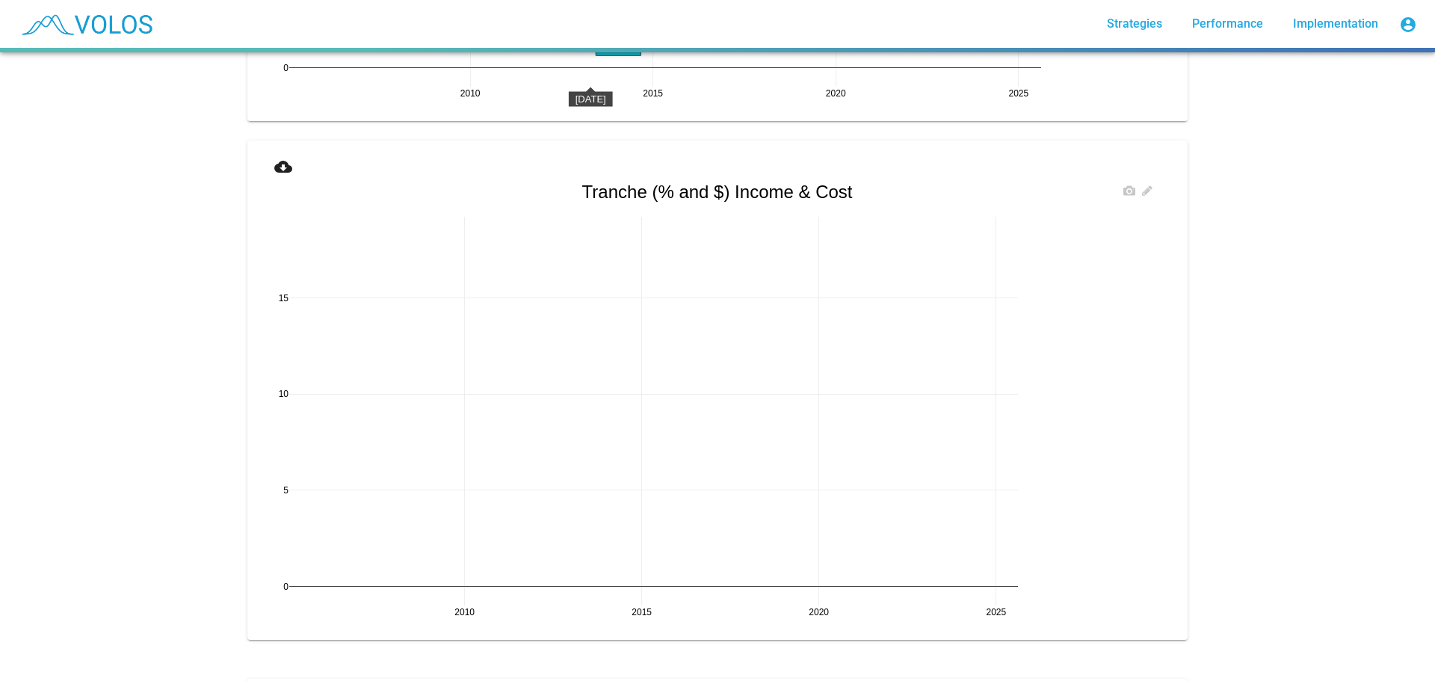
scroll to position [2316, 0]
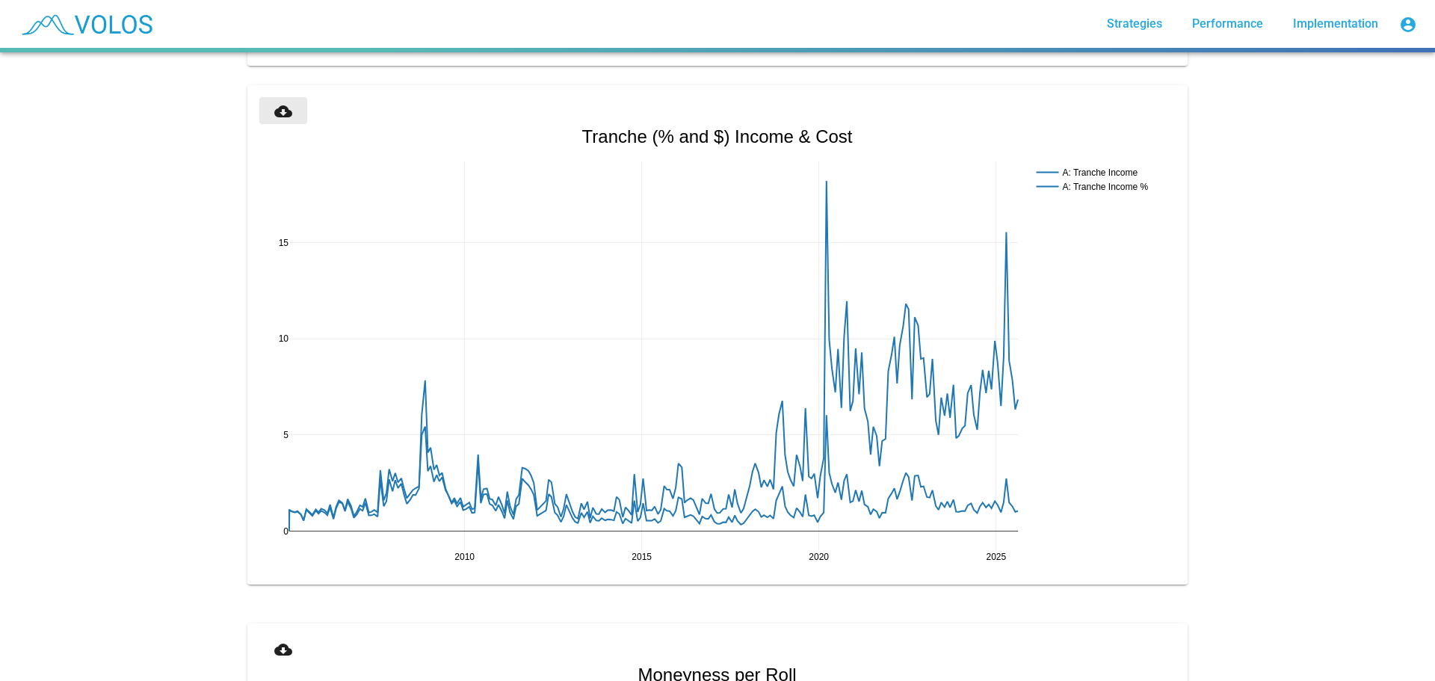
click at [274, 111] on mat-icon "cloud_download" at bounding box center [283, 111] width 18 height 18
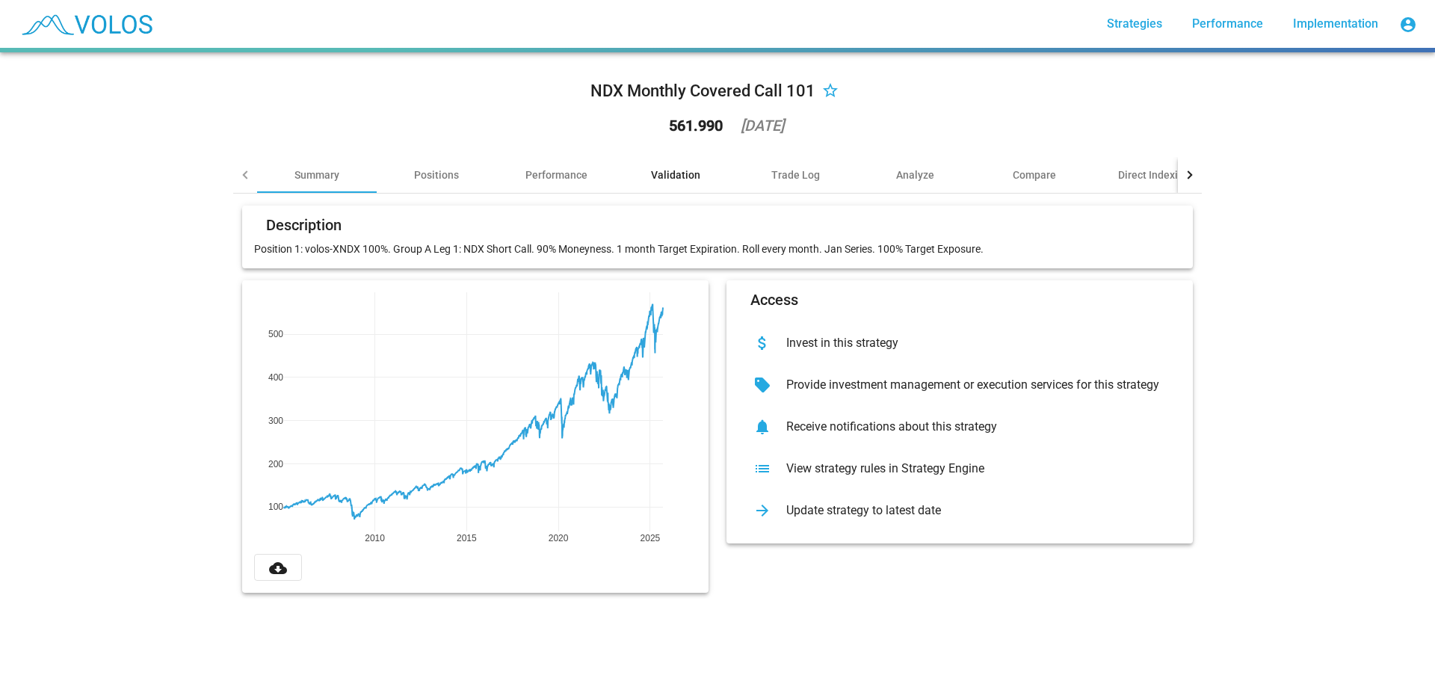
click at [664, 176] on div "Validation" at bounding box center [675, 174] width 49 height 15
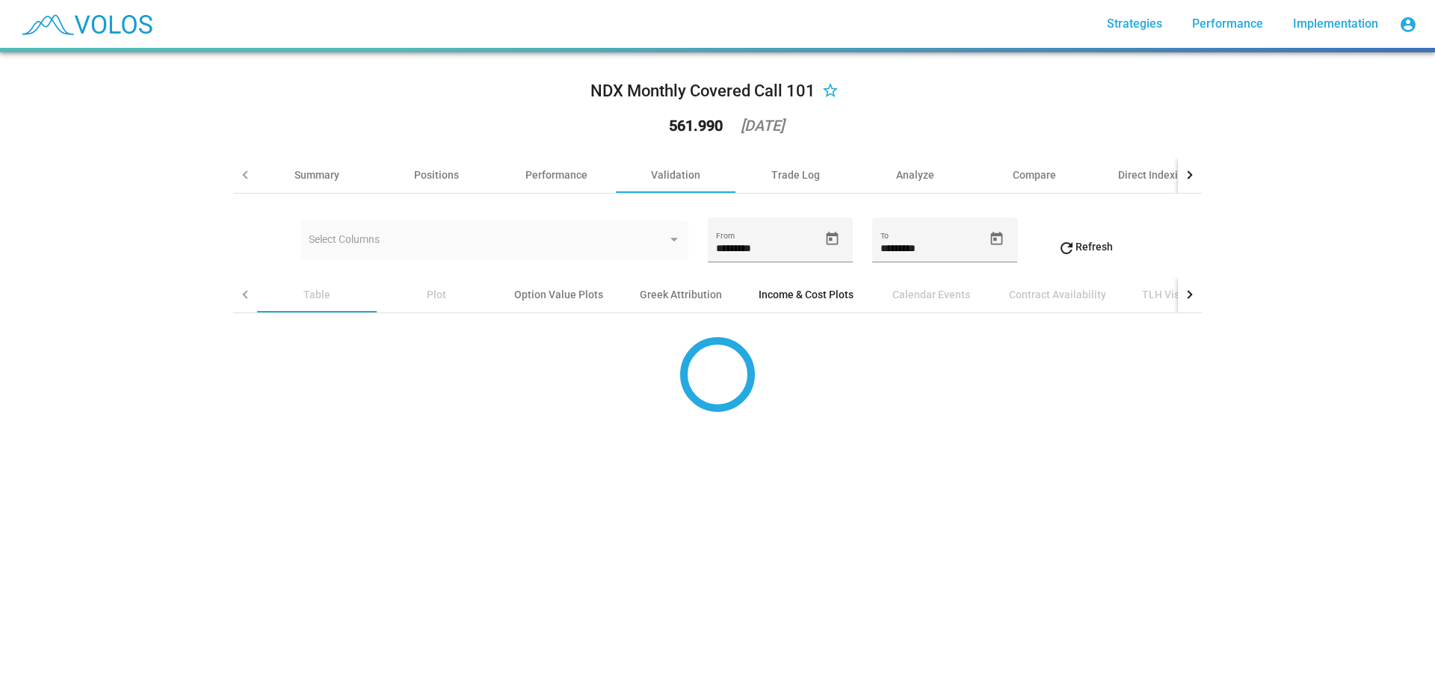
click at [784, 288] on div "Income & Cost Plots" at bounding box center [805, 294] width 95 height 15
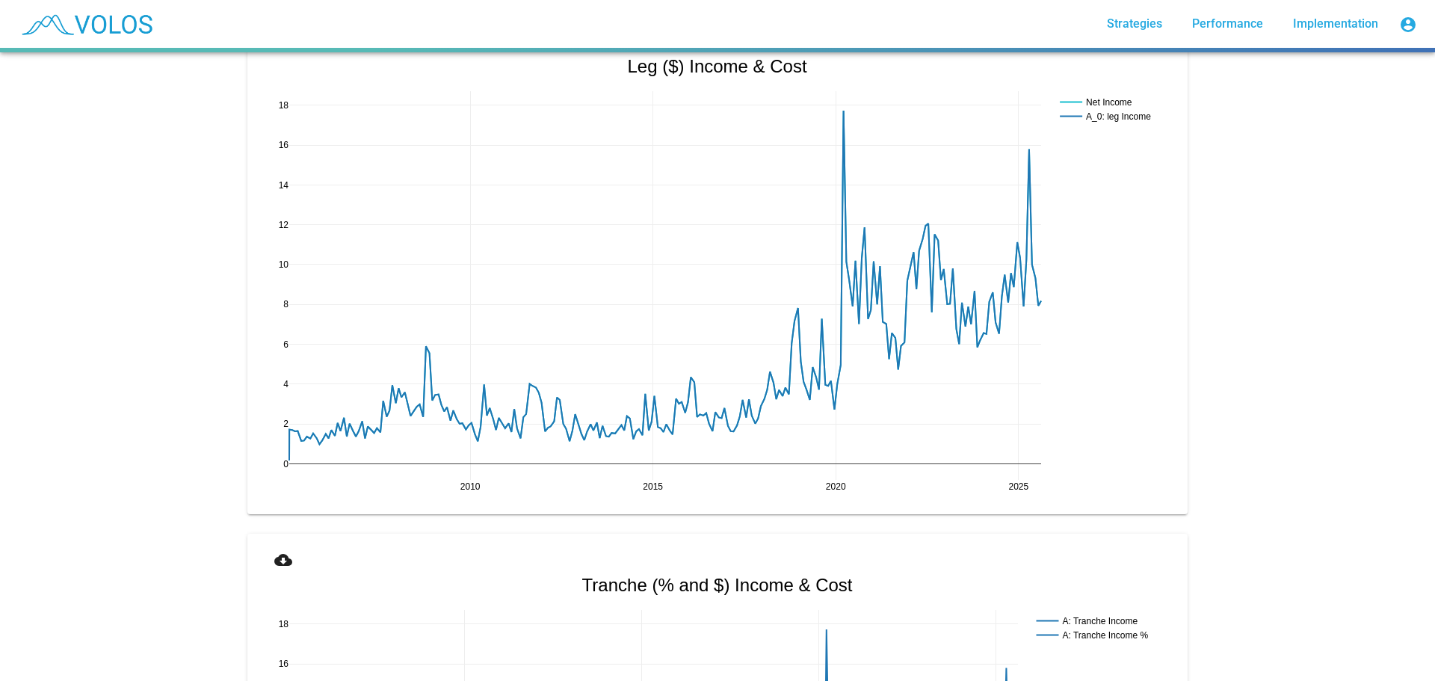
scroll to position [2316, 0]
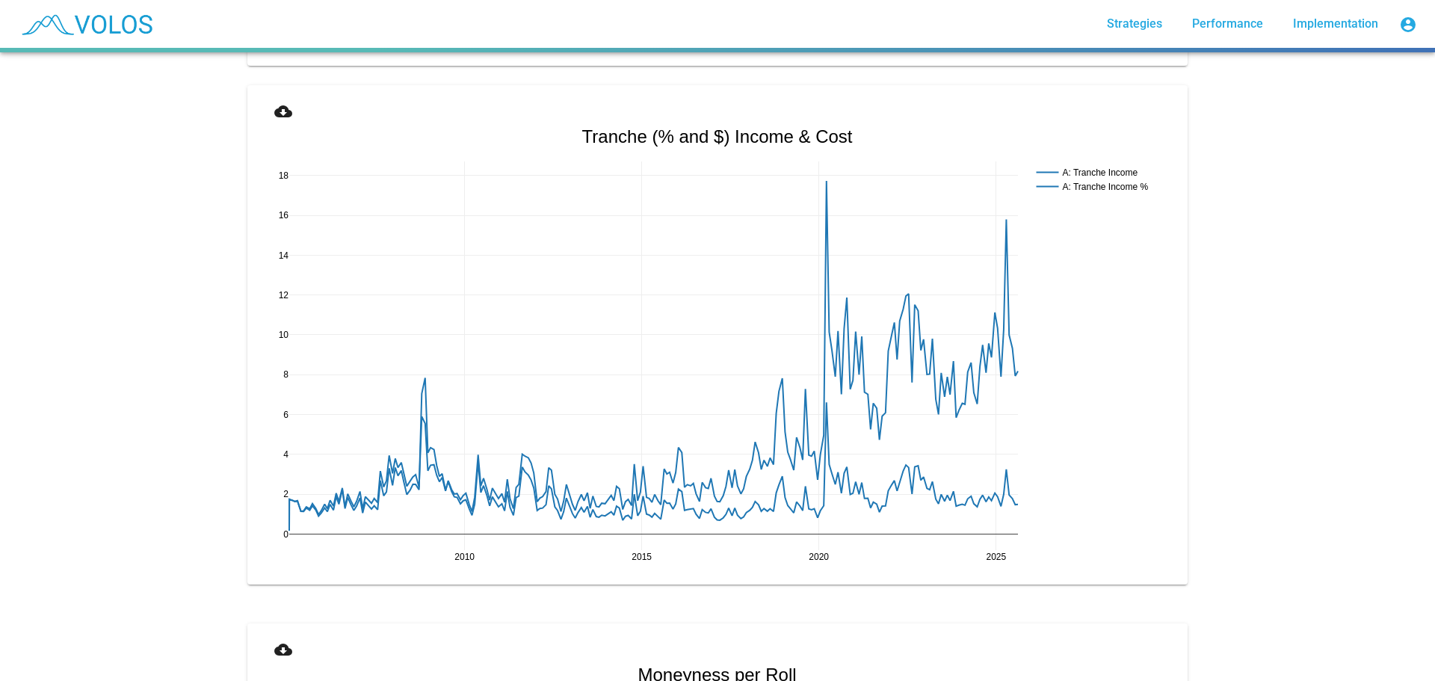
click at [285, 111] on mat-icon "cloud_download" at bounding box center [283, 111] width 18 height 18
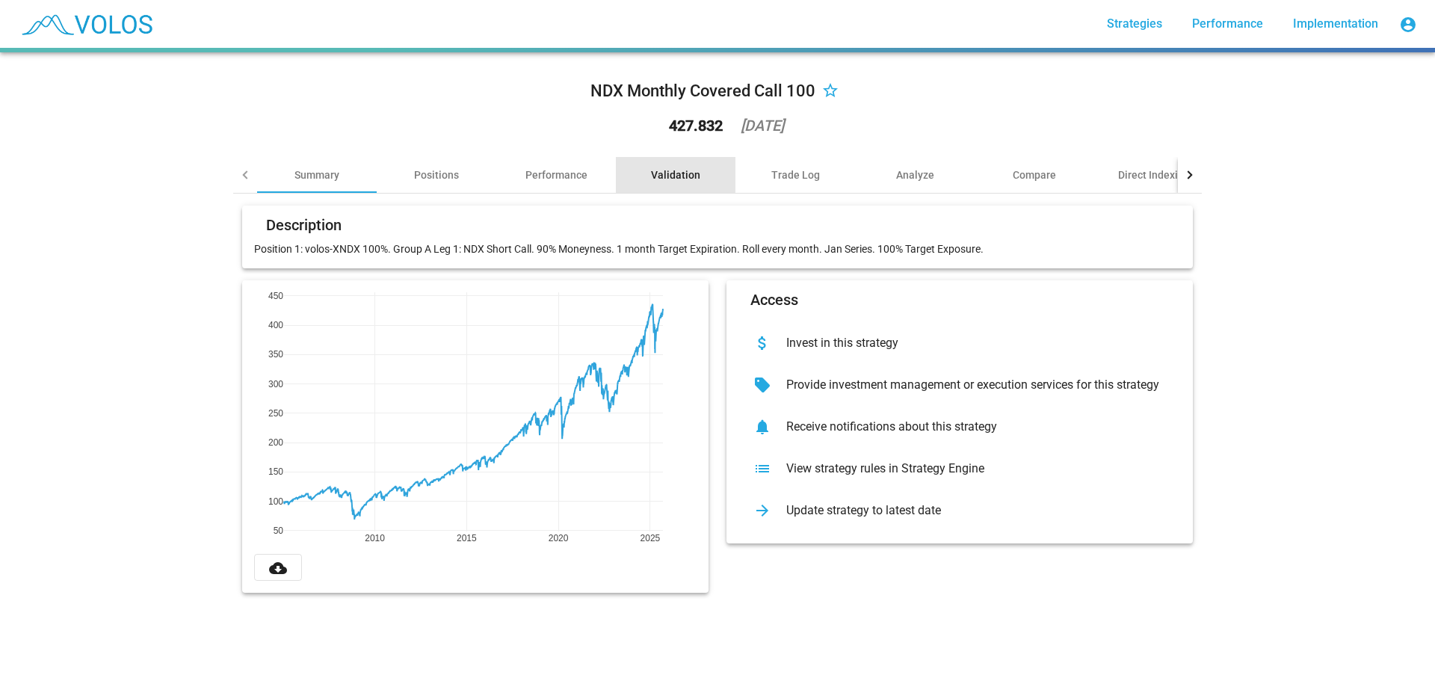
click at [660, 171] on div "Validation" at bounding box center [675, 174] width 49 height 15
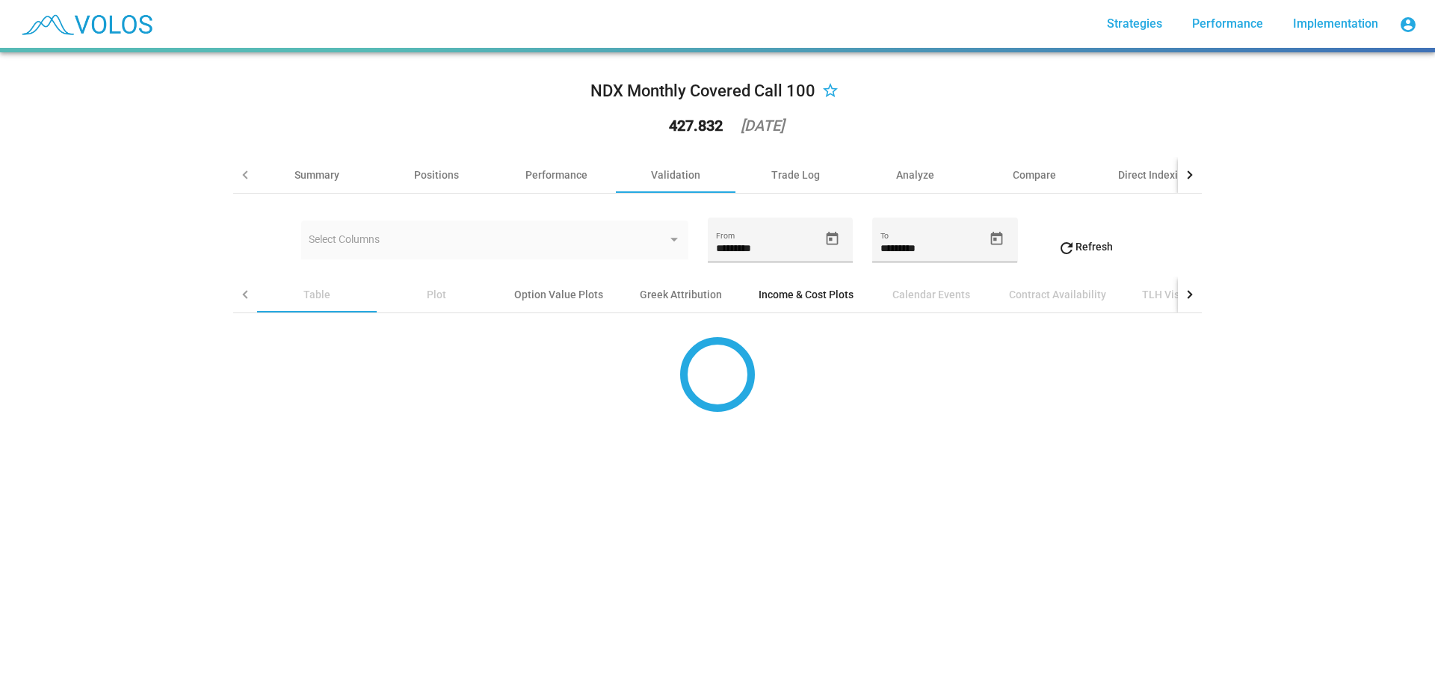
click at [806, 291] on div "Income & Cost Plots" at bounding box center [805, 294] width 95 height 15
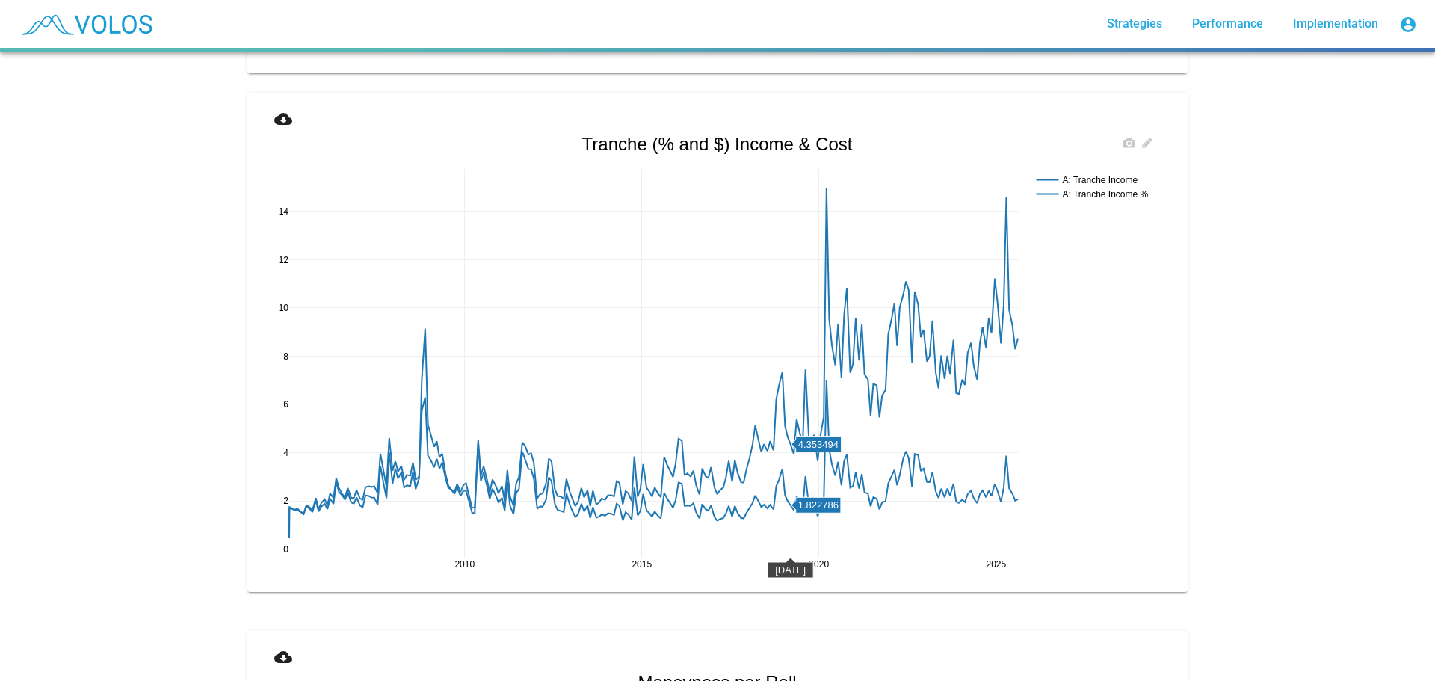
scroll to position [2316, 0]
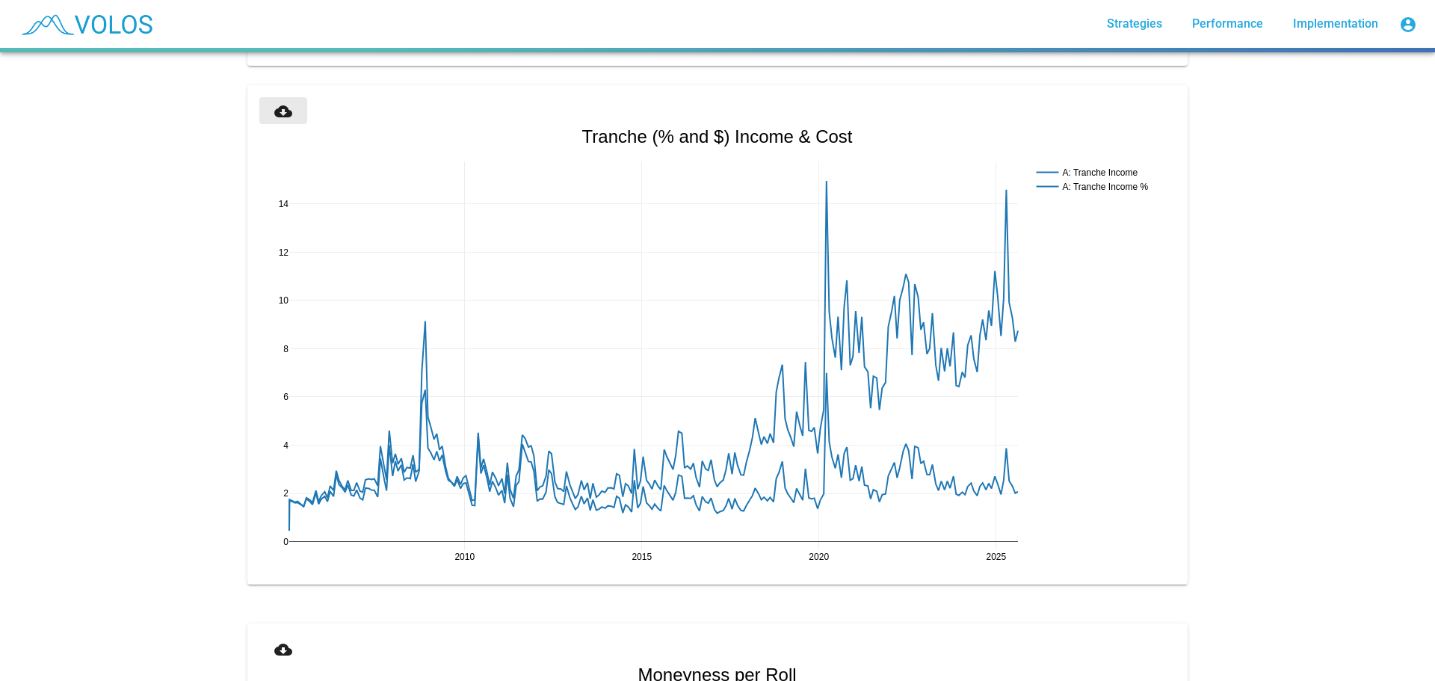
click at [261, 105] on button "cloud_download" at bounding box center [283, 110] width 48 height 27
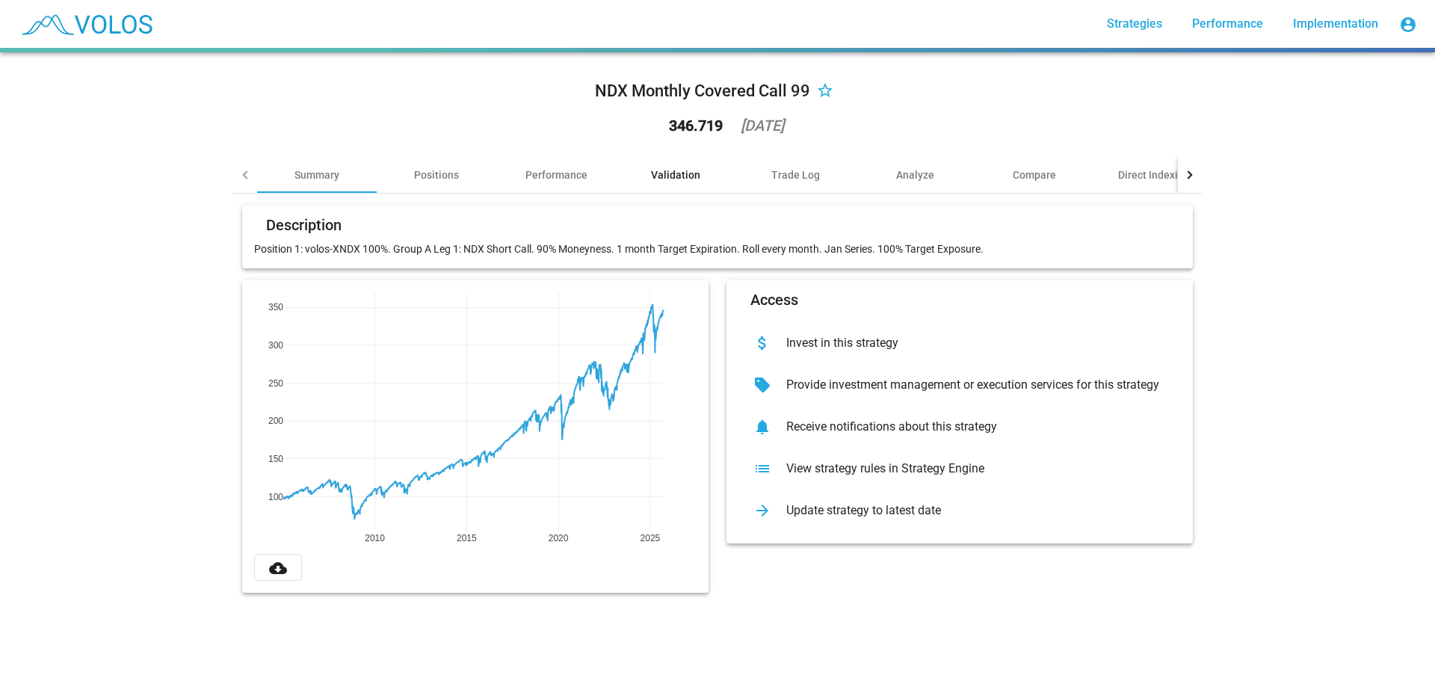
click at [673, 174] on div "Validation" at bounding box center [675, 174] width 49 height 15
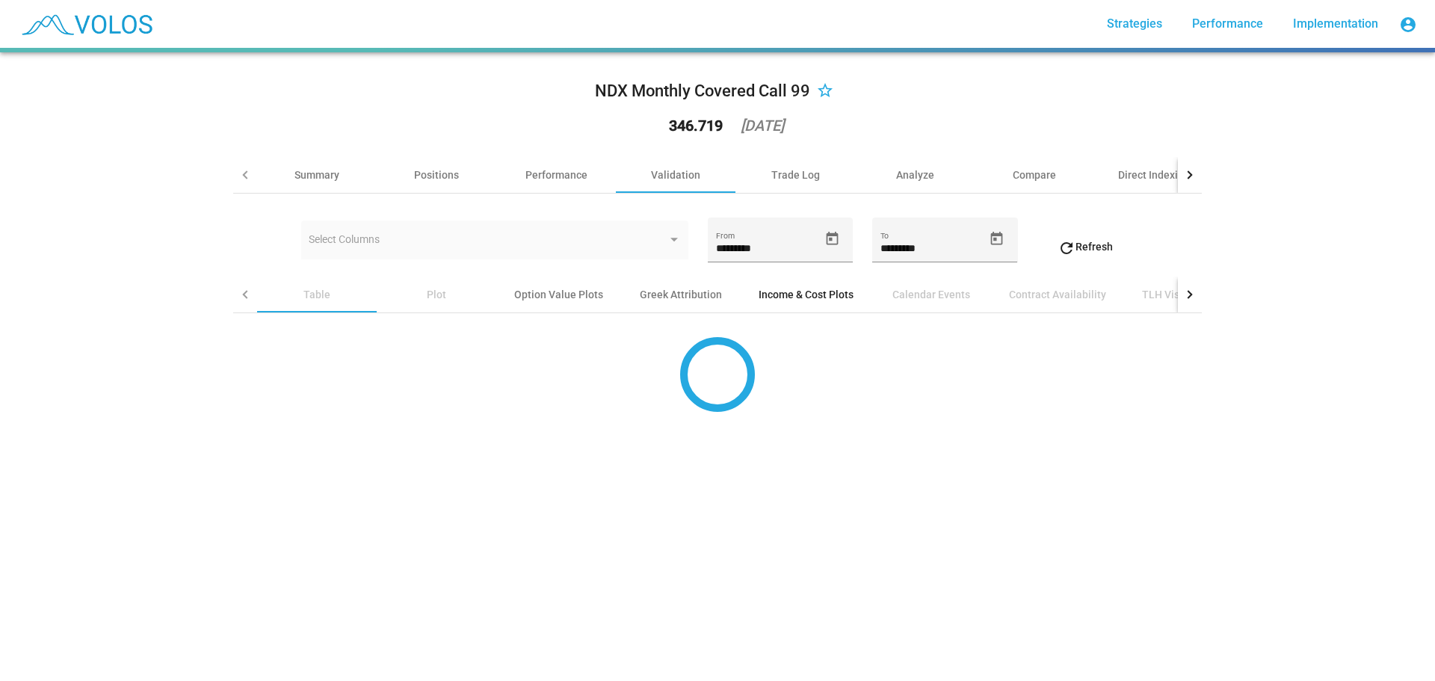
click at [767, 297] on div "Income & Cost Plots" at bounding box center [805, 294] width 95 height 15
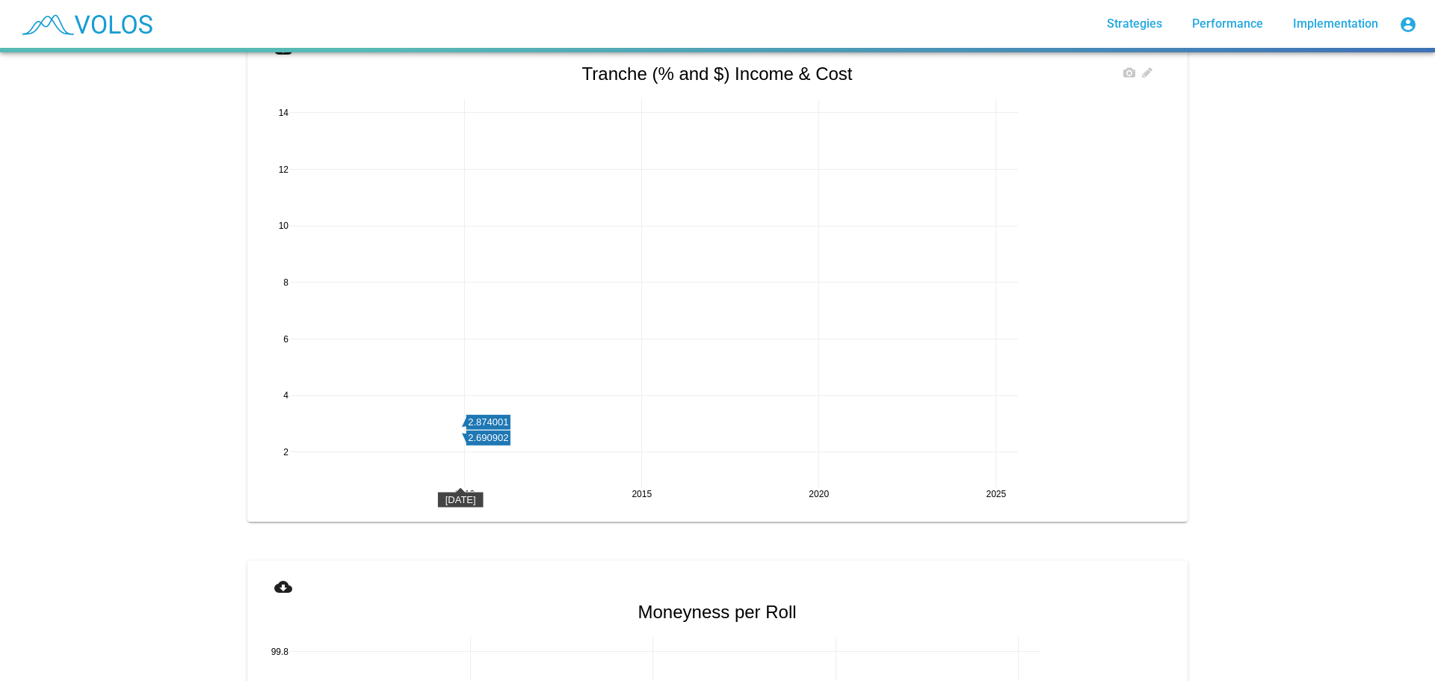
scroll to position [2316, 0]
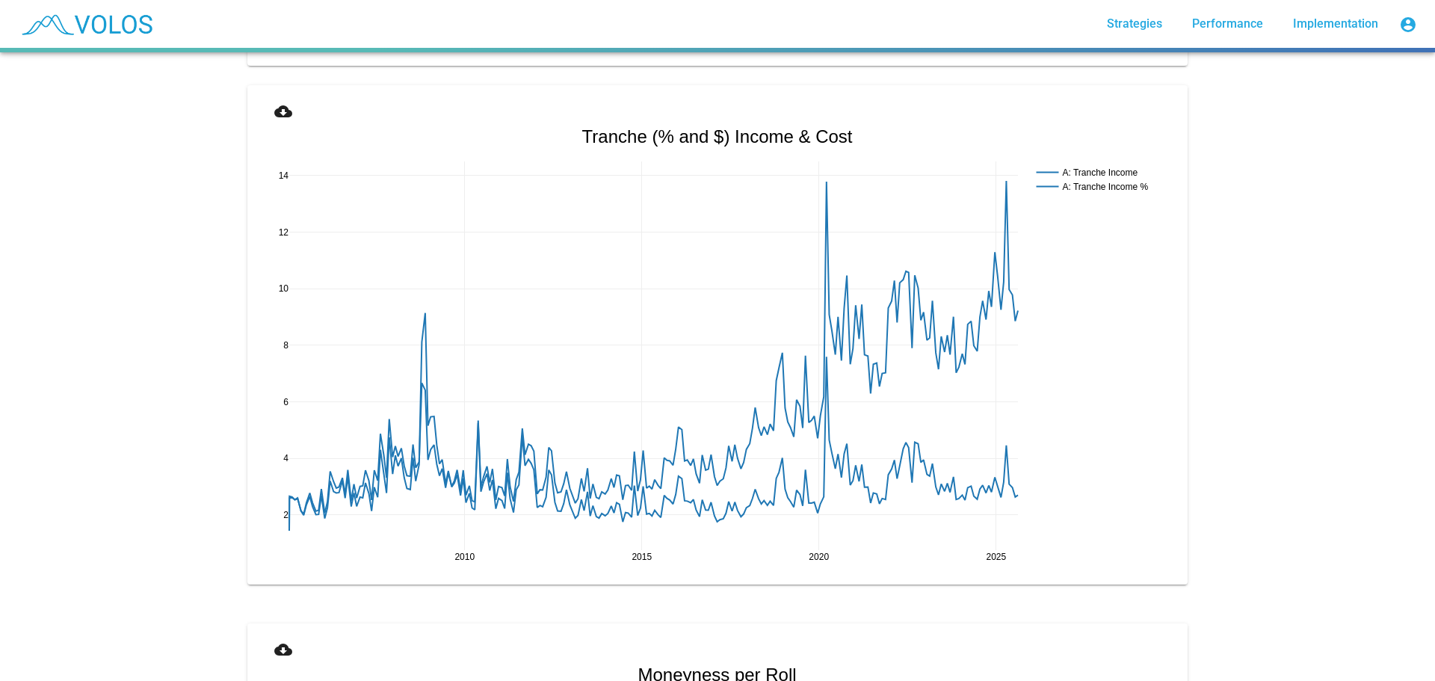
click at [276, 109] on mat-icon "cloud_download" at bounding box center [283, 111] width 18 height 18
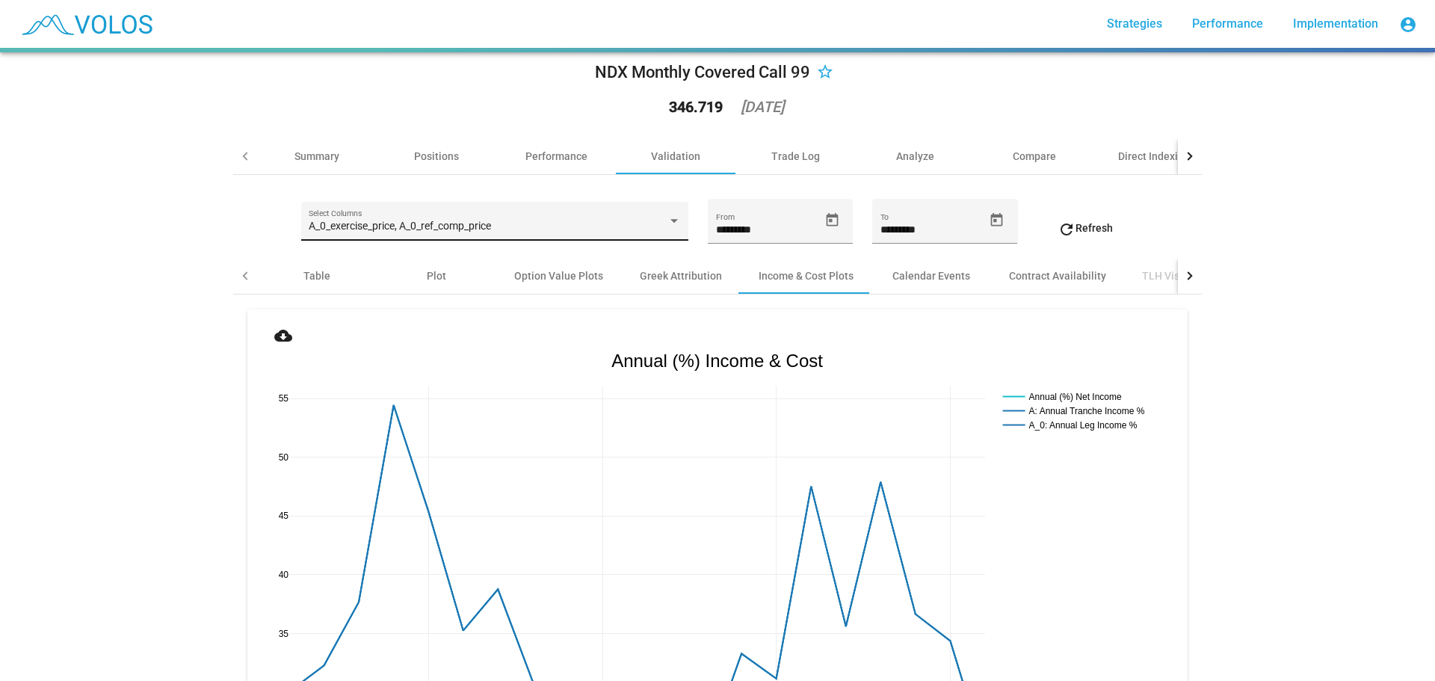
scroll to position [0, 0]
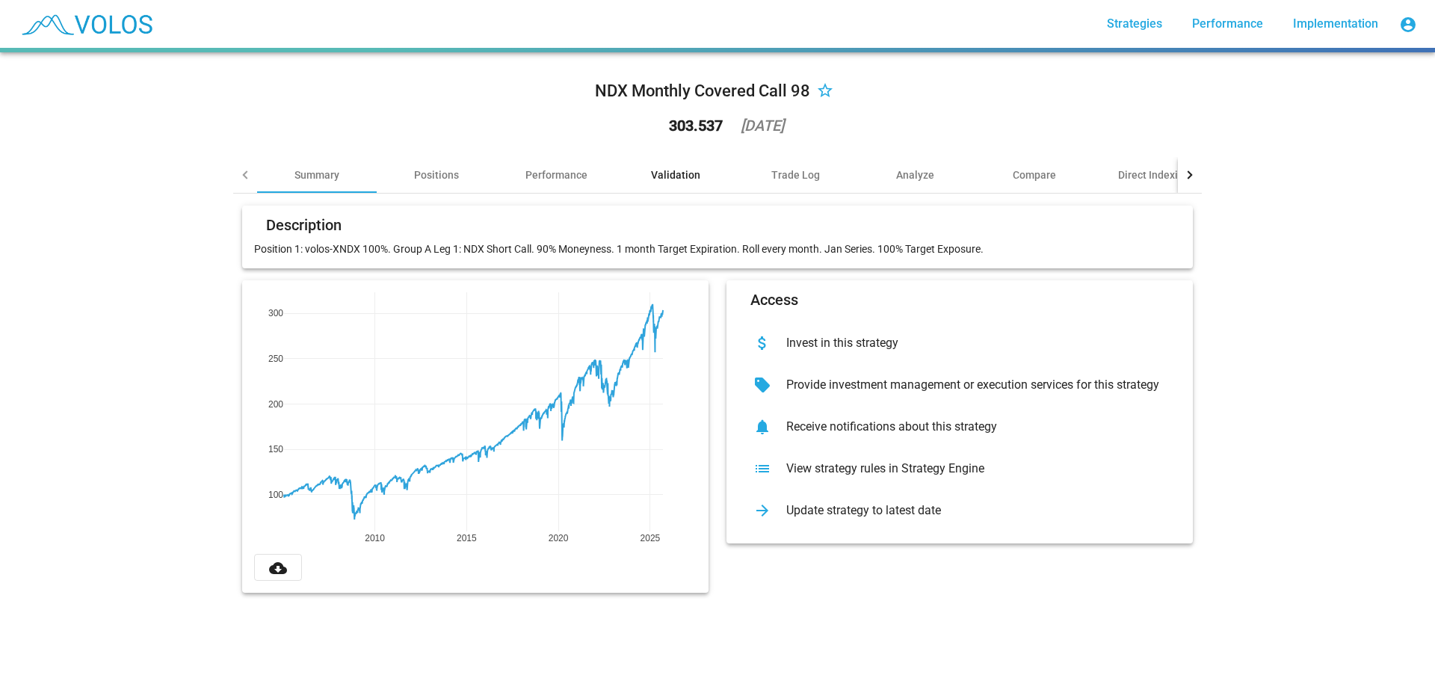
click at [655, 171] on div "Validation" at bounding box center [675, 174] width 49 height 15
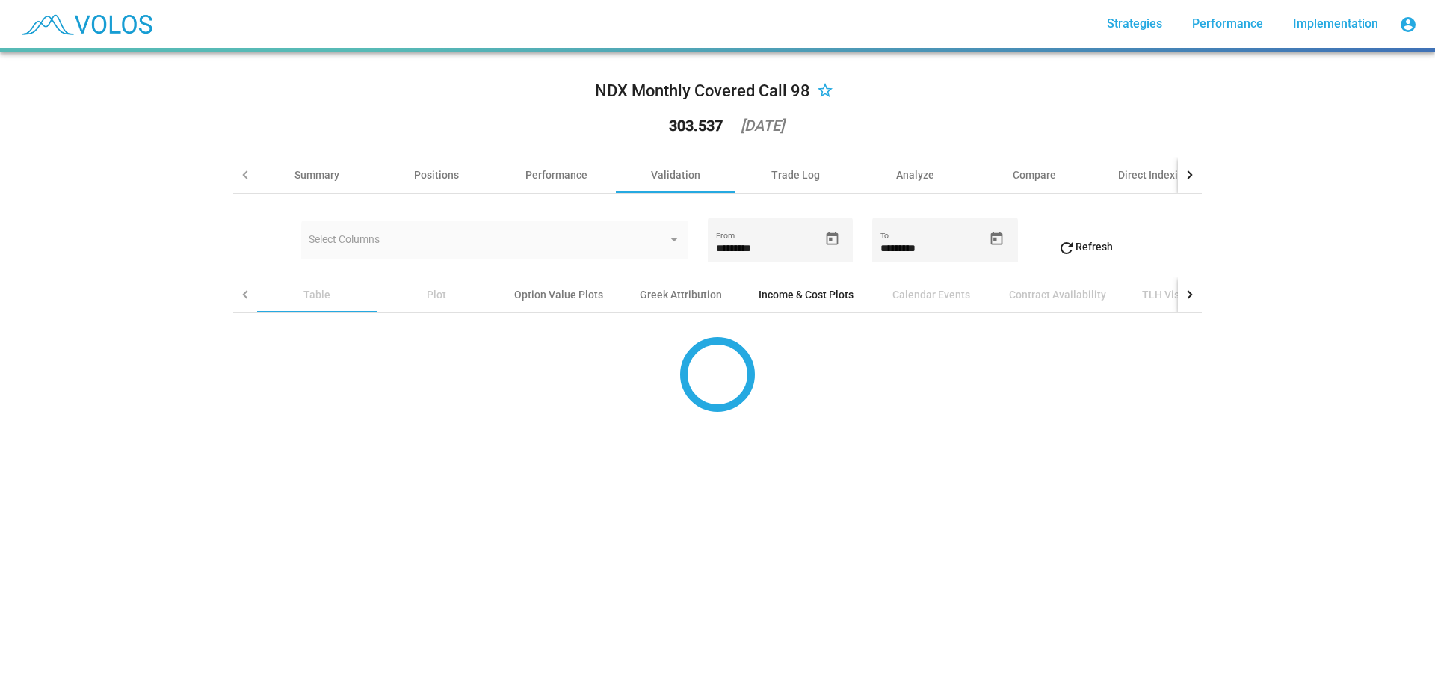
click at [811, 311] on div "Income & Cost Plots" at bounding box center [805, 294] width 131 height 36
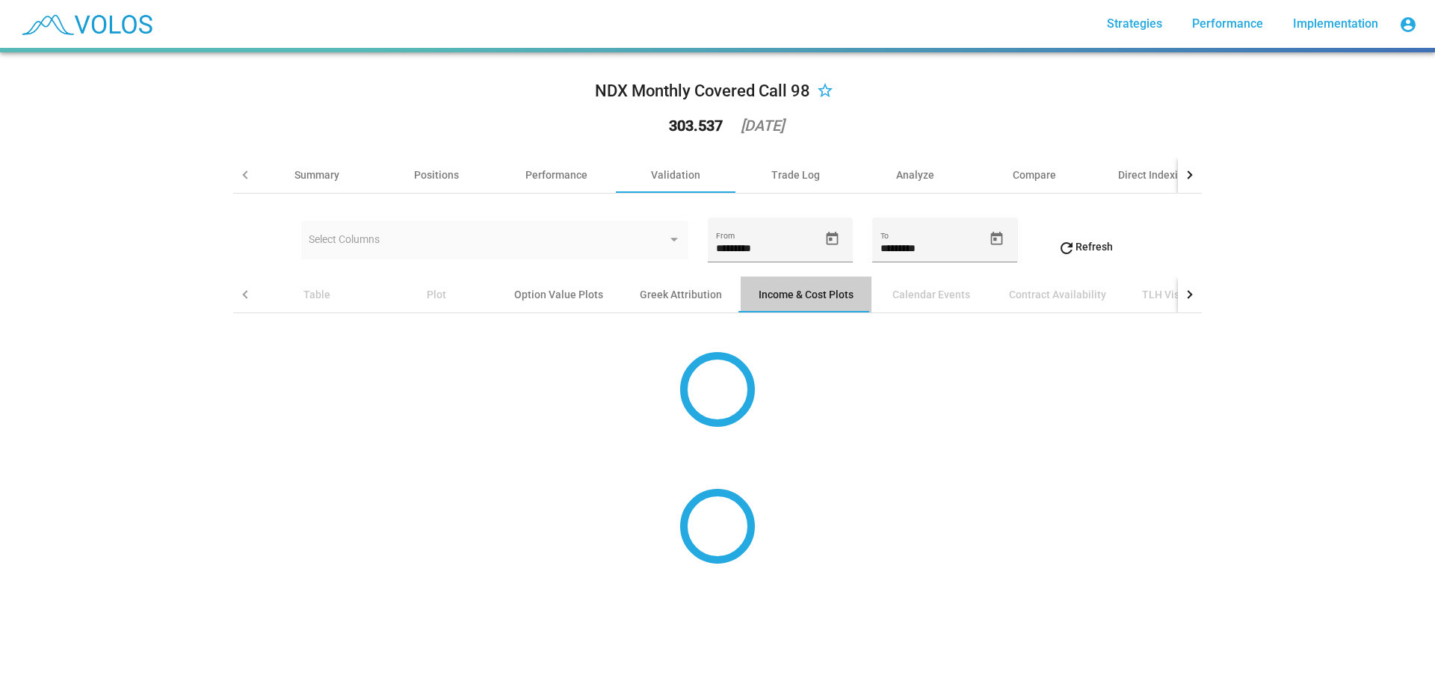
drag, startPoint x: 806, startPoint y: 291, endPoint x: 803, endPoint y: 317, distance: 26.3
click at [805, 291] on div "Income & Cost Plots" at bounding box center [805, 294] width 95 height 15
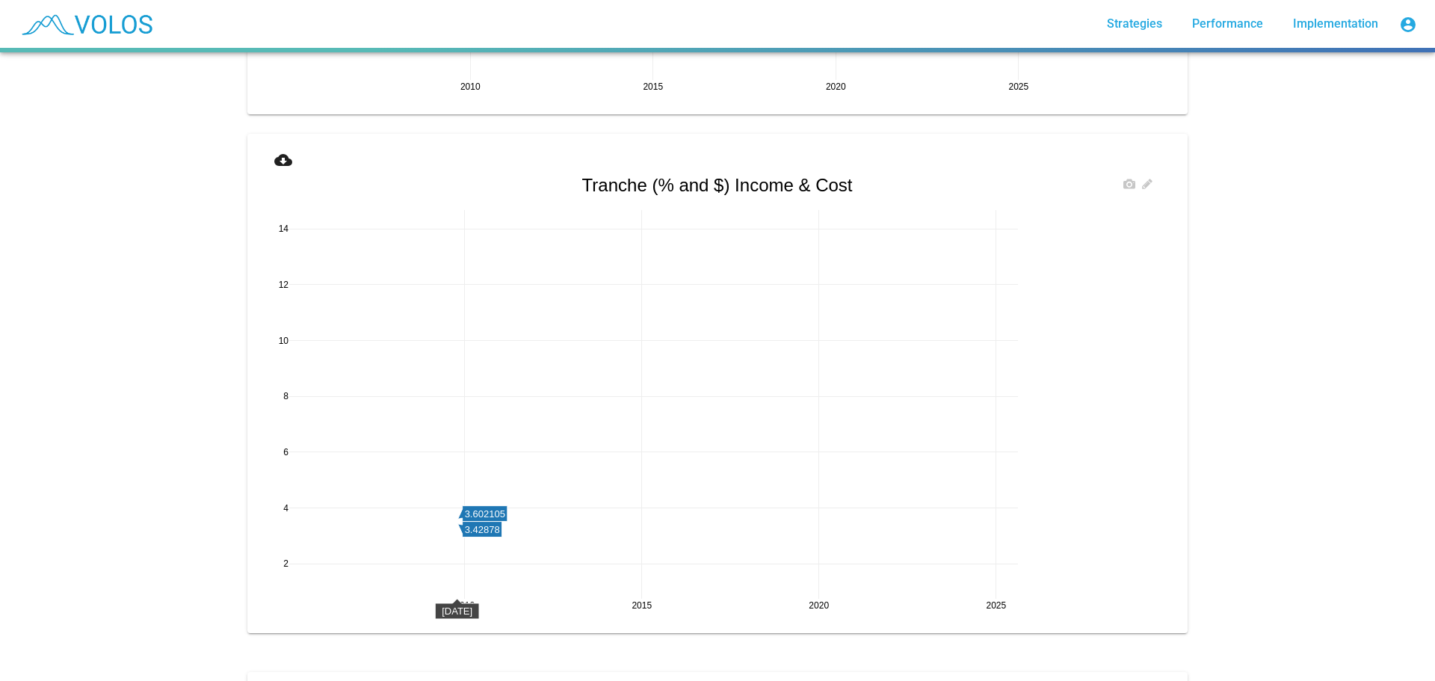
scroll to position [2241, 0]
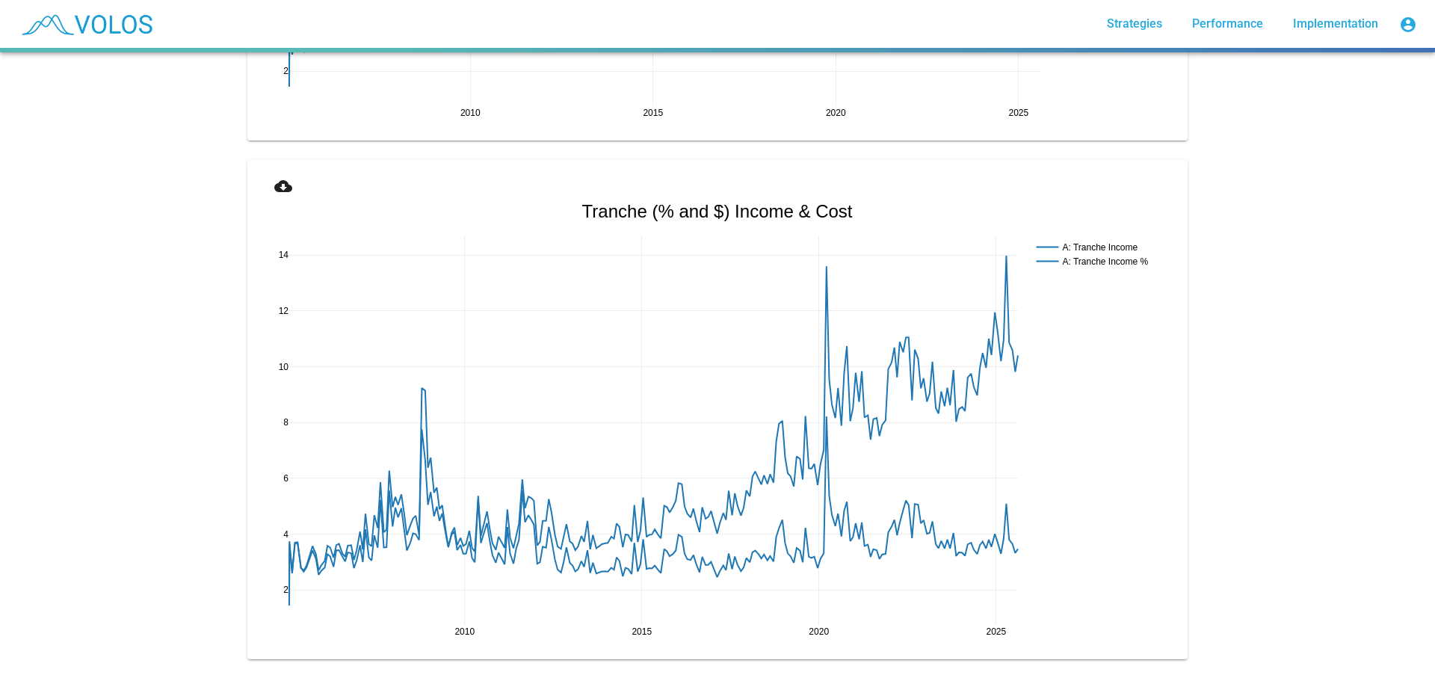
click at [282, 185] on mat-icon "cloud_download" at bounding box center [283, 186] width 18 height 18
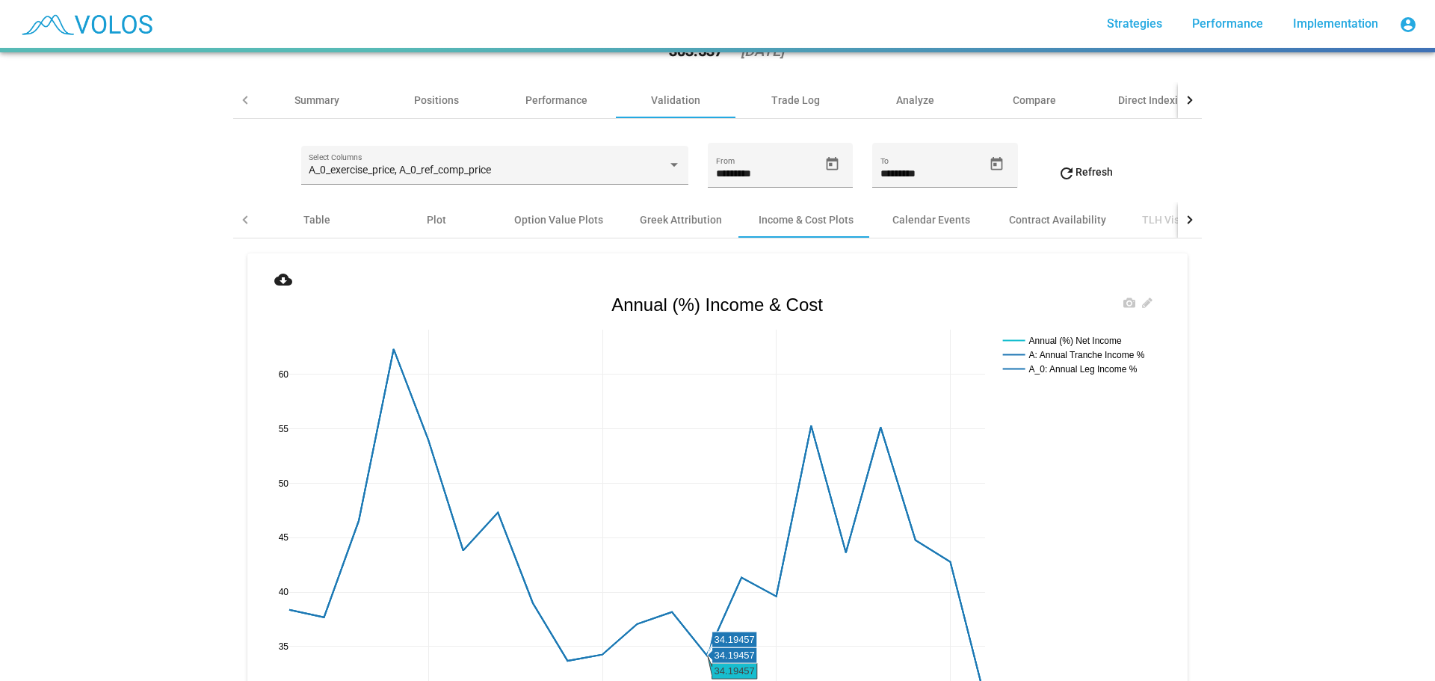
scroll to position [0, 0]
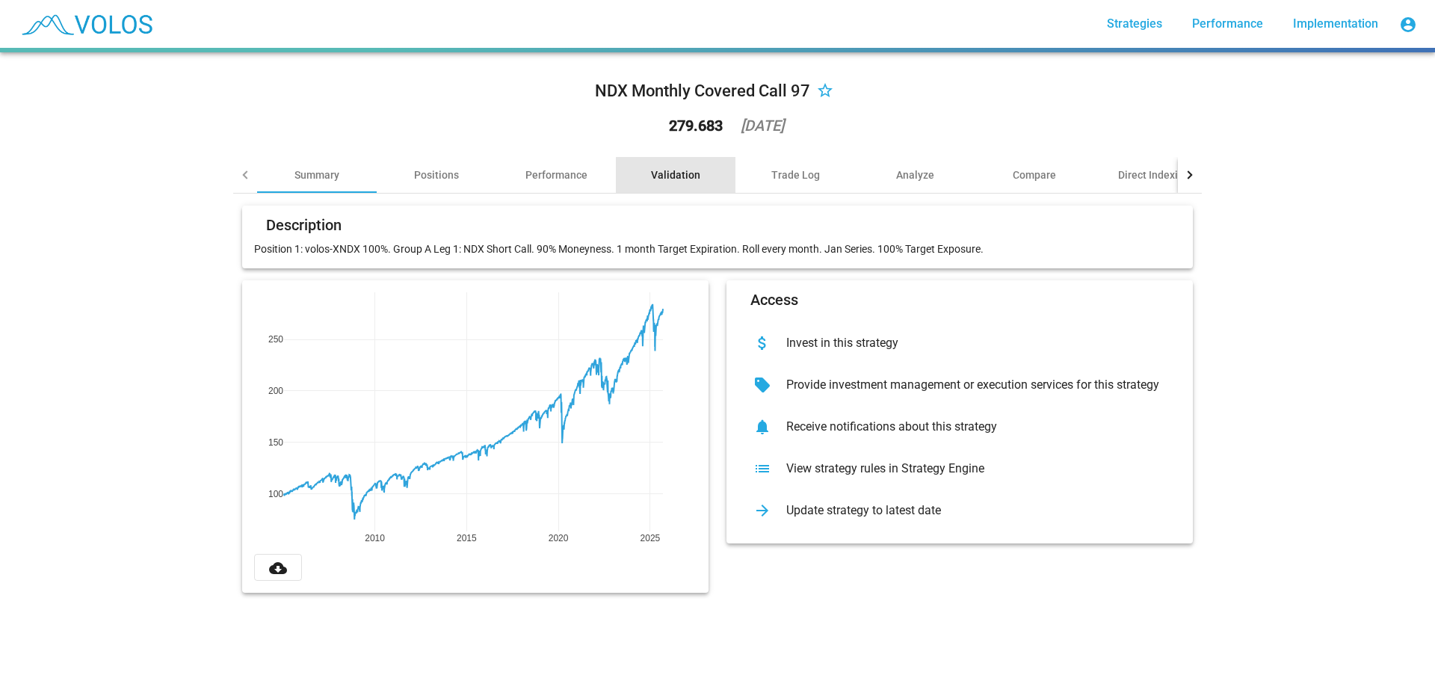
click at [693, 176] on div "Validation" at bounding box center [676, 175] width 120 height 36
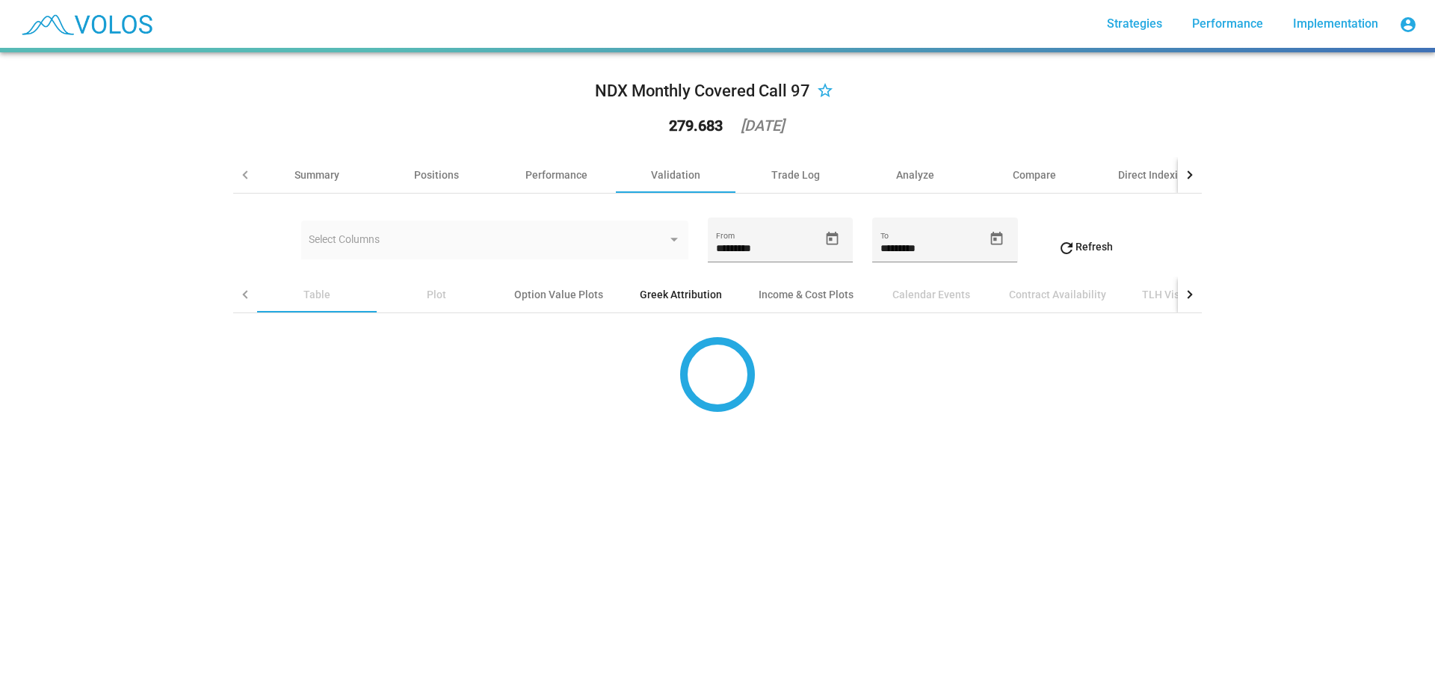
drag, startPoint x: 680, startPoint y: 295, endPoint x: 715, endPoint y: 296, distance: 35.1
click at [679, 295] on div "Greek Attribution" at bounding box center [681, 294] width 82 height 15
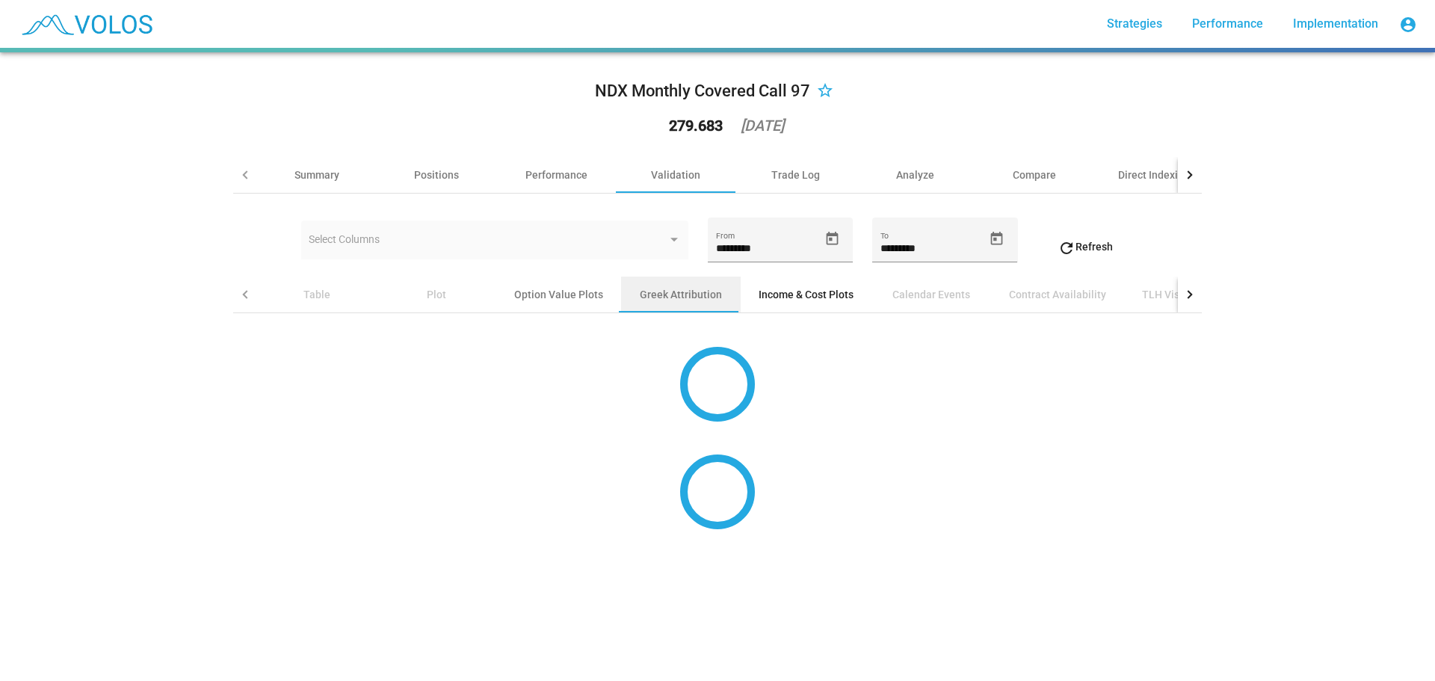
click at [789, 297] on div "Income & Cost Plots" at bounding box center [805, 294] width 95 height 15
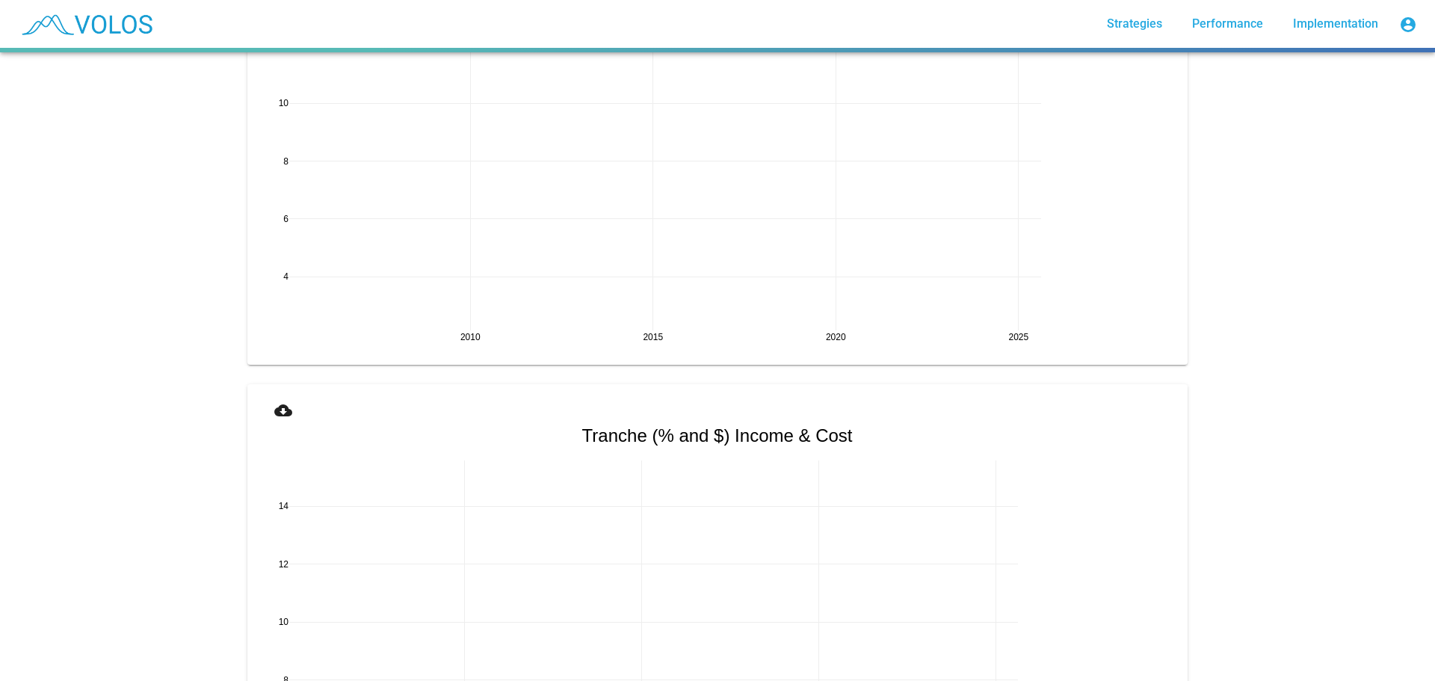
scroll to position [2316, 0]
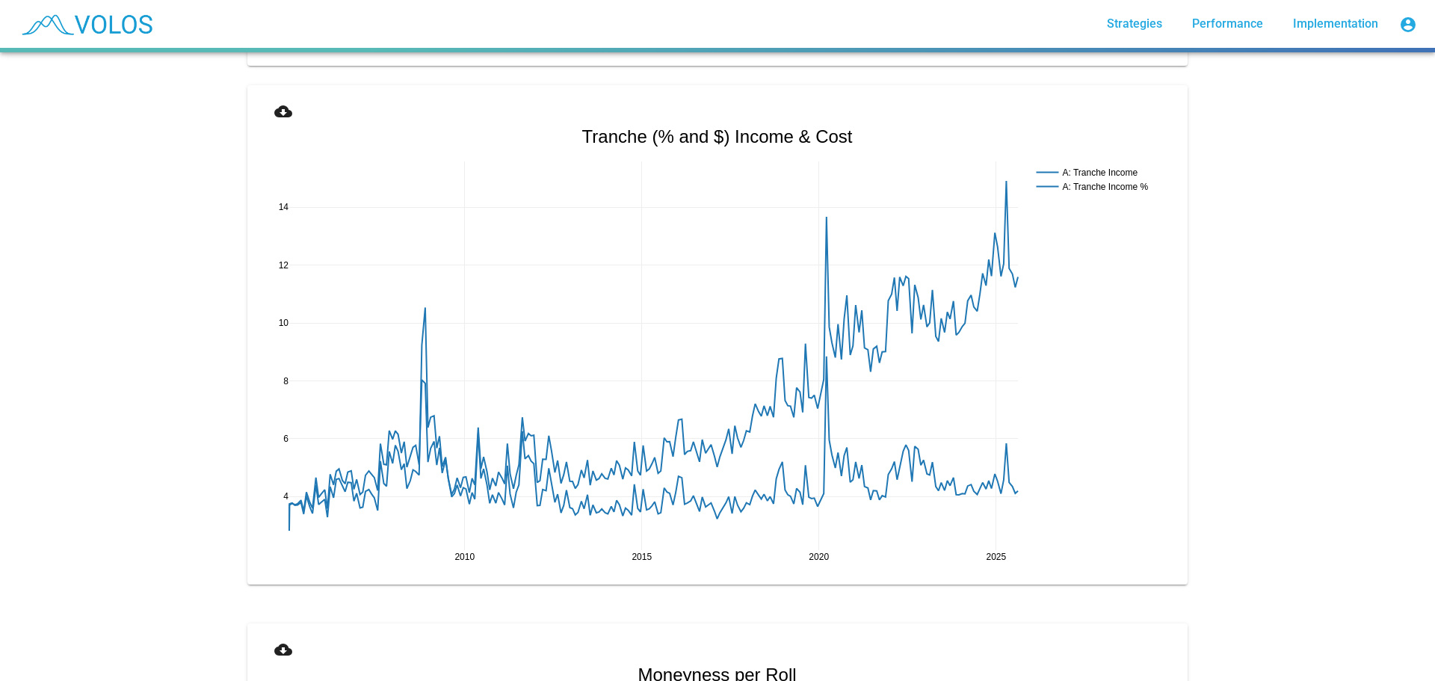
click at [279, 110] on mat-icon "cloud_download" at bounding box center [283, 111] width 18 height 18
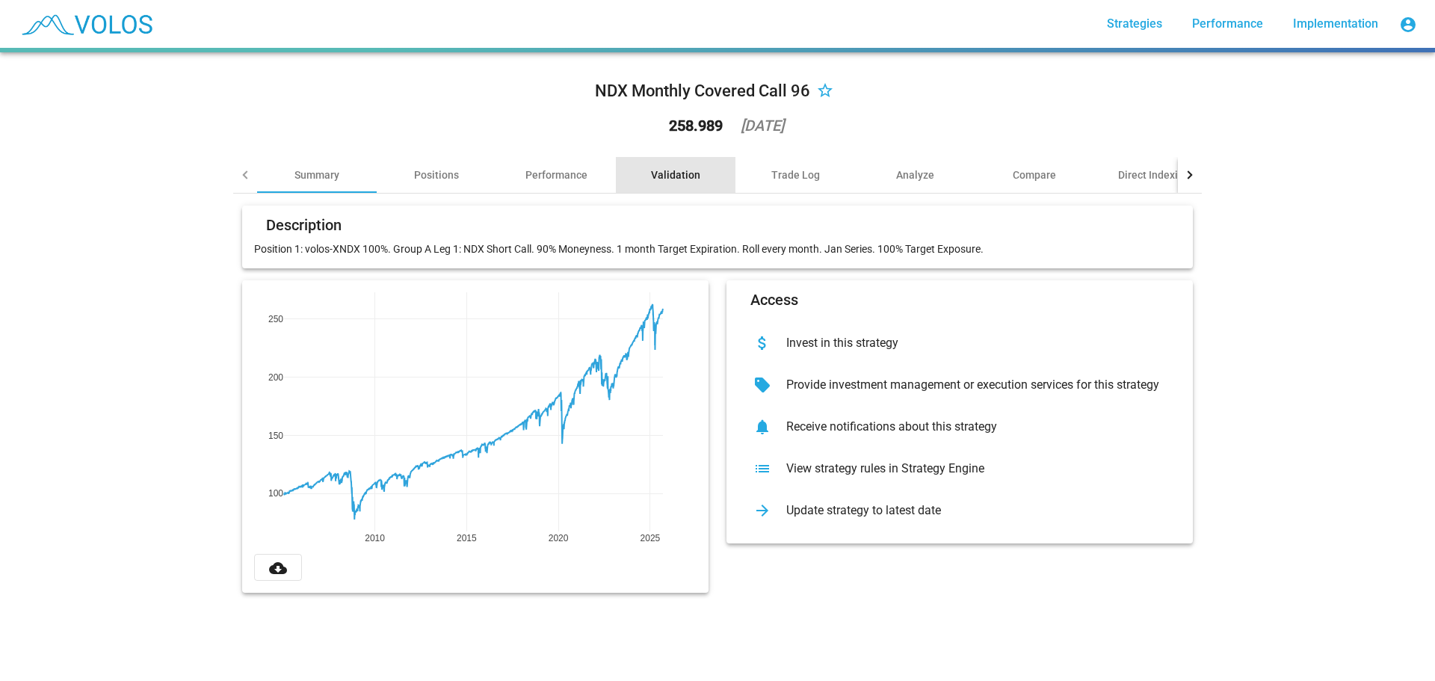
click at [675, 181] on div "Validation" at bounding box center [675, 174] width 49 height 15
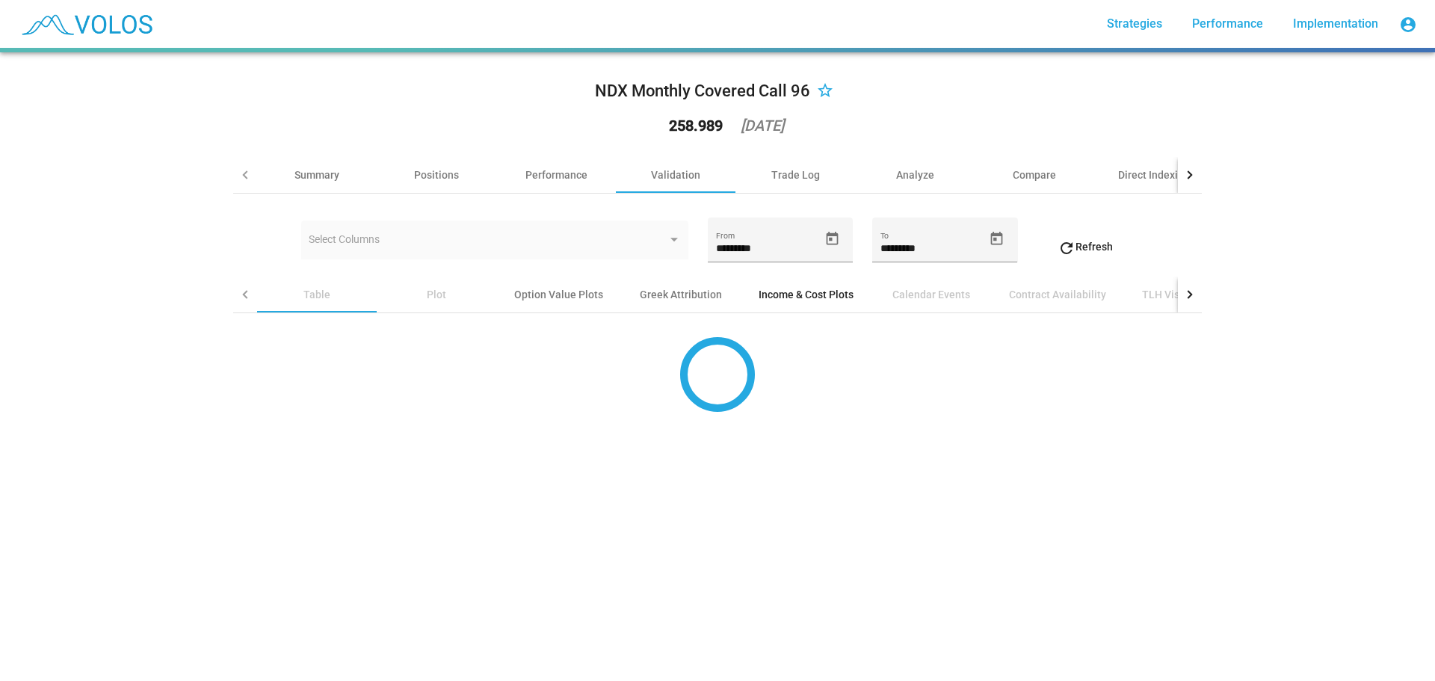
click at [790, 287] on div "Income & Cost Plots" at bounding box center [805, 294] width 95 height 15
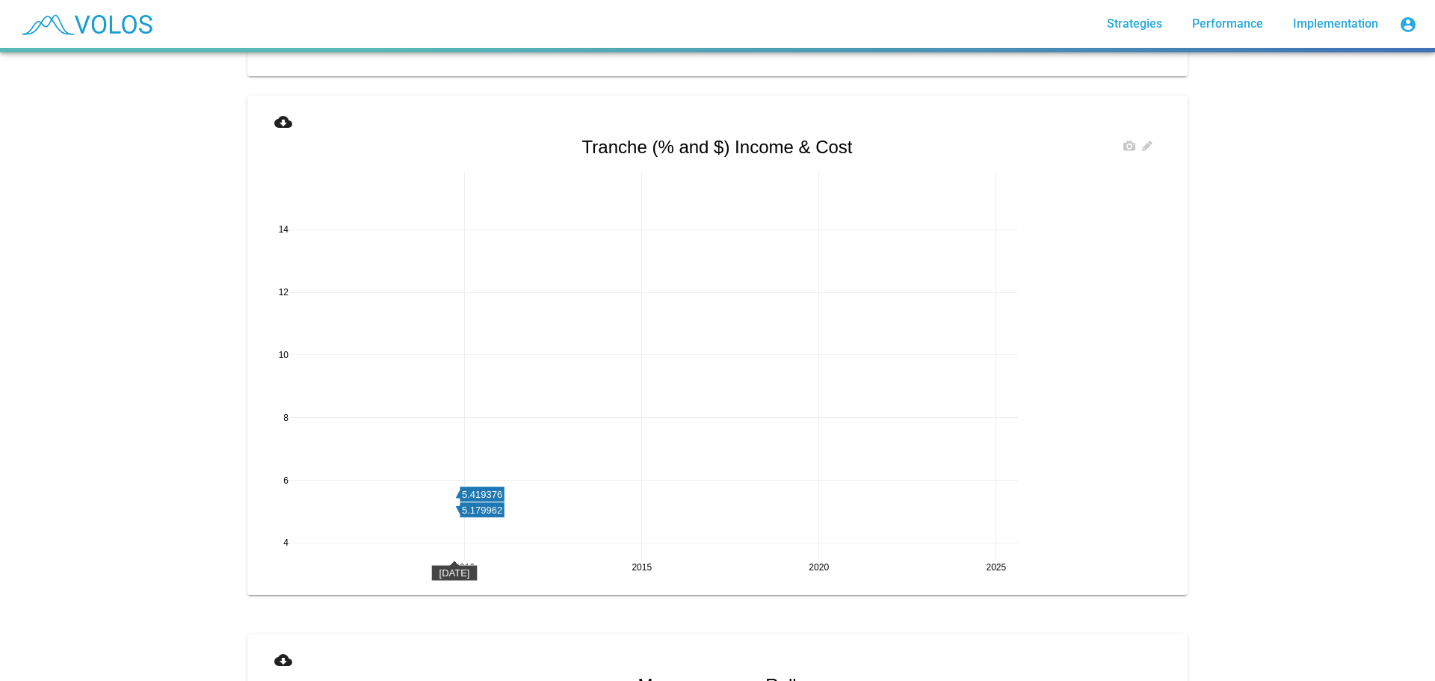
scroll to position [2241, 0]
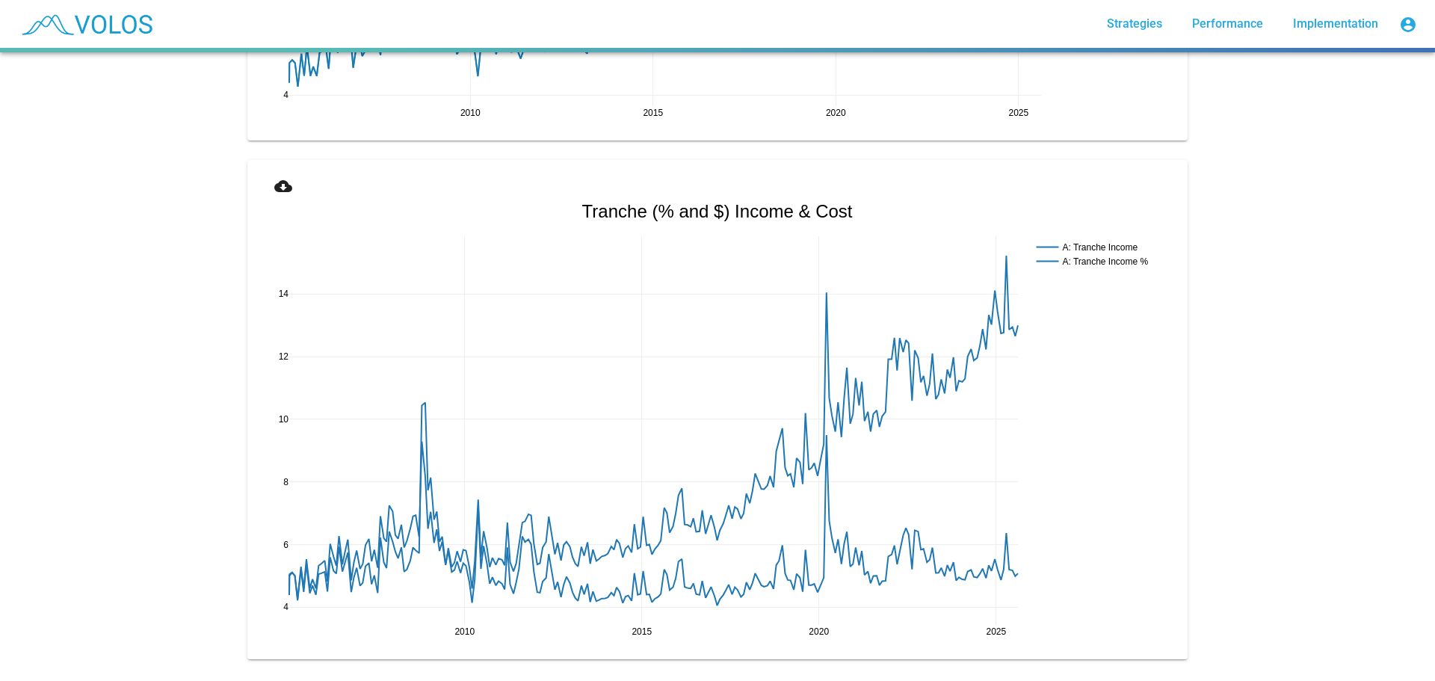
click at [267, 181] on button "cloud_download" at bounding box center [283, 185] width 48 height 27
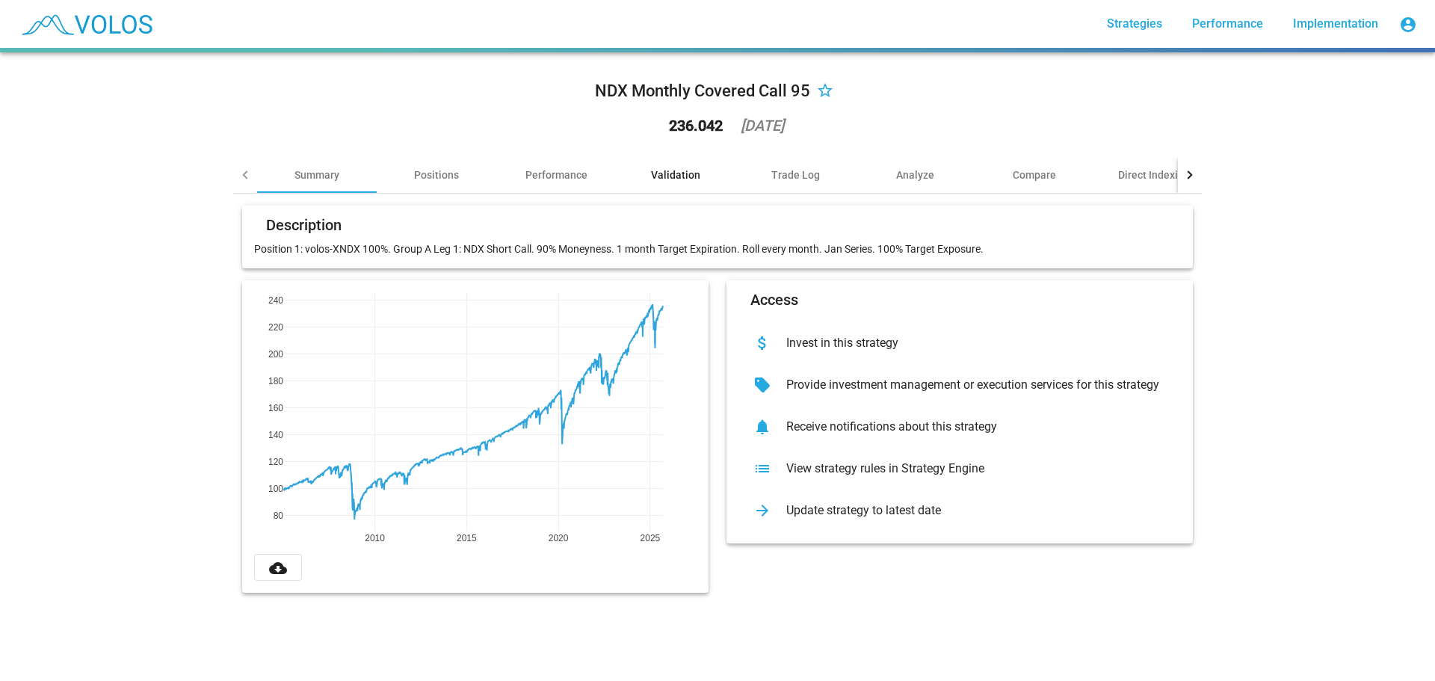
click at [673, 170] on div "Validation" at bounding box center [675, 174] width 49 height 15
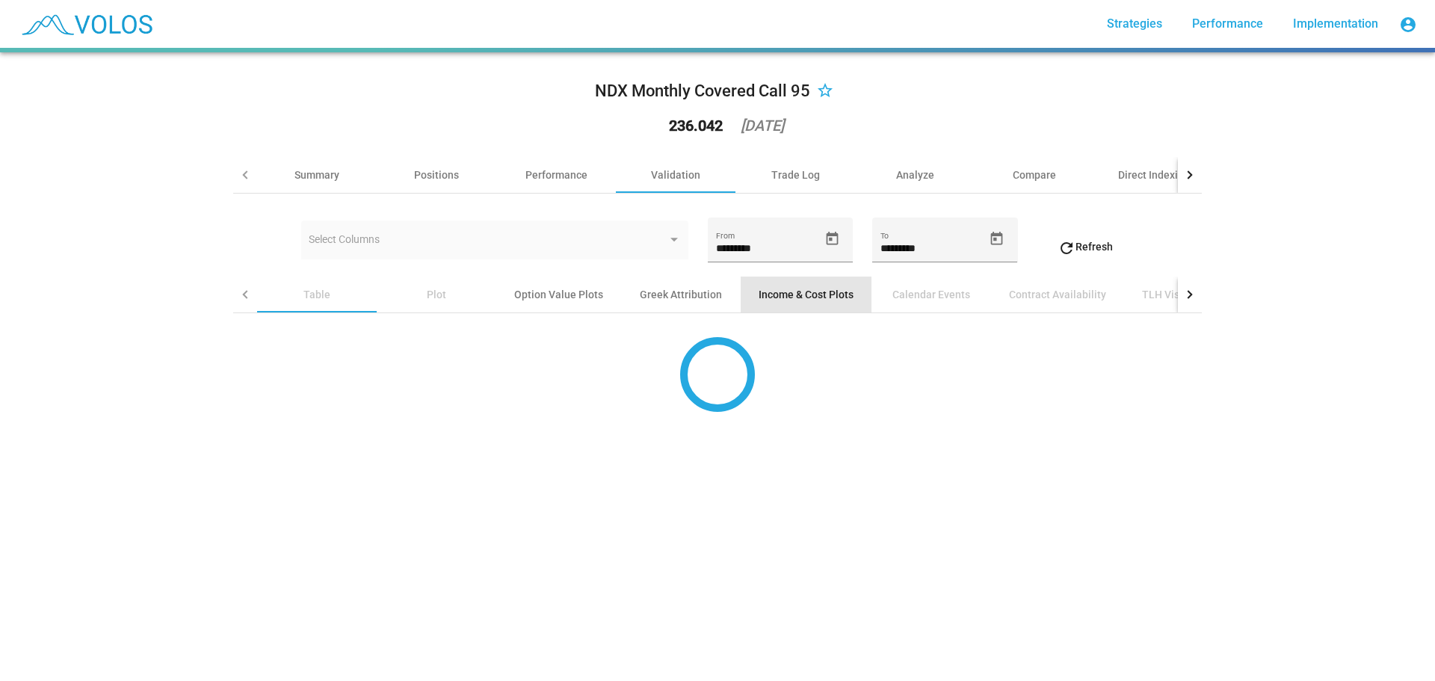
click at [793, 307] on div "Income & Cost Plots" at bounding box center [805, 294] width 131 height 36
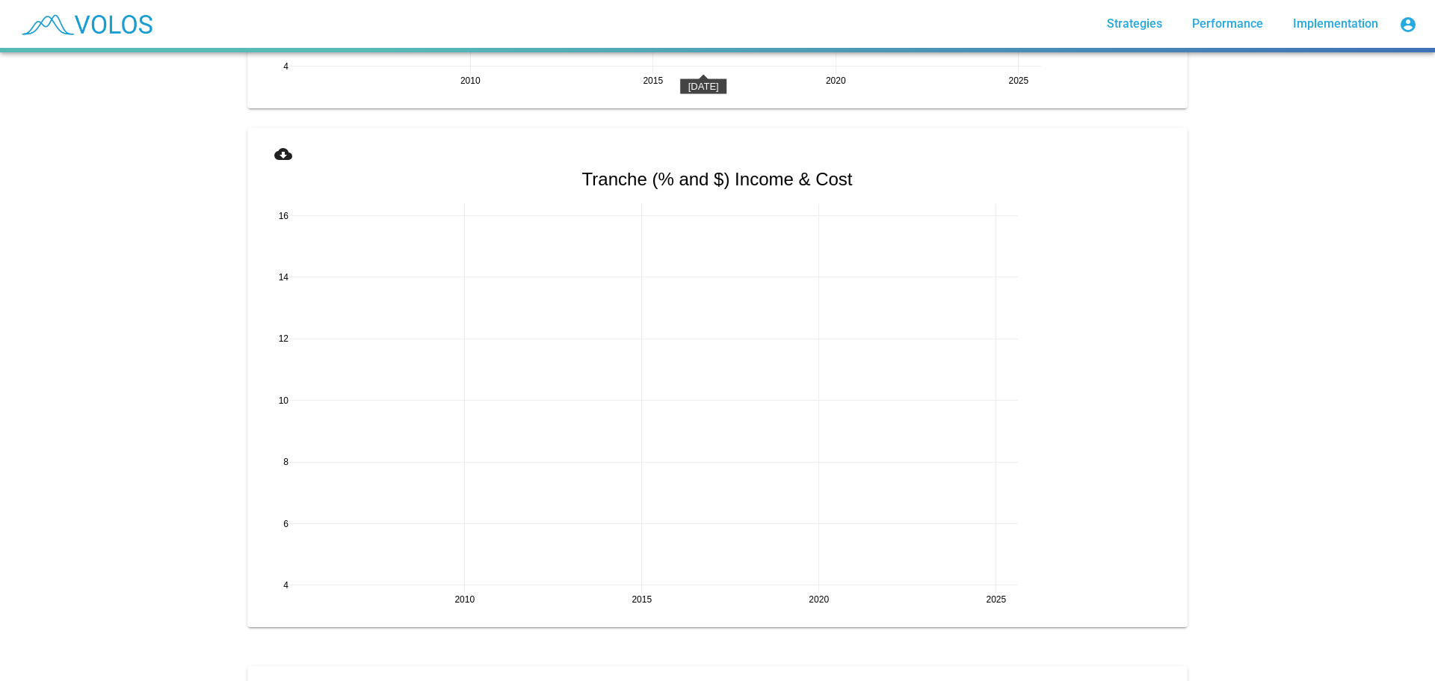
scroll to position [2241, 0]
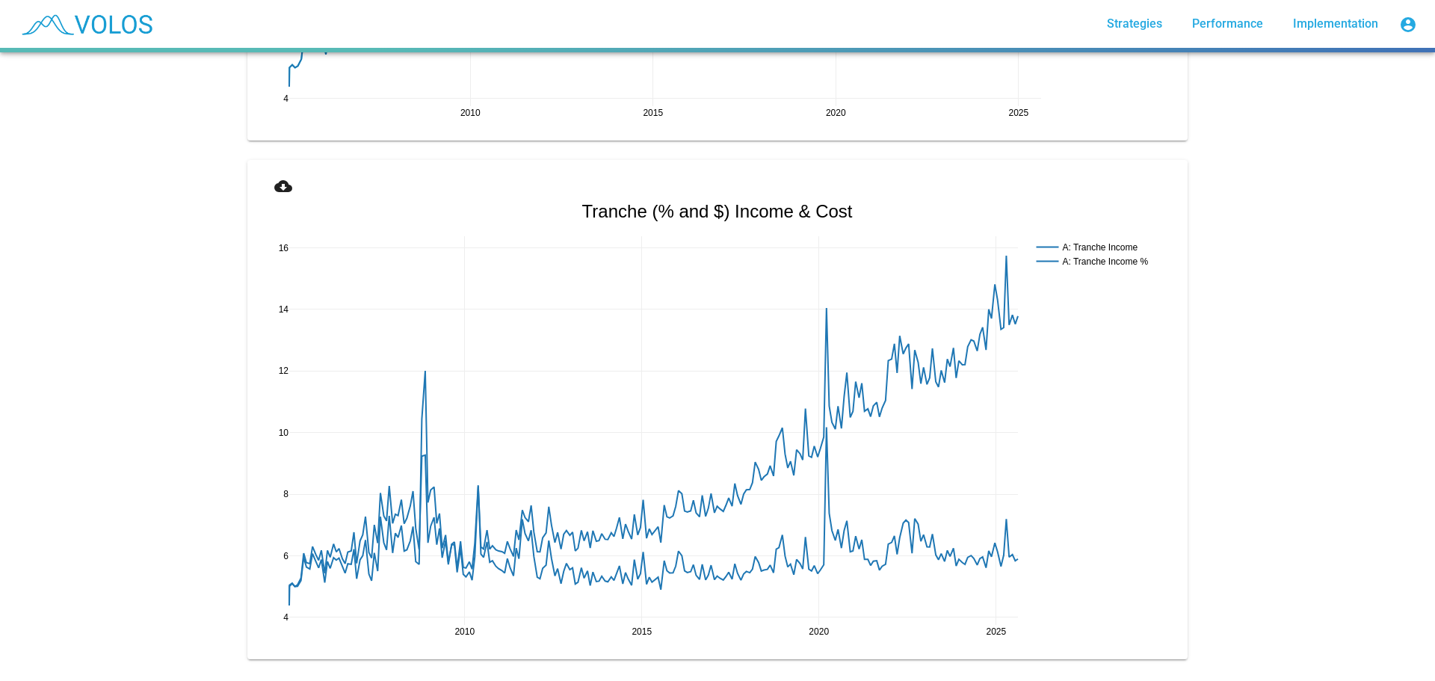
click at [264, 185] on button "cloud_download" at bounding box center [283, 185] width 48 height 27
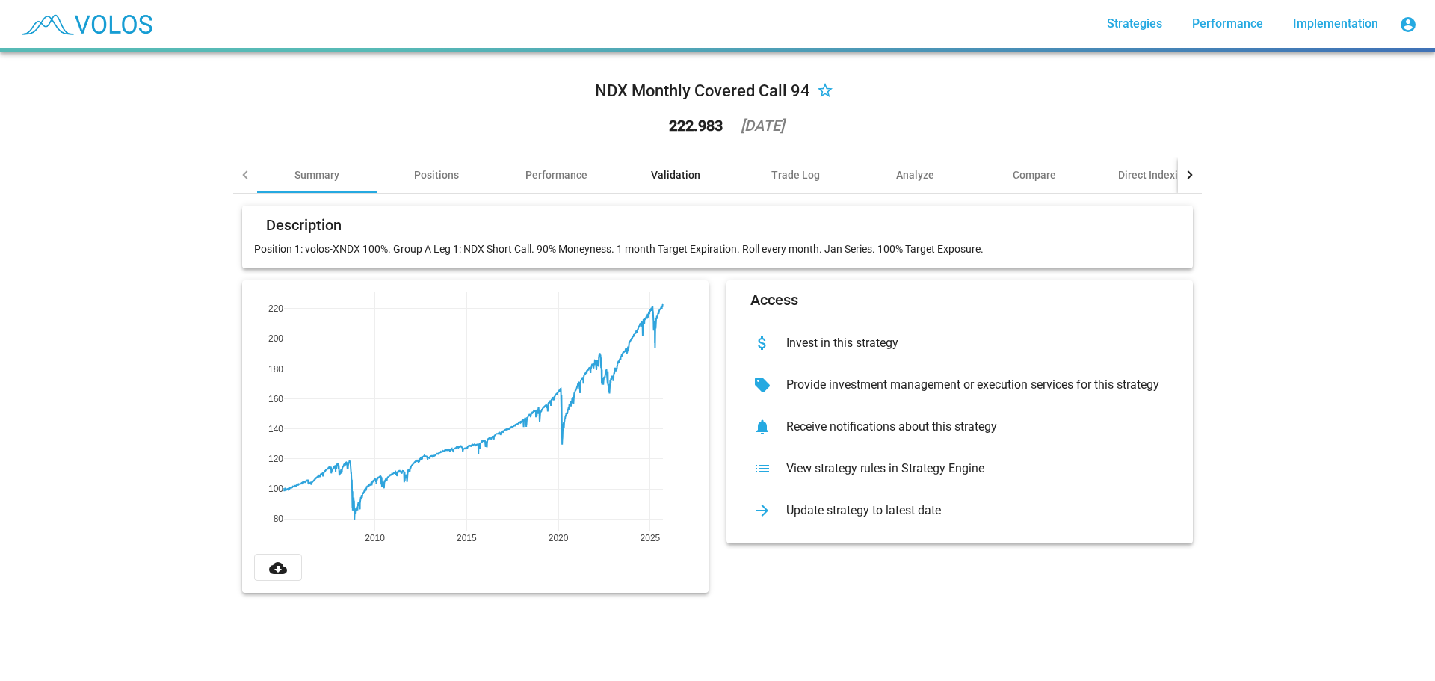
click at [679, 171] on div "Validation" at bounding box center [675, 174] width 49 height 15
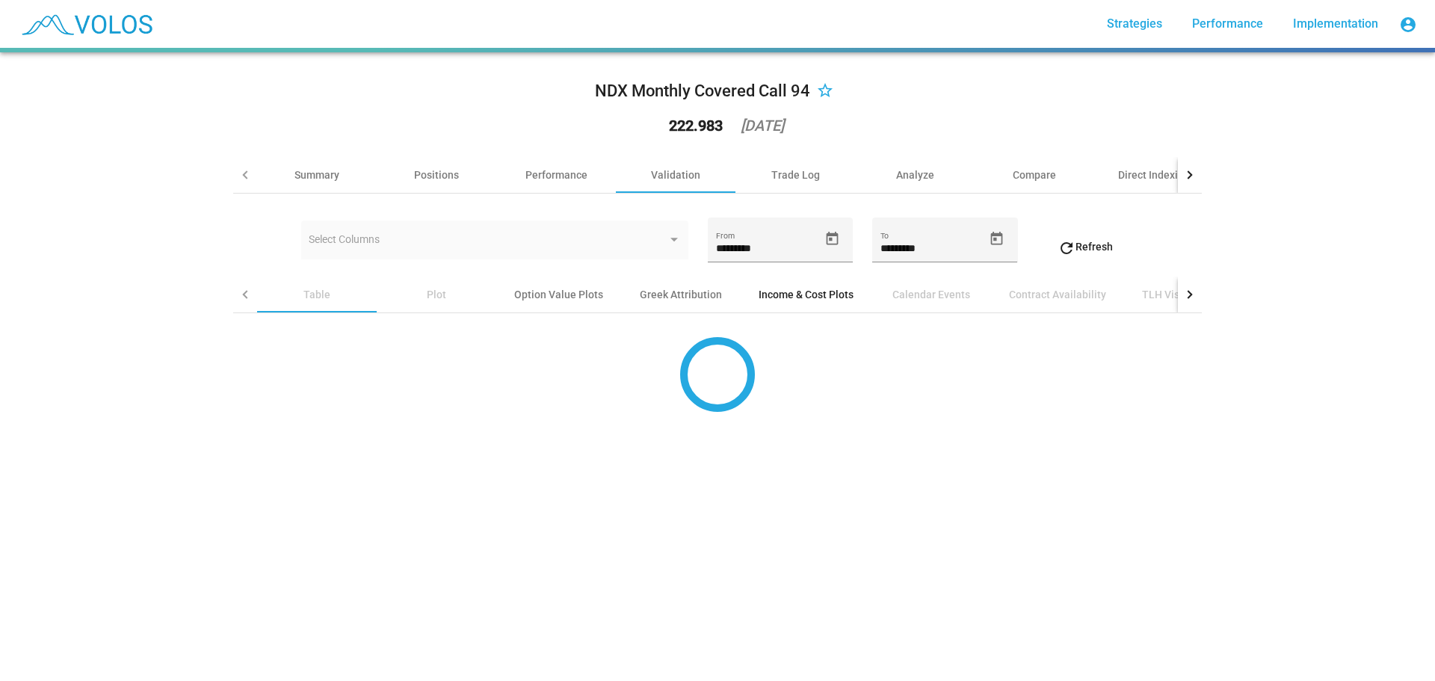
click at [797, 294] on div "Income & Cost Plots" at bounding box center [805, 294] width 95 height 15
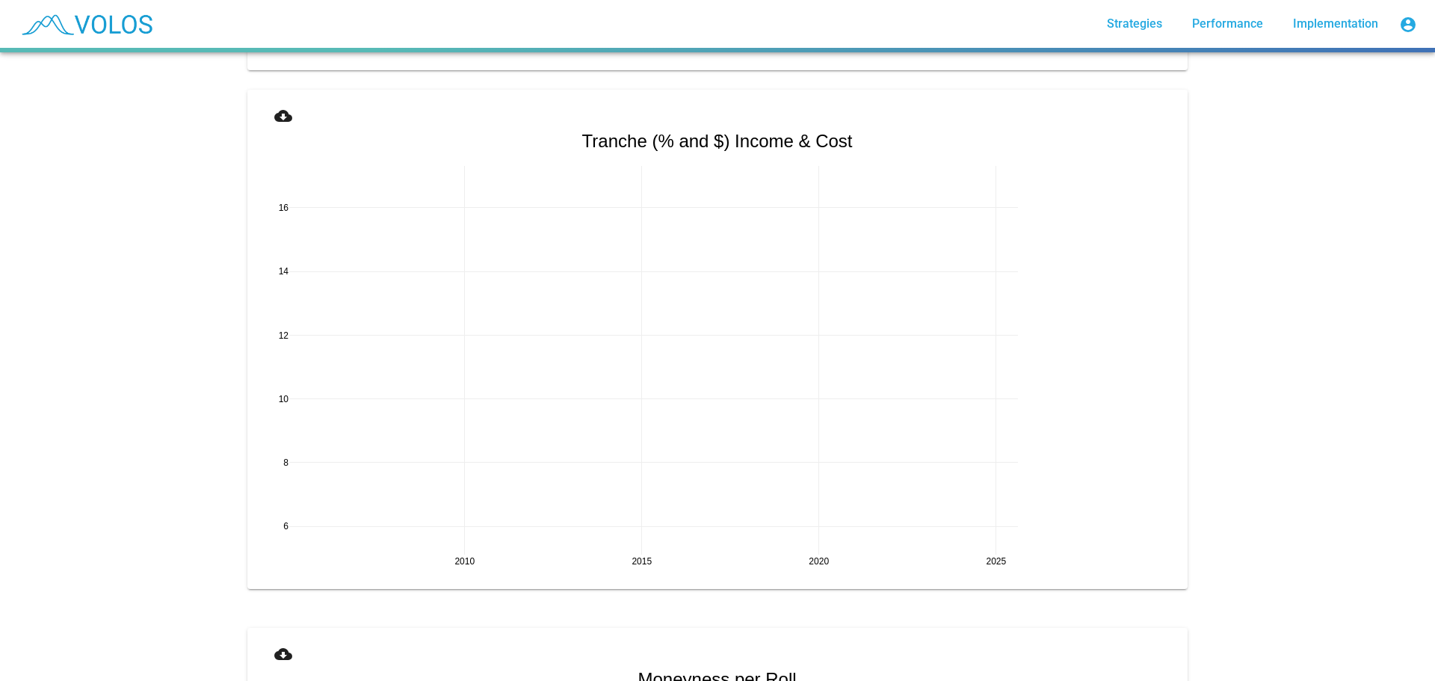
scroll to position [2241, 0]
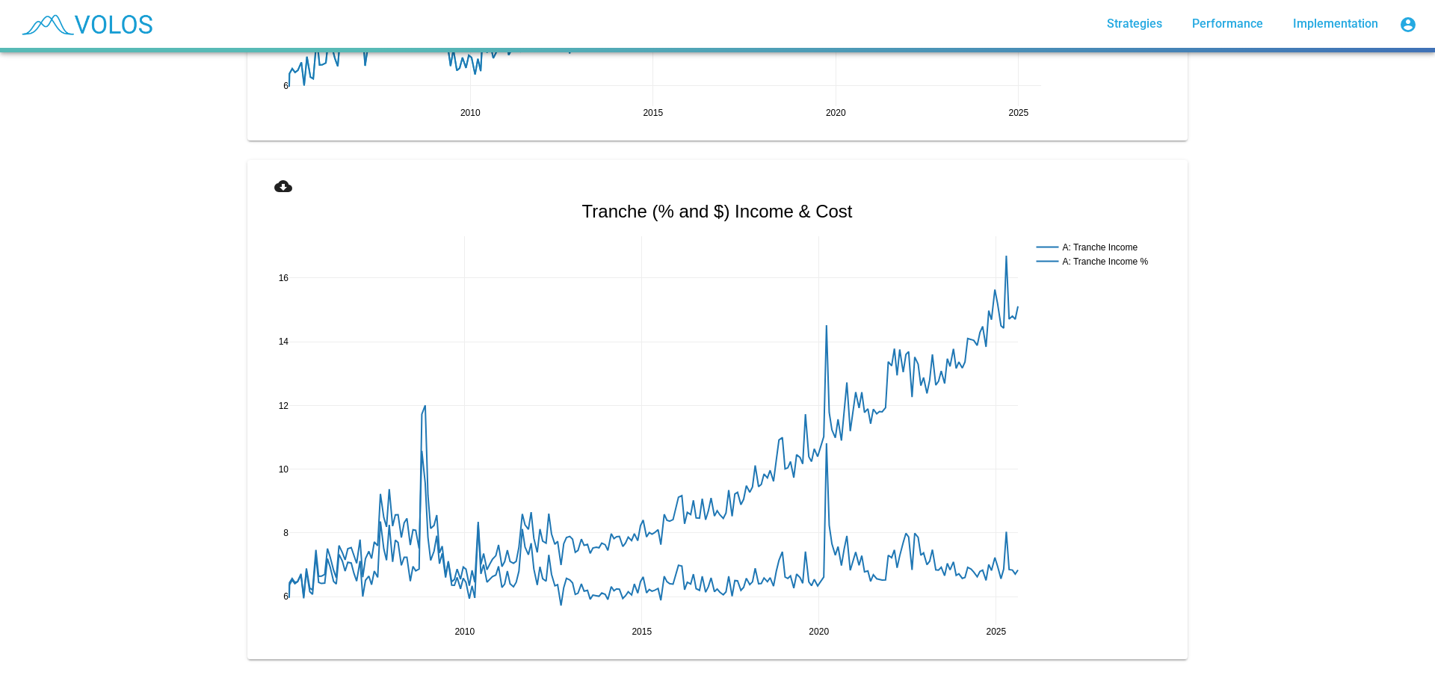
click at [284, 191] on mat-icon "cloud_download" at bounding box center [283, 186] width 18 height 18
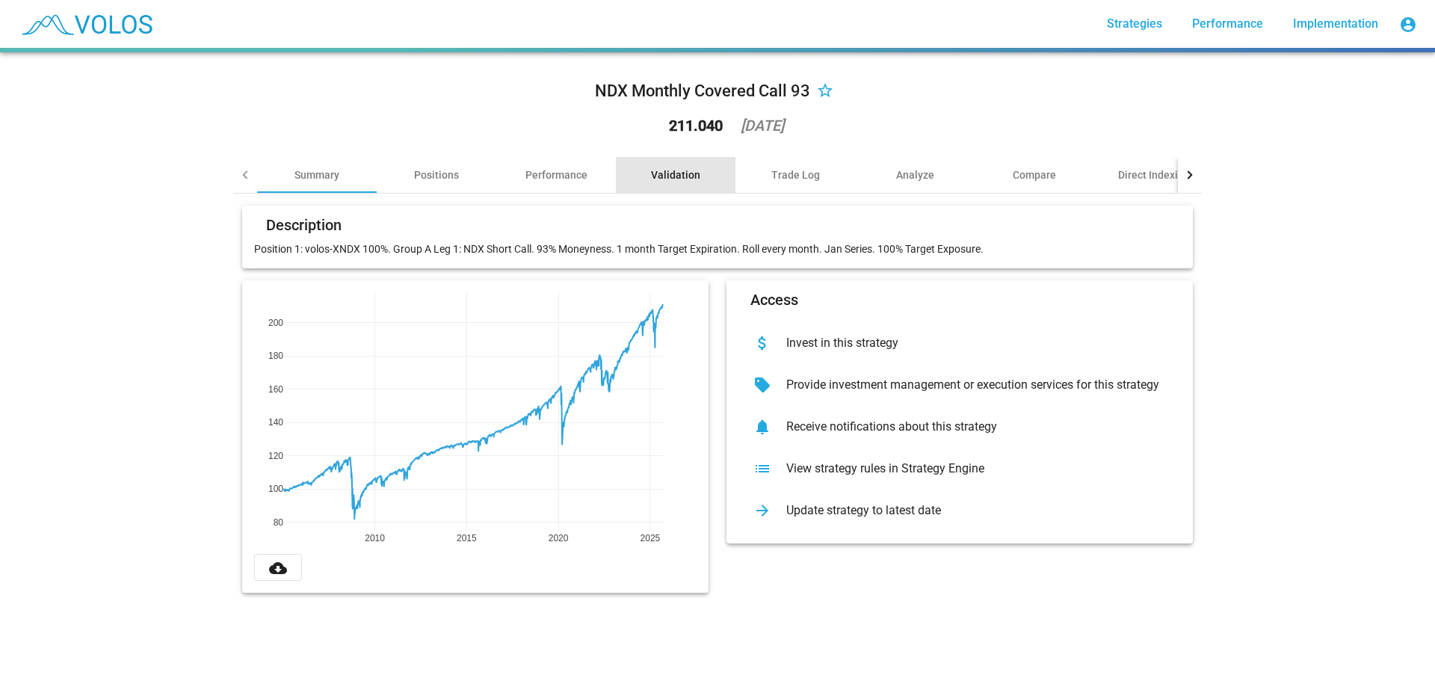
click at [670, 165] on div "Validation" at bounding box center [676, 175] width 120 height 36
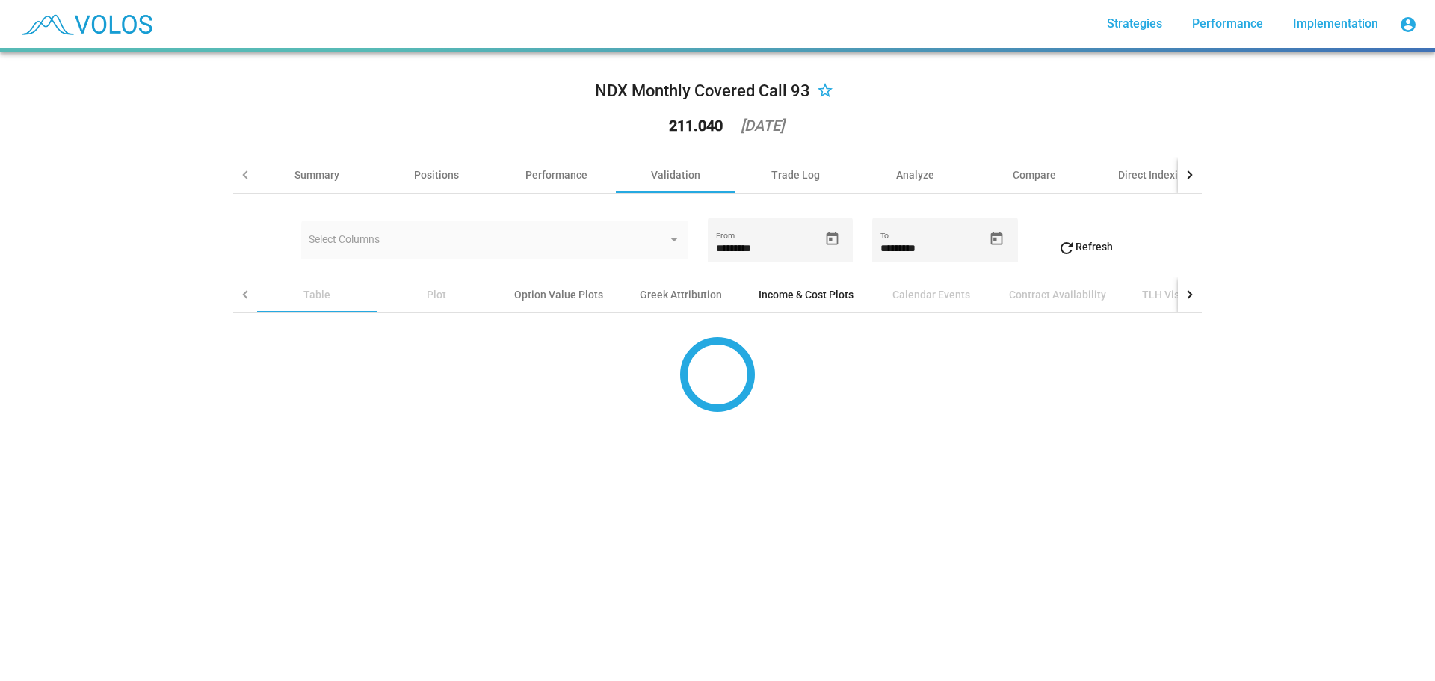
click at [793, 287] on div "Income & Cost Plots" at bounding box center [805, 294] width 95 height 15
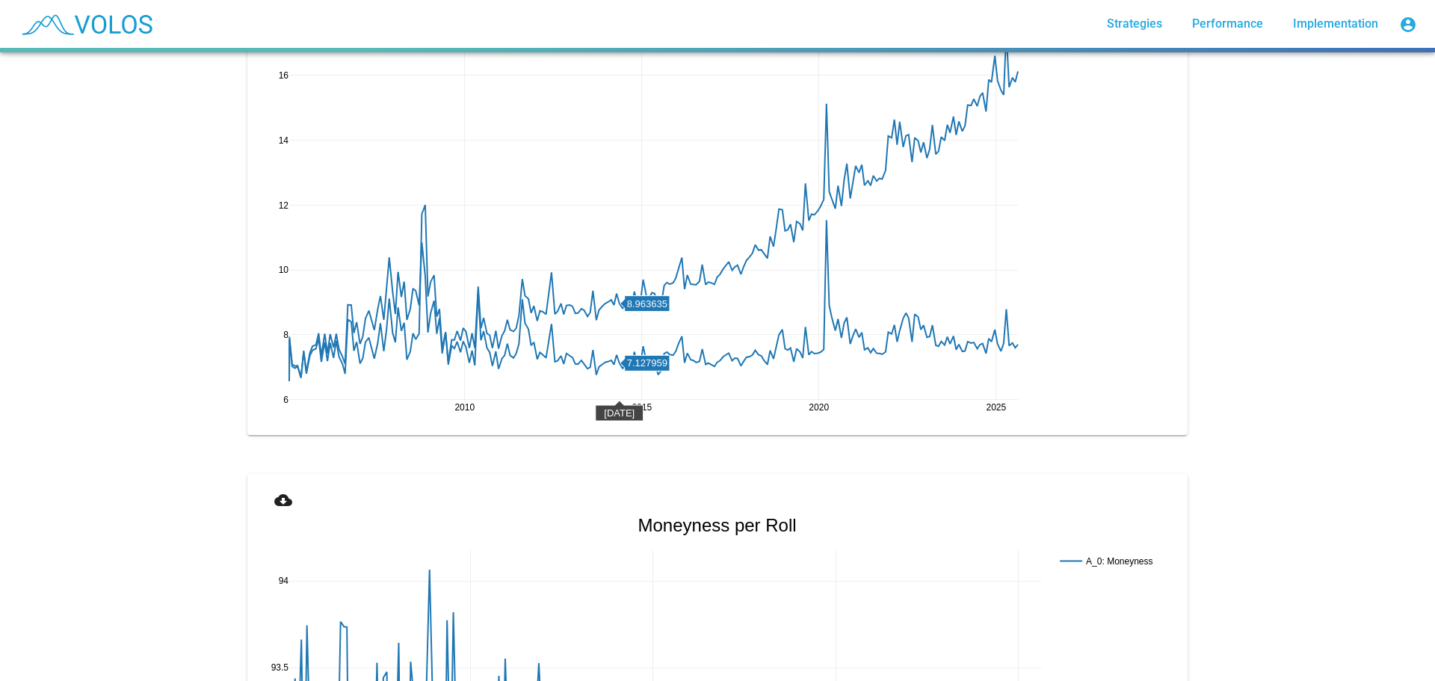
scroll to position [2316, 0]
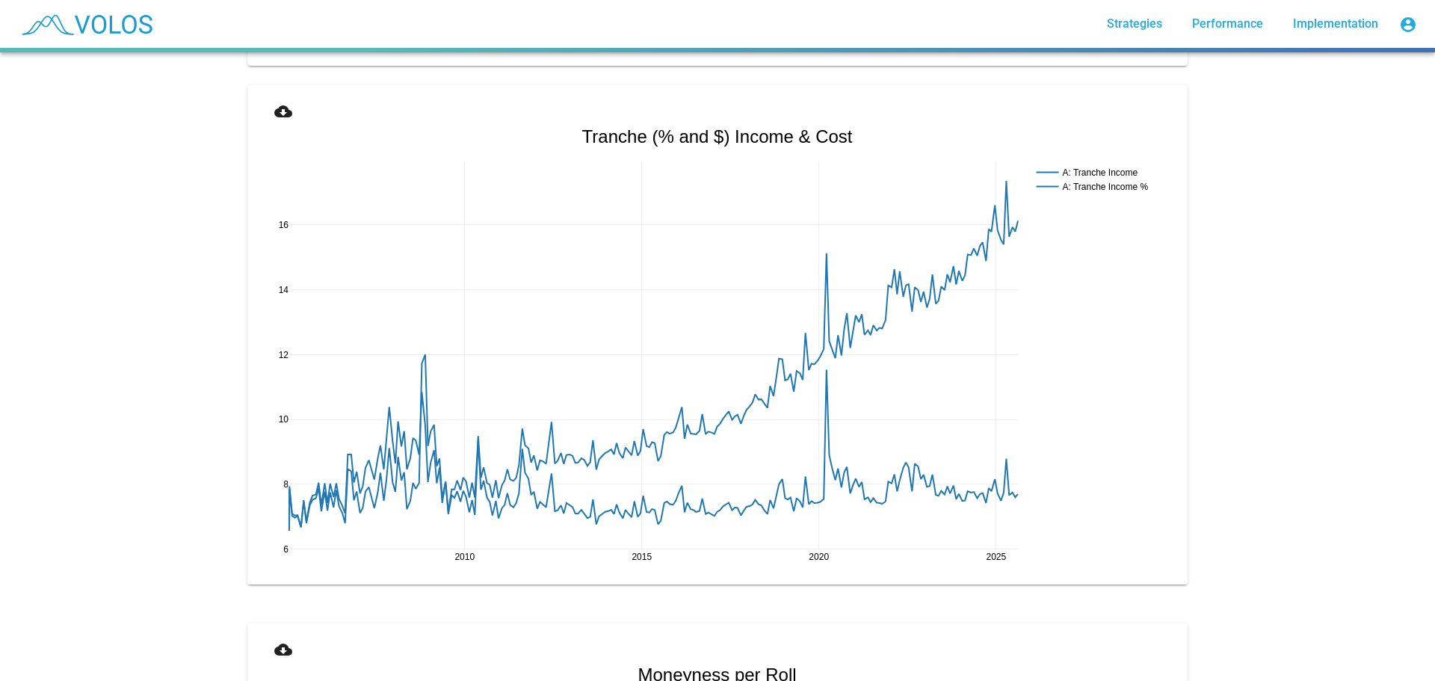
click at [274, 105] on mat-icon "cloud_download" at bounding box center [283, 111] width 18 height 18
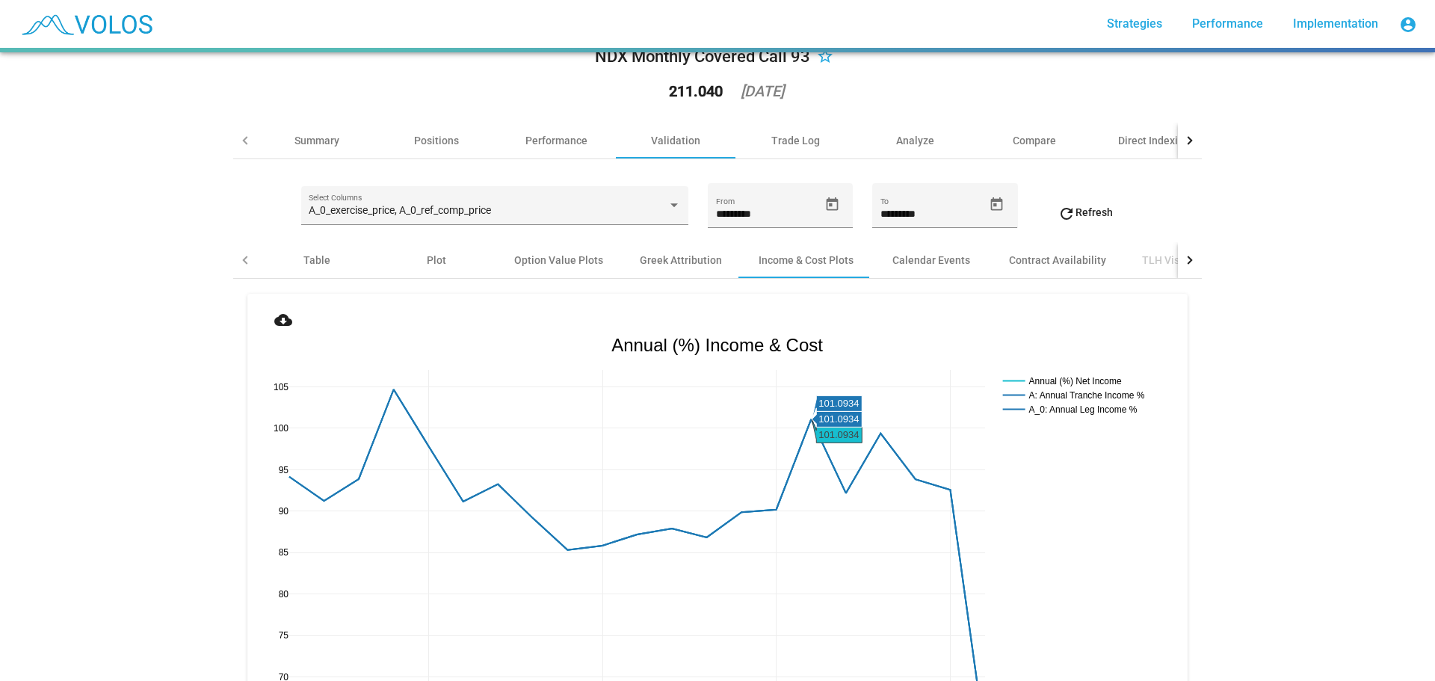
scroll to position [0, 0]
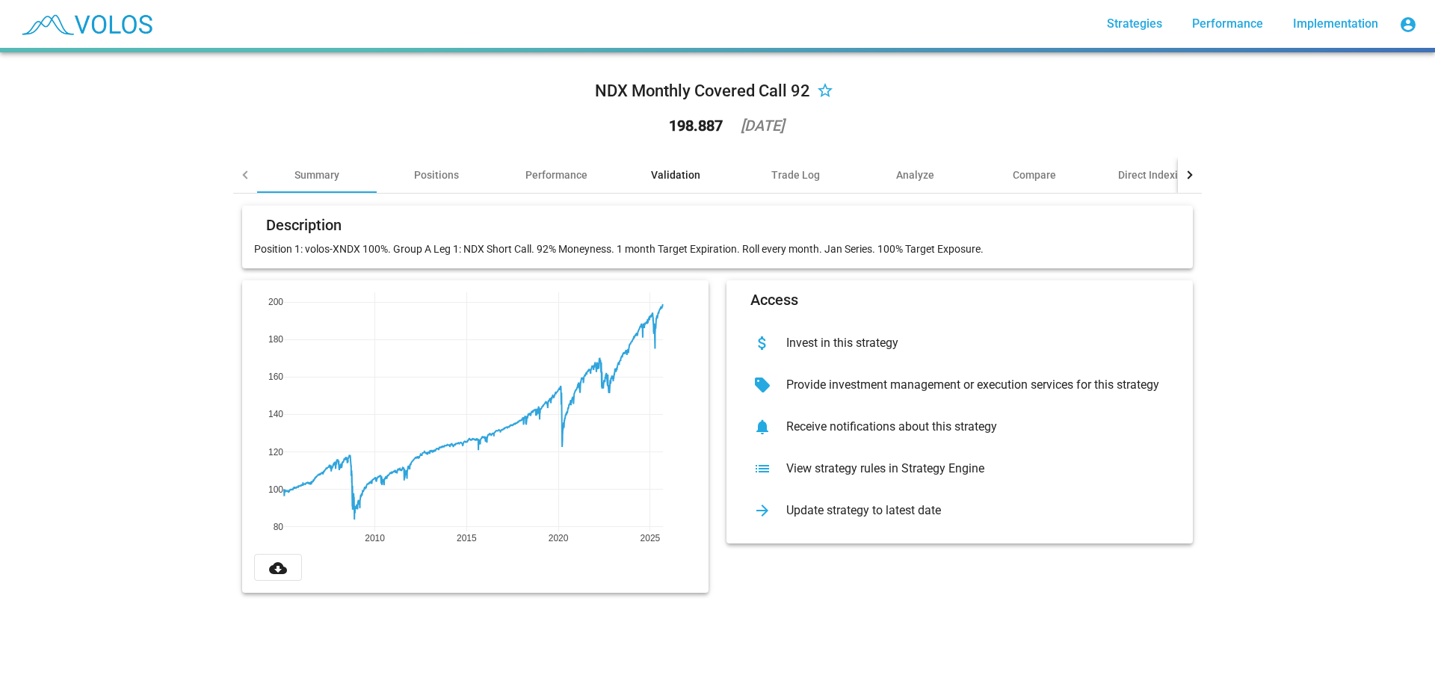
drag, startPoint x: 687, startPoint y: 174, endPoint x: 693, endPoint y: 180, distance: 7.9
click at [688, 173] on div "Validation" at bounding box center [675, 174] width 49 height 15
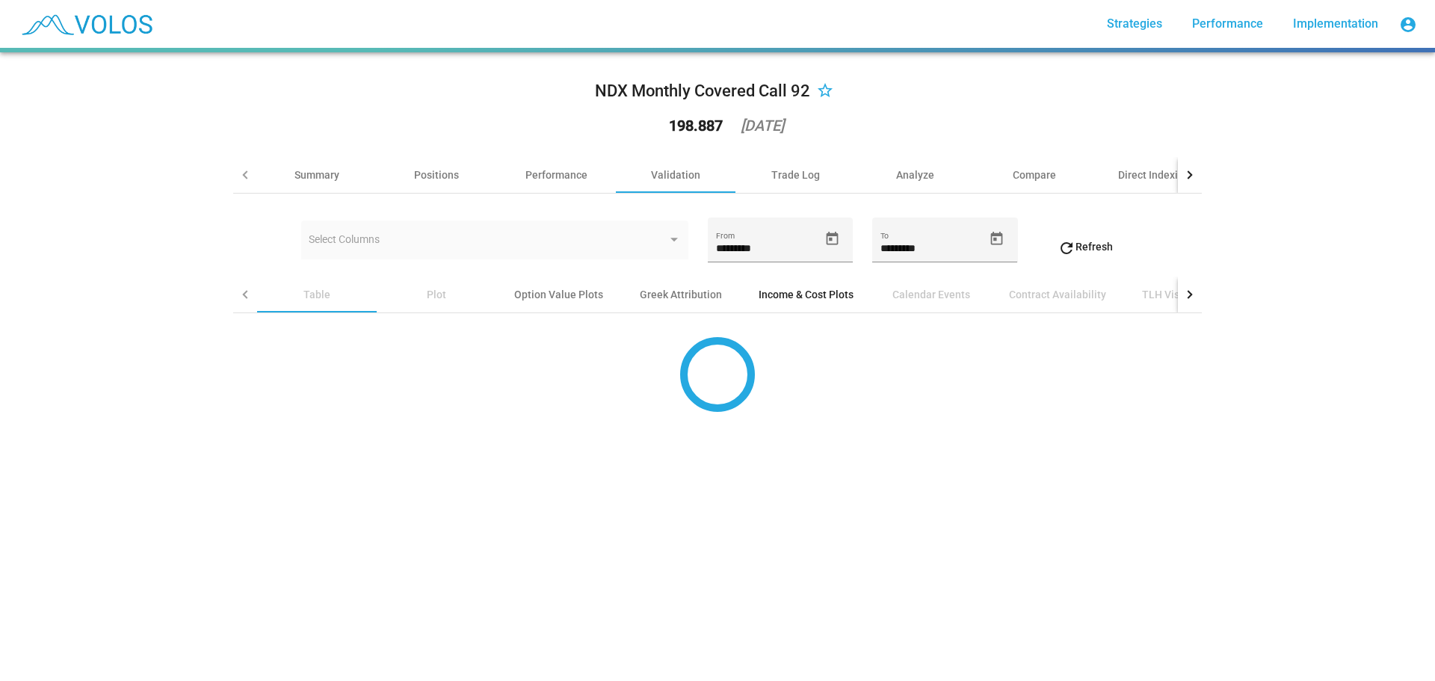
click at [780, 297] on div "Income & Cost Plots" at bounding box center [805, 294] width 95 height 15
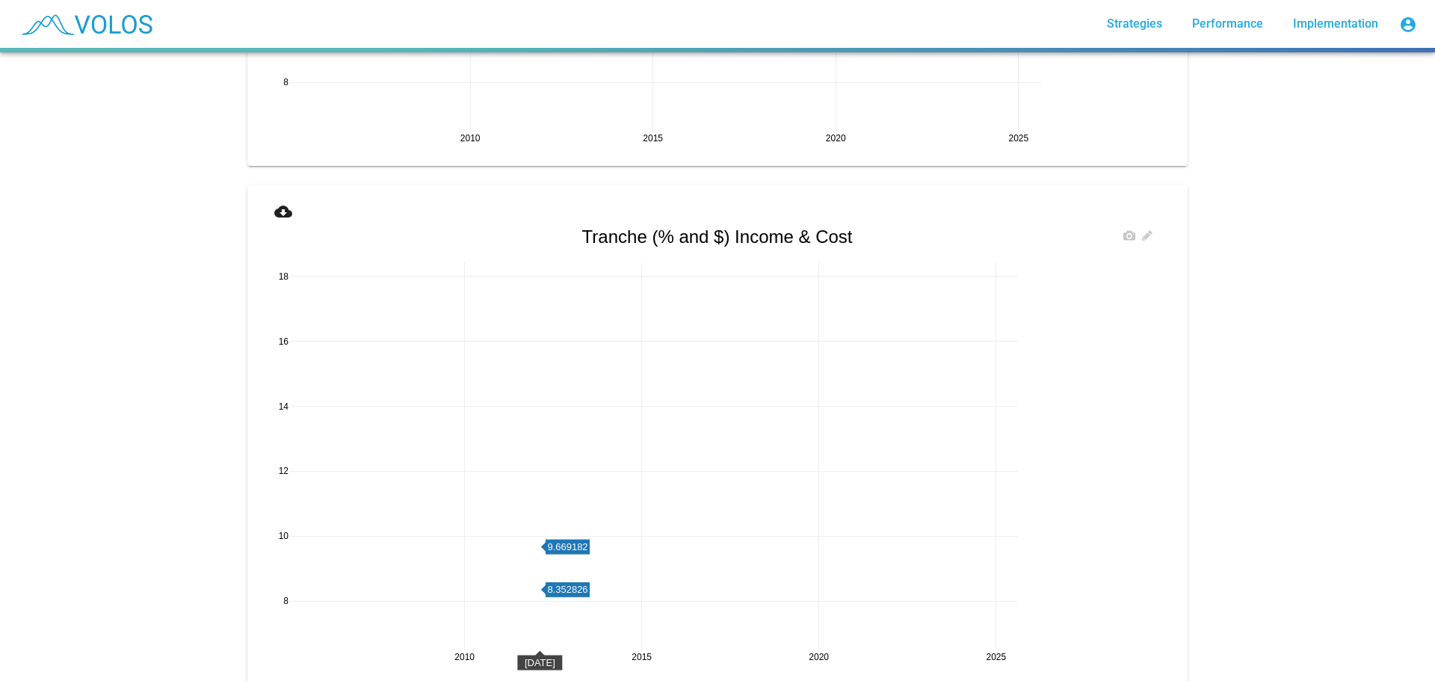
scroll to position [2241, 0]
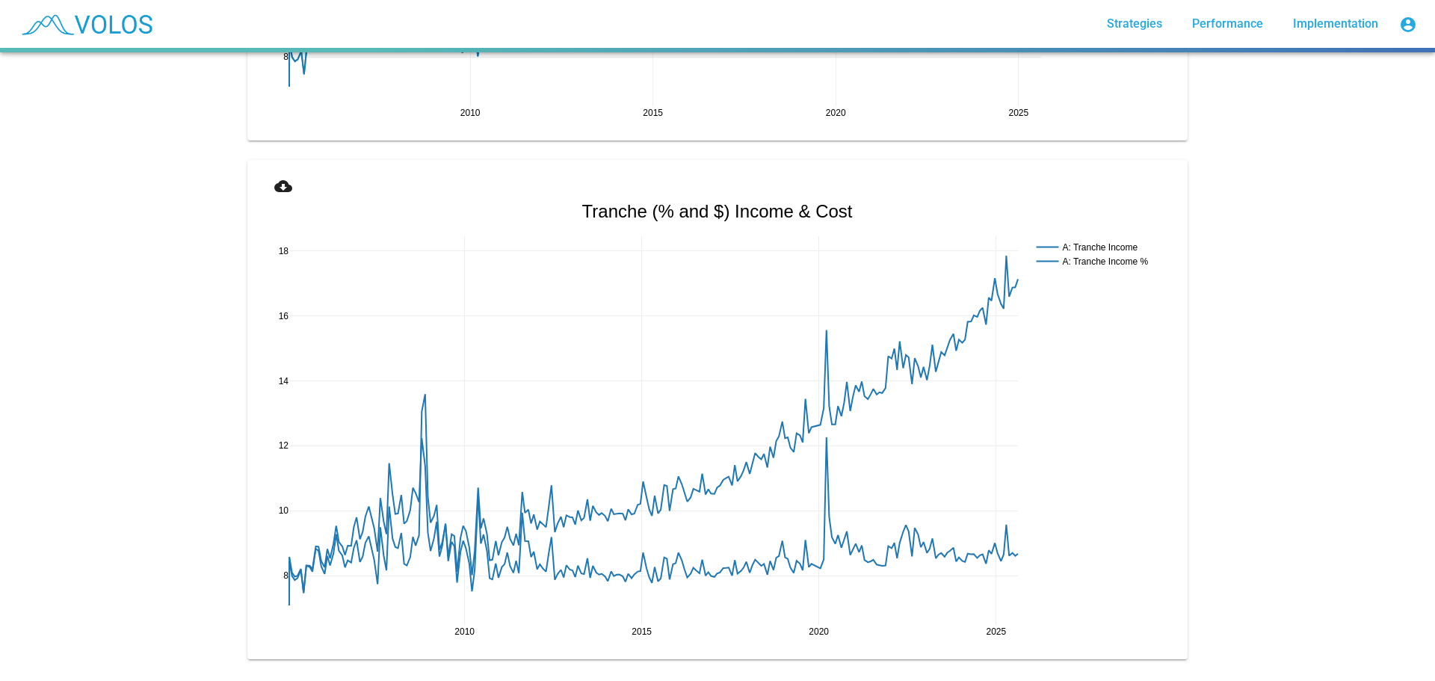
click at [279, 182] on mat-icon "cloud_download" at bounding box center [283, 186] width 18 height 18
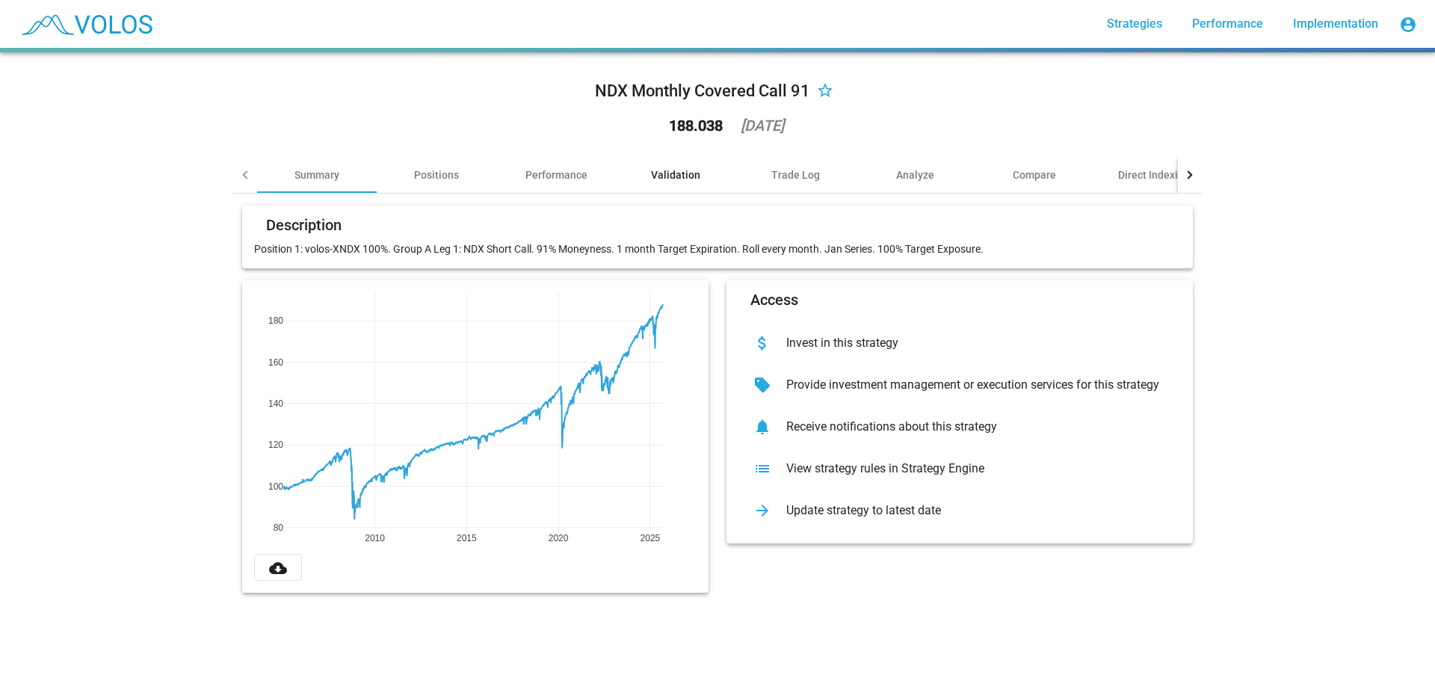
click at [669, 176] on div "Validation" at bounding box center [675, 174] width 49 height 15
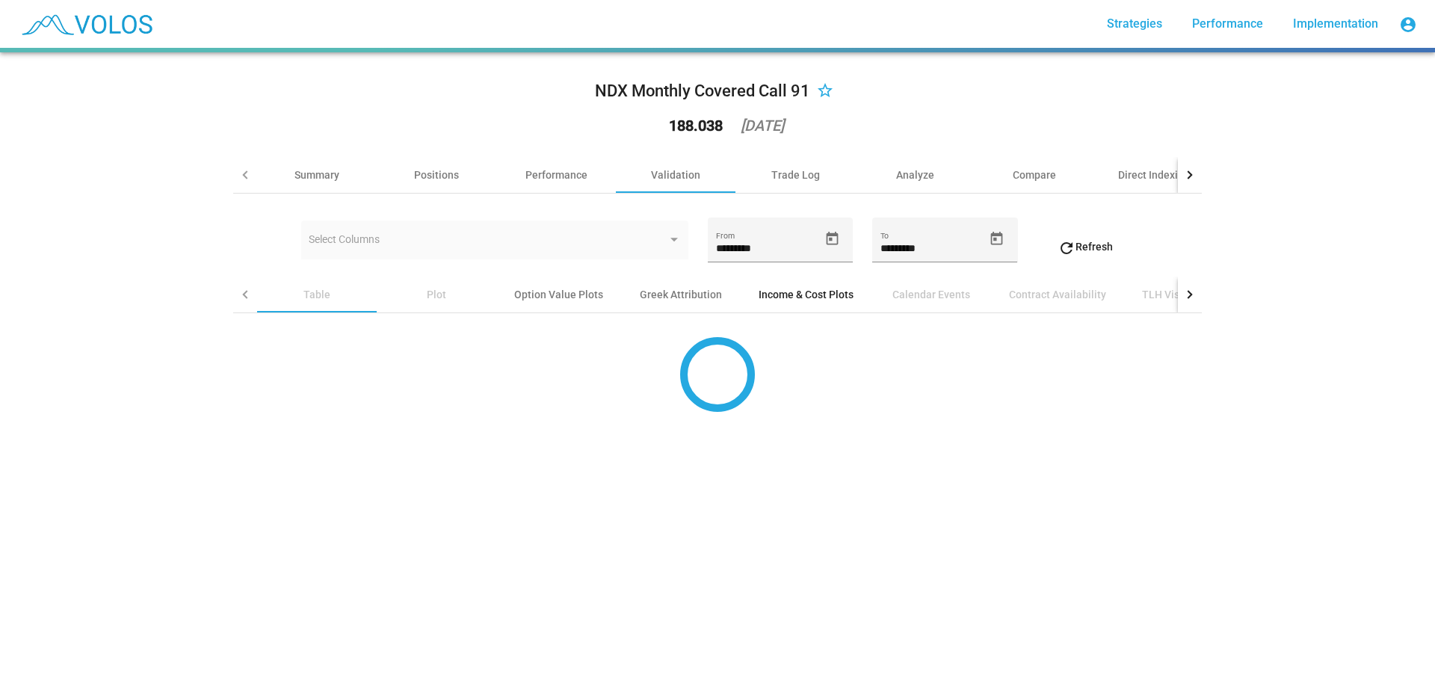
click at [789, 294] on div "Income & Cost Plots" at bounding box center [805, 294] width 95 height 15
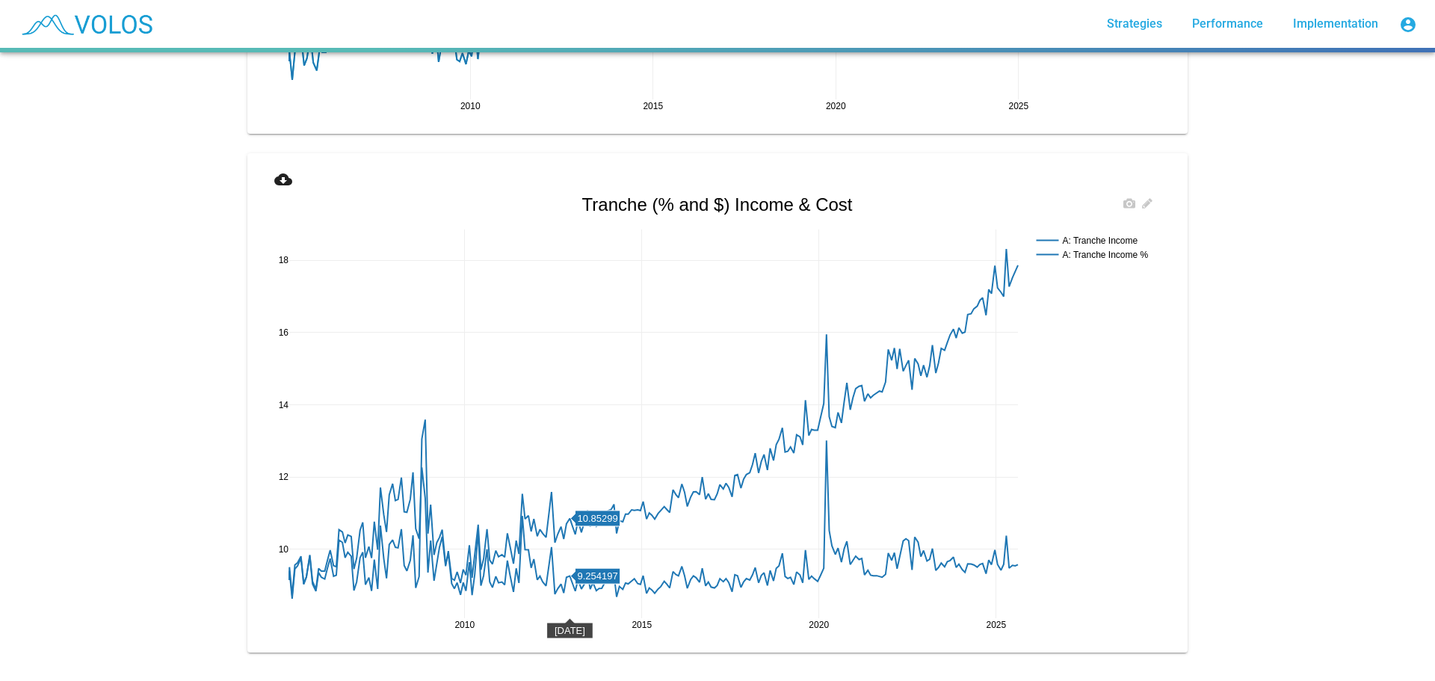
scroll to position [2241, 0]
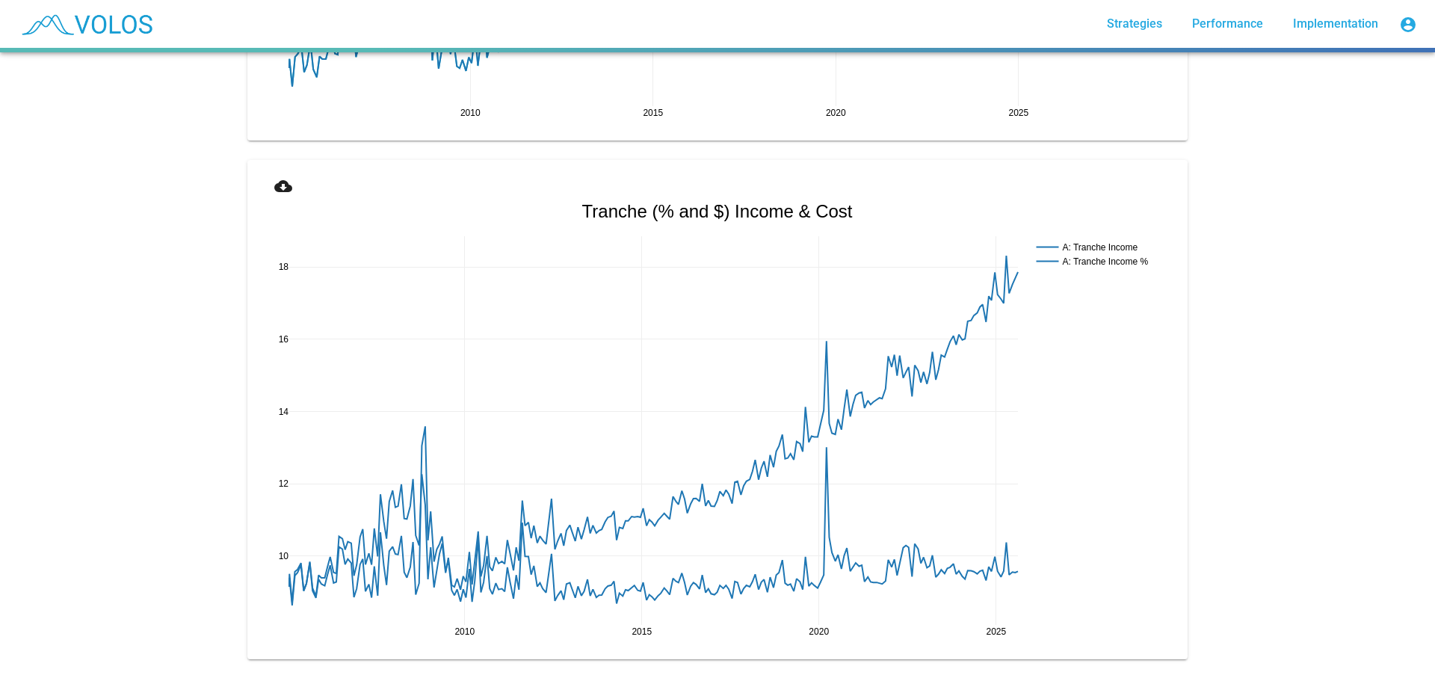
click at [274, 180] on mat-icon "cloud_download" at bounding box center [283, 186] width 18 height 18
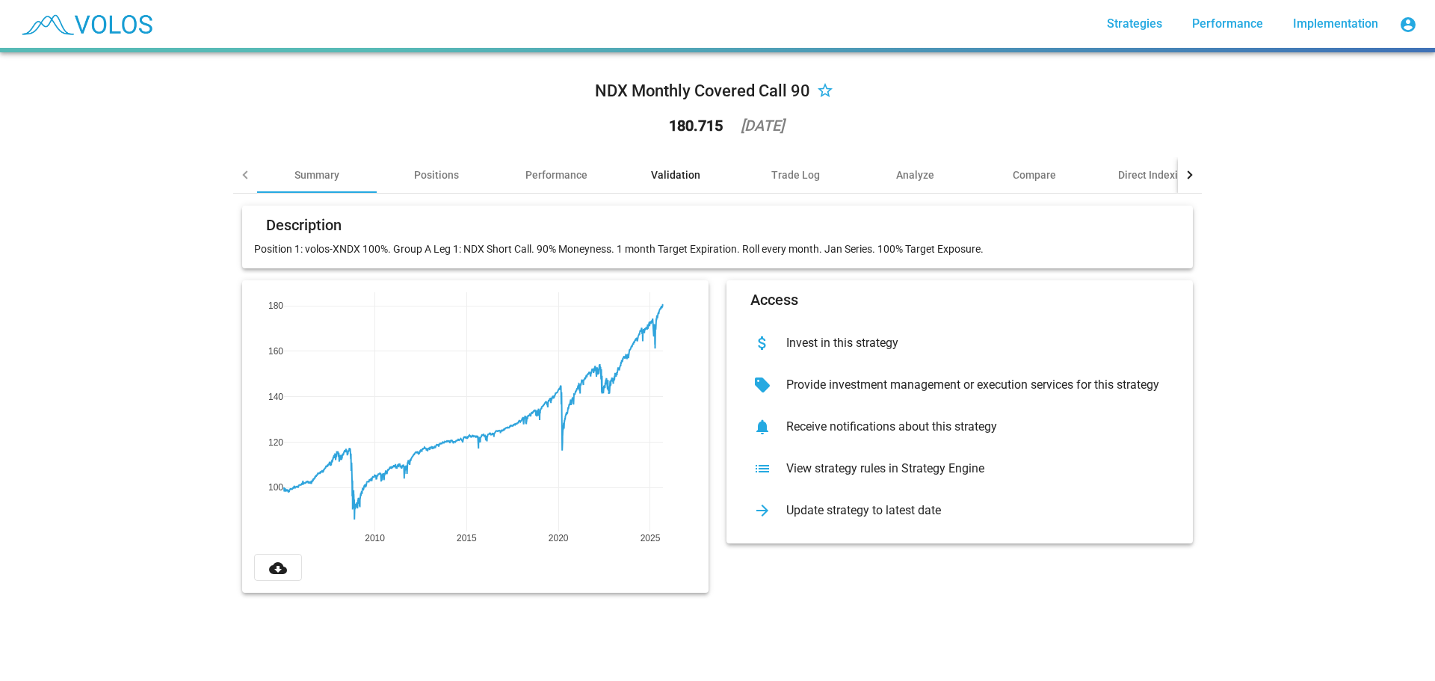
click at [670, 170] on div "Validation" at bounding box center [675, 174] width 49 height 15
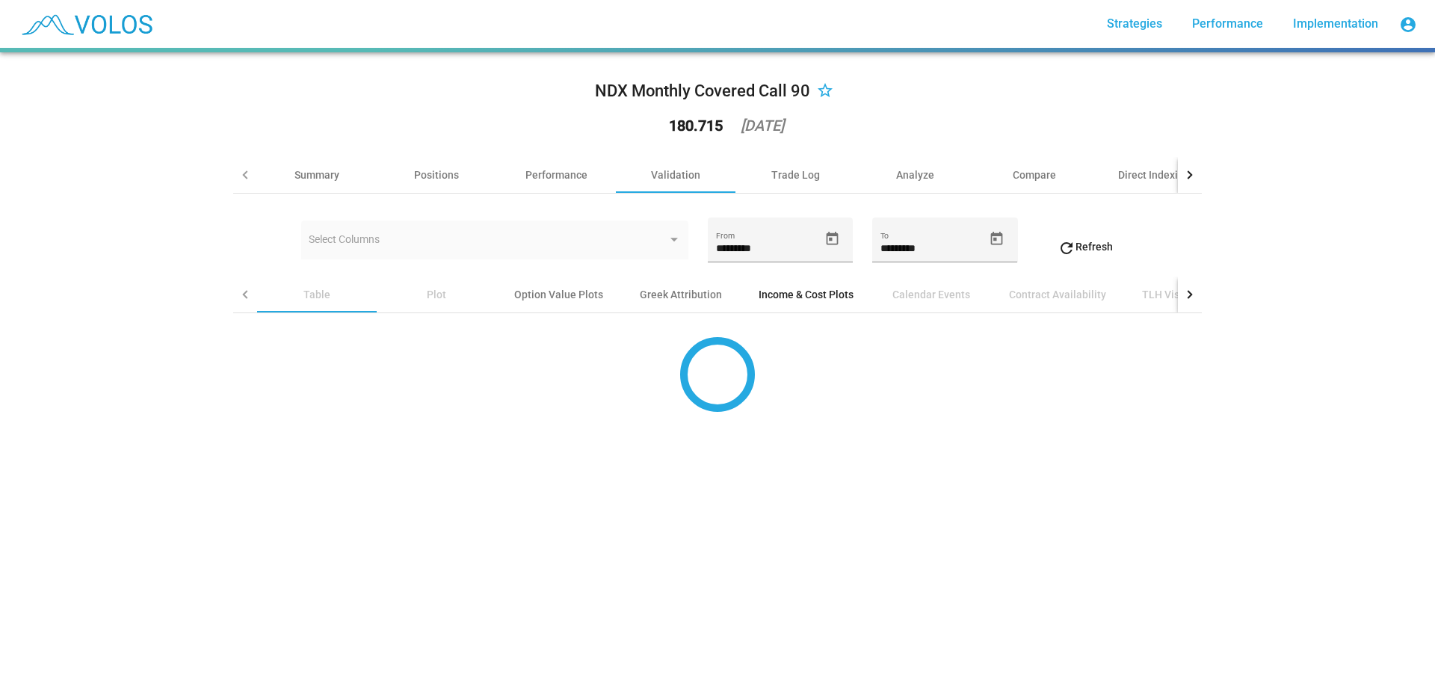
click at [768, 303] on div "Income & Cost Plots" at bounding box center [805, 294] width 131 height 36
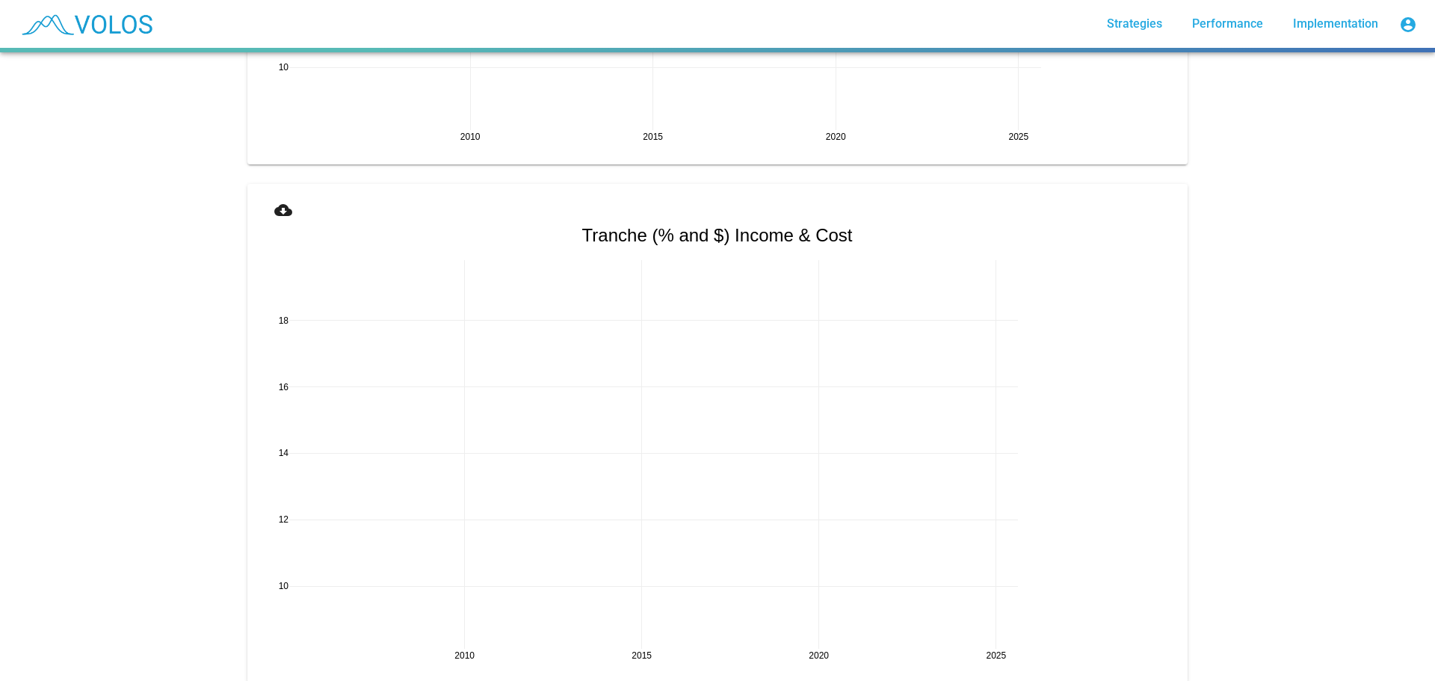
scroll to position [2241, 0]
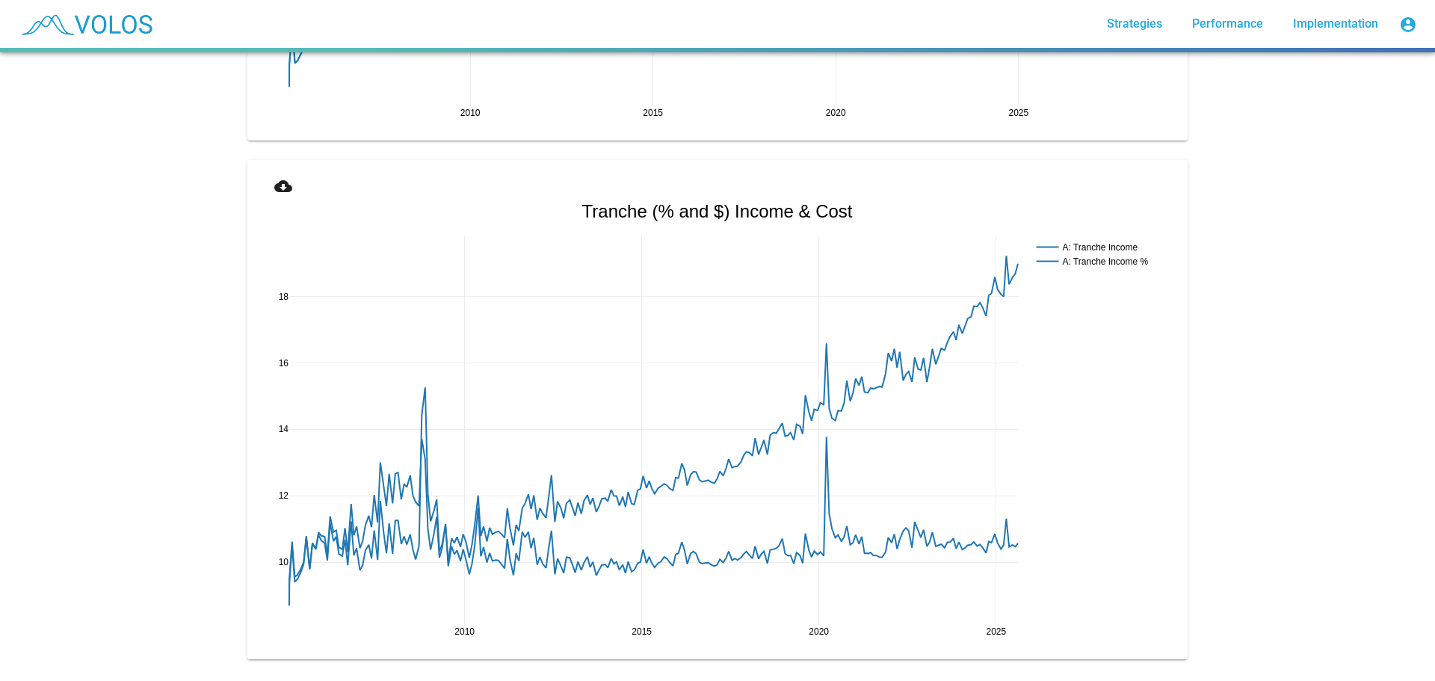
click at [279, 194] on mat-icon "cloud_download" at bounding box center [283, 186] width 18 height 18
